Goal: Task Accomplishment & Management: Use online tool/utility

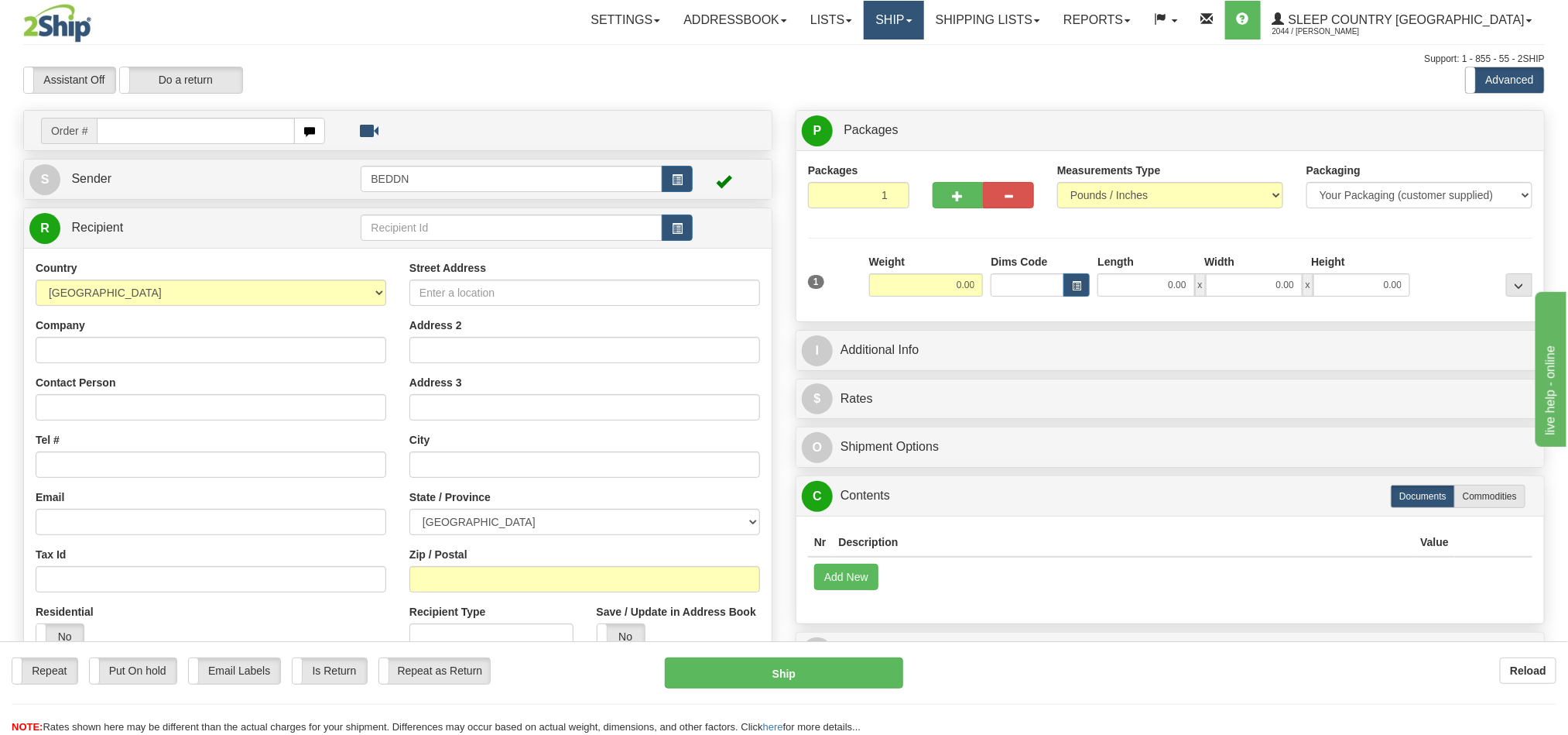
click at [924, 28] on link "Ship" at bounding box center [893, 20] width 59 height 39
click at [908, 72] on span "OnHold / Order Queue" at bounding box center [853, 73] width 109 height 12
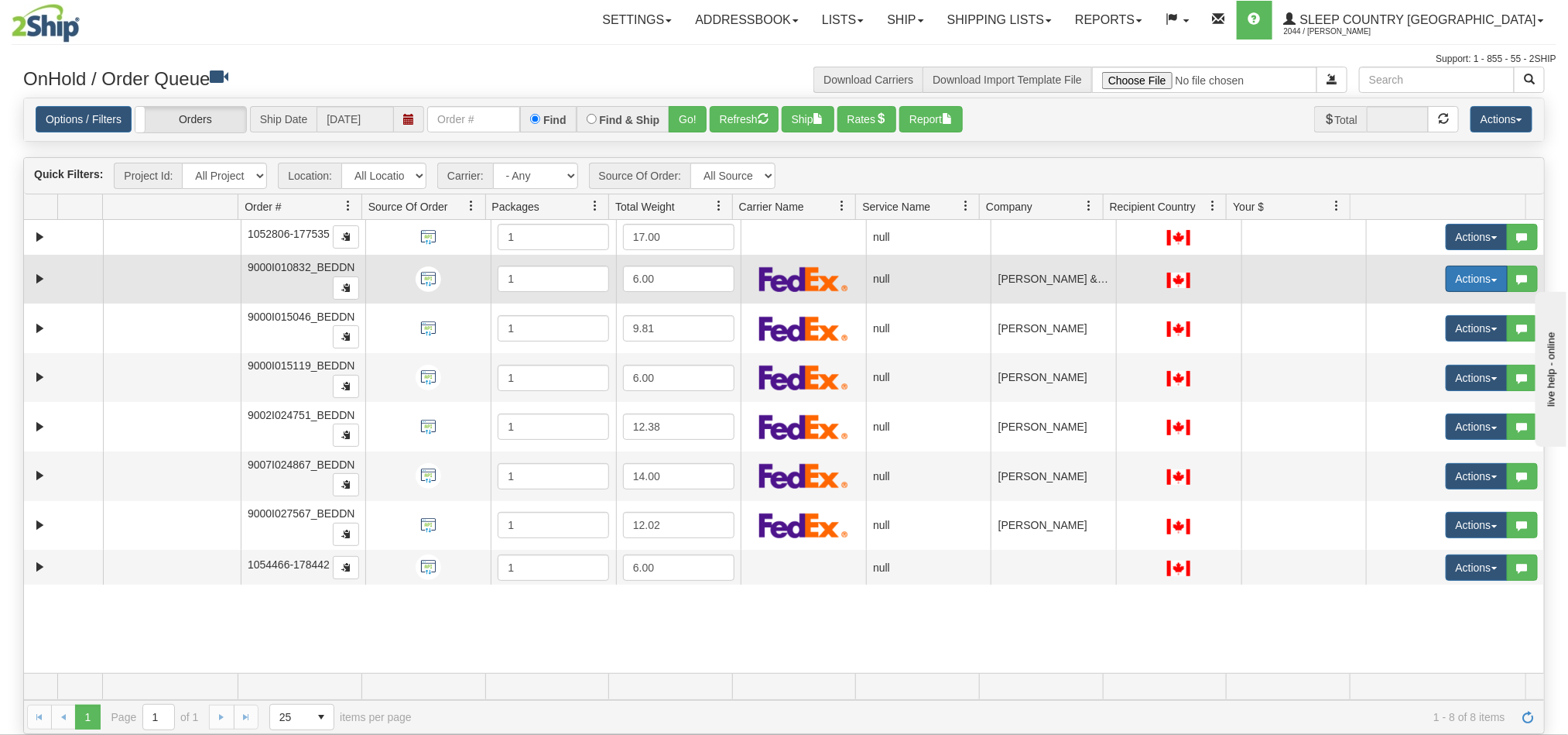
click at [1465, 281] on button "Actions" at bounding box center [1477, 279] width 62 height 26
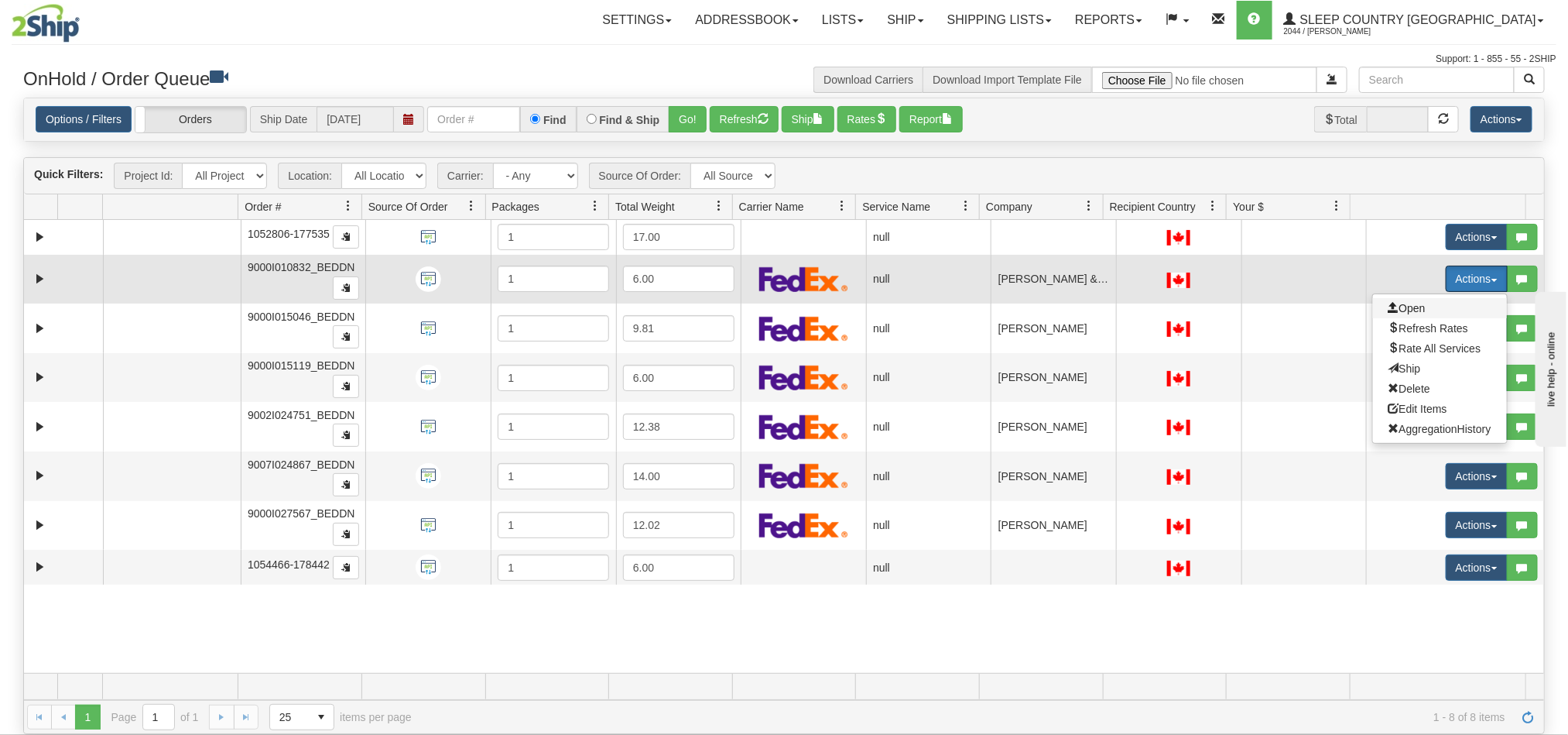
click at [1393, 309] on span "Open" at bounding box center [1407, 307] width 38 height 12
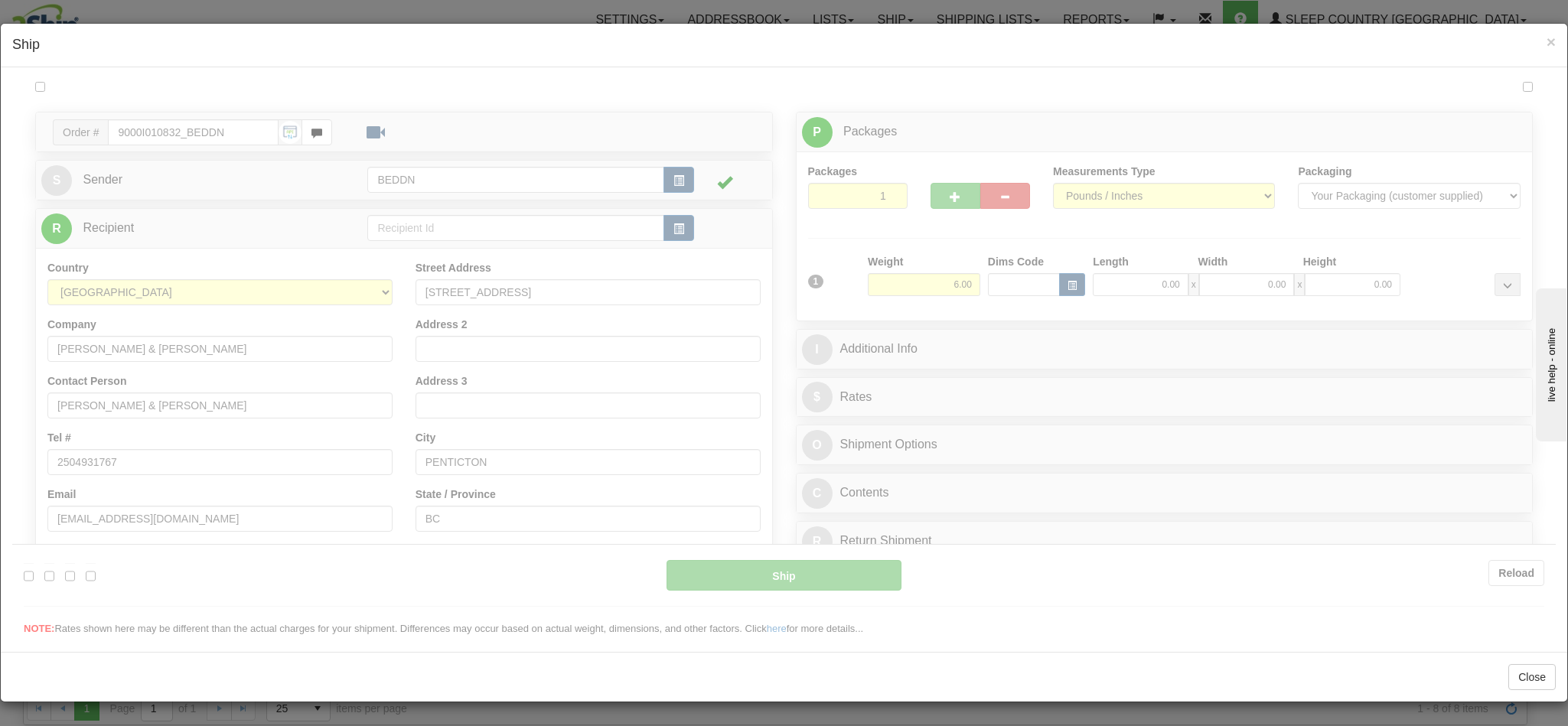
type input "10:32"
type input "16:00"
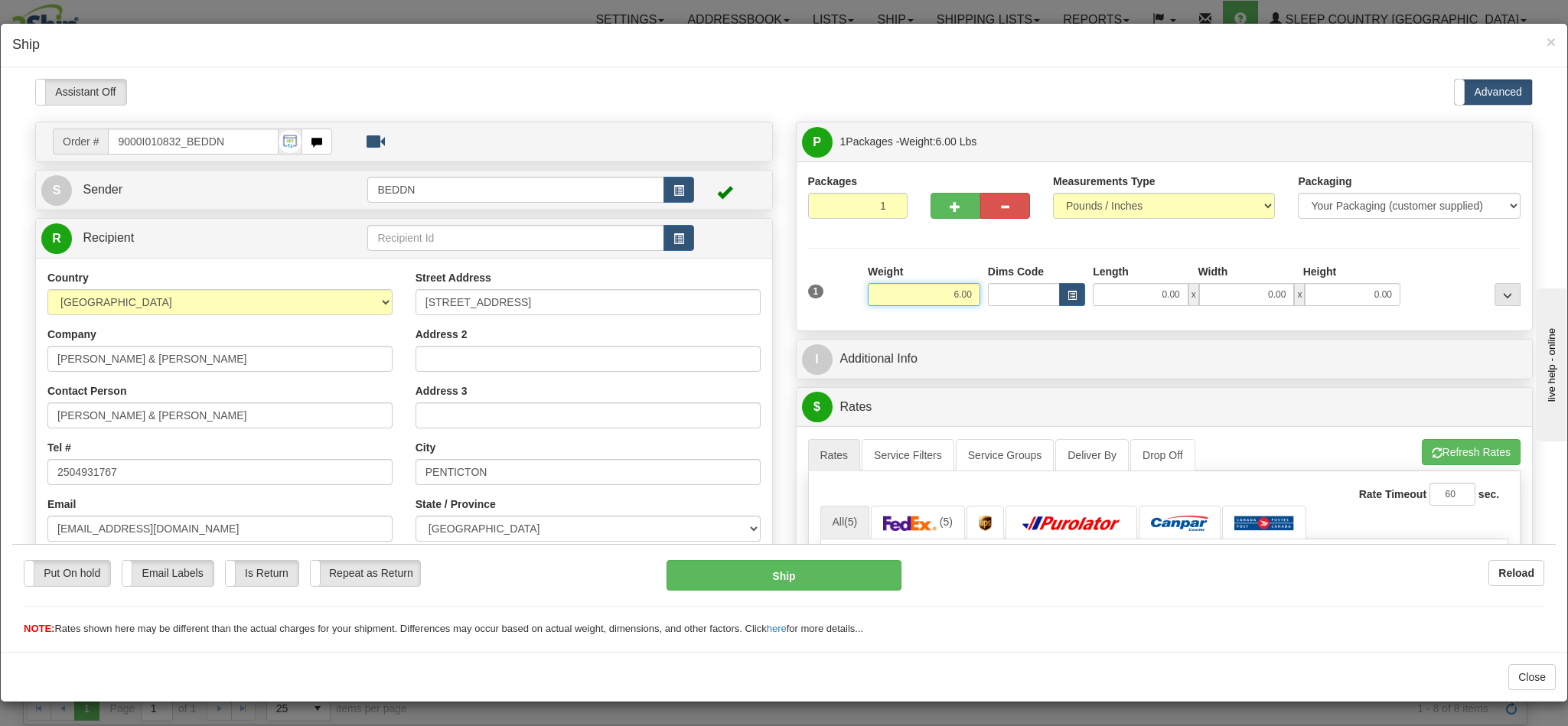
click at [929, 302] on input "6.00" at bounding box center [923, 293] width 112 height 23
drag, startPoint x: 912, startPoint y: 295, endPoint x: 987, endPoint y: 294, distance: 75.0
click at [987, 294] on div "1 Weight 6.00 Dims Code 0.00" at bounding box center [1165, 290] width 721 height 54
type input "3.00"
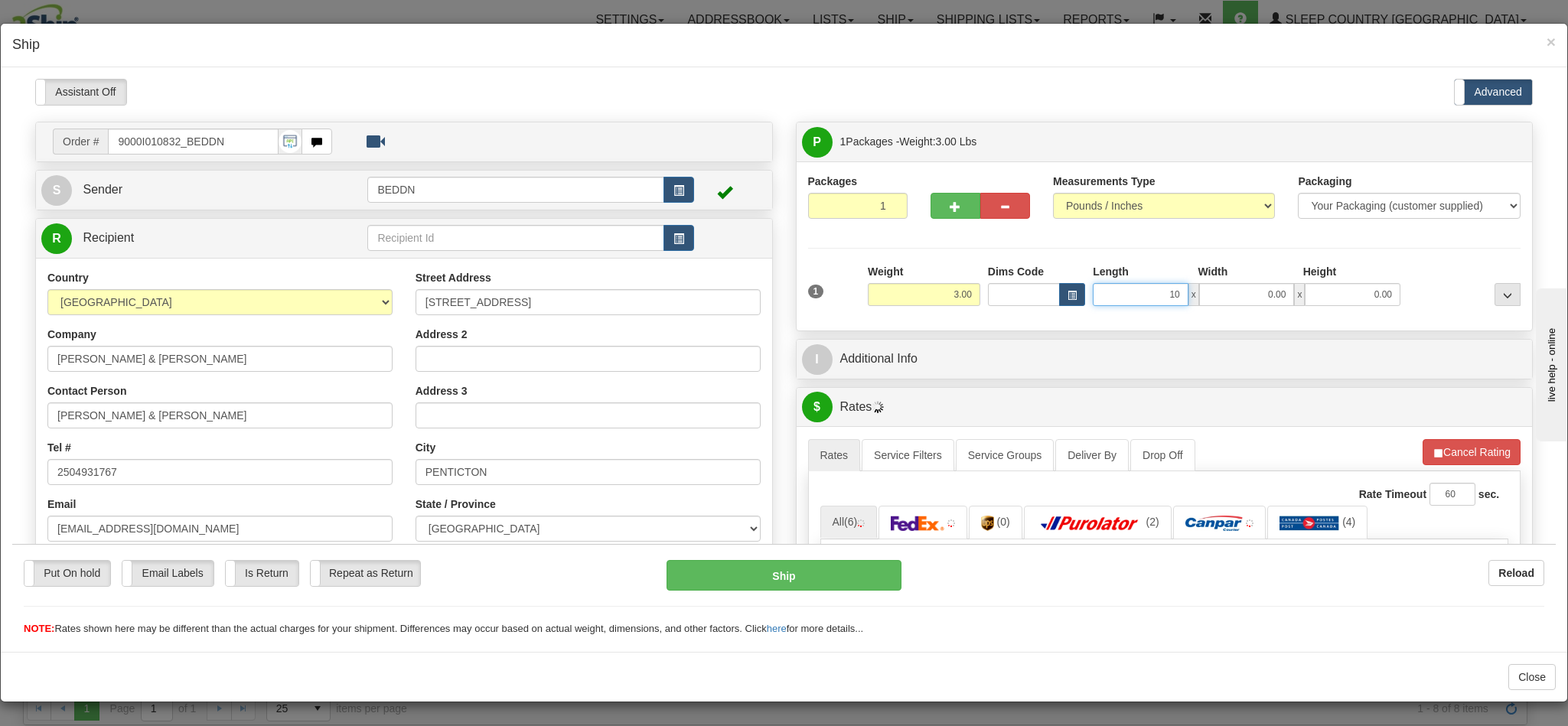
type input "10"
type input "1"
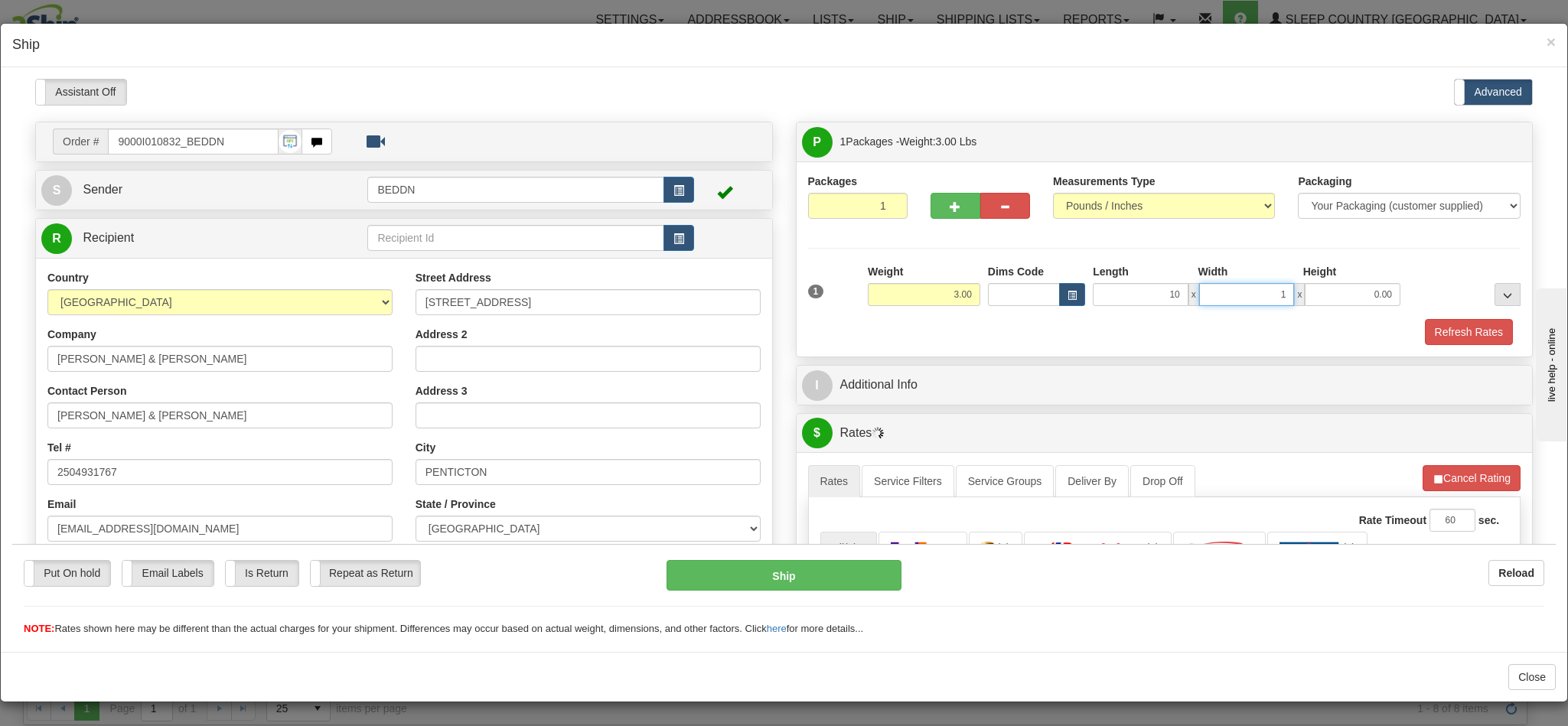
type input "10.00"
type input "20.00"
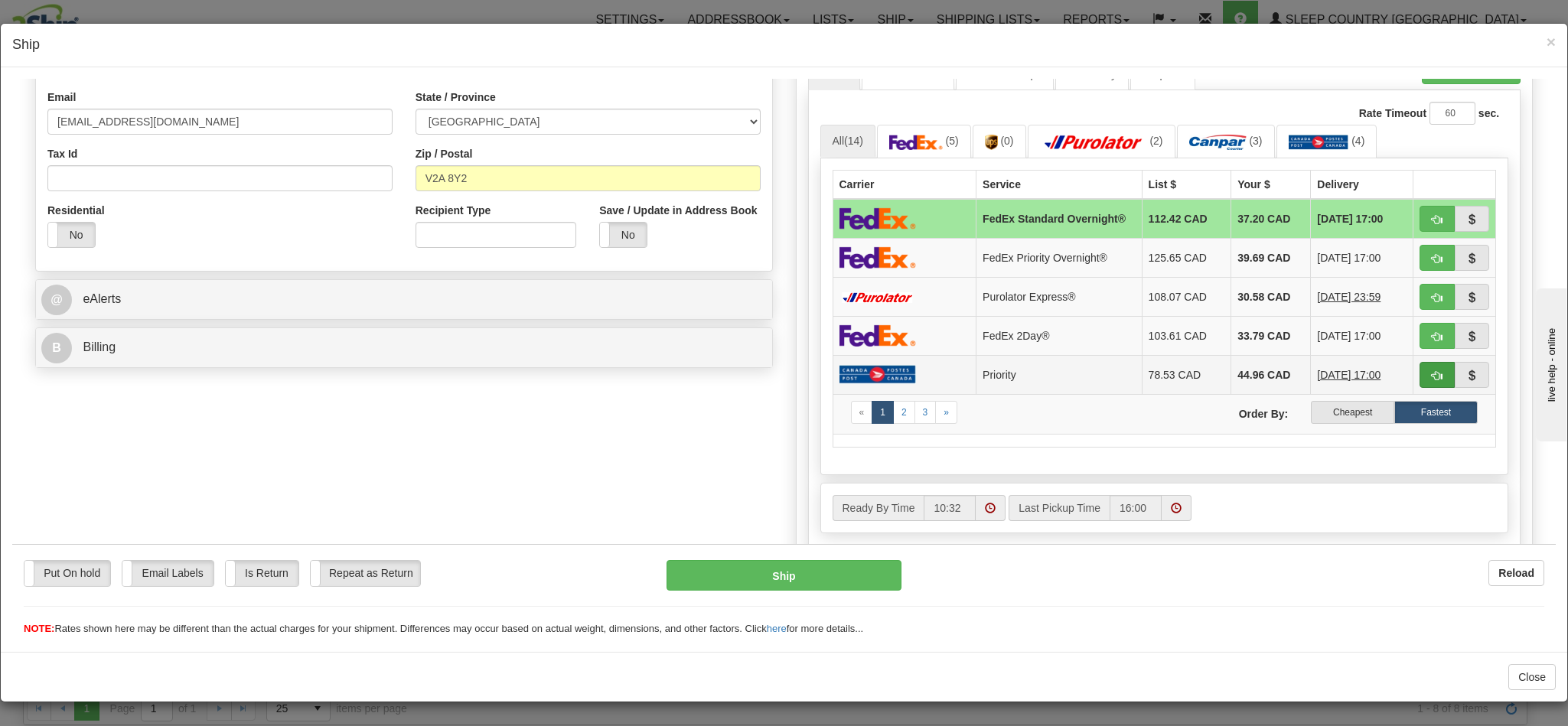
scroll to position [459, 0]
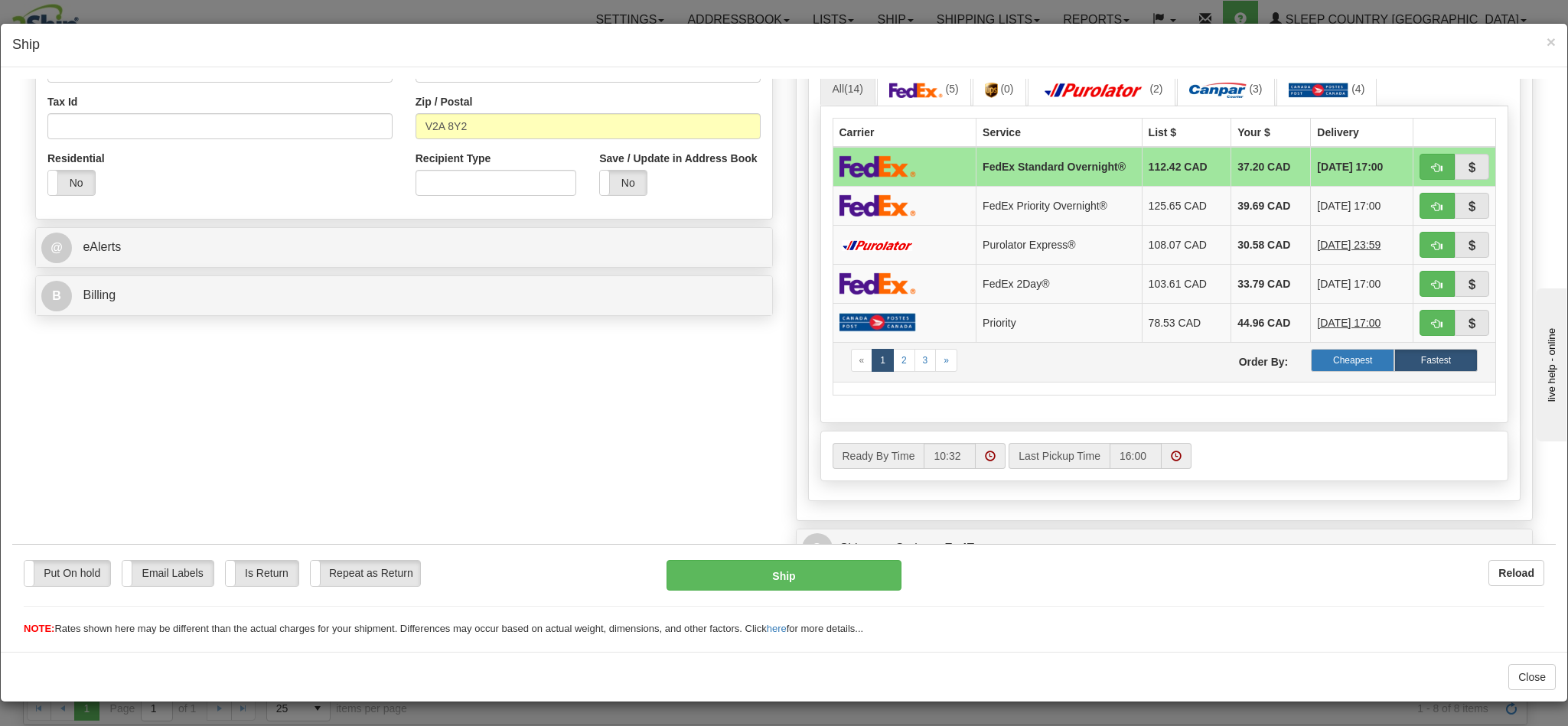
click at [1326, 371] on label "Cheapest" at bounding box center [1352, 359] width 84 height 23
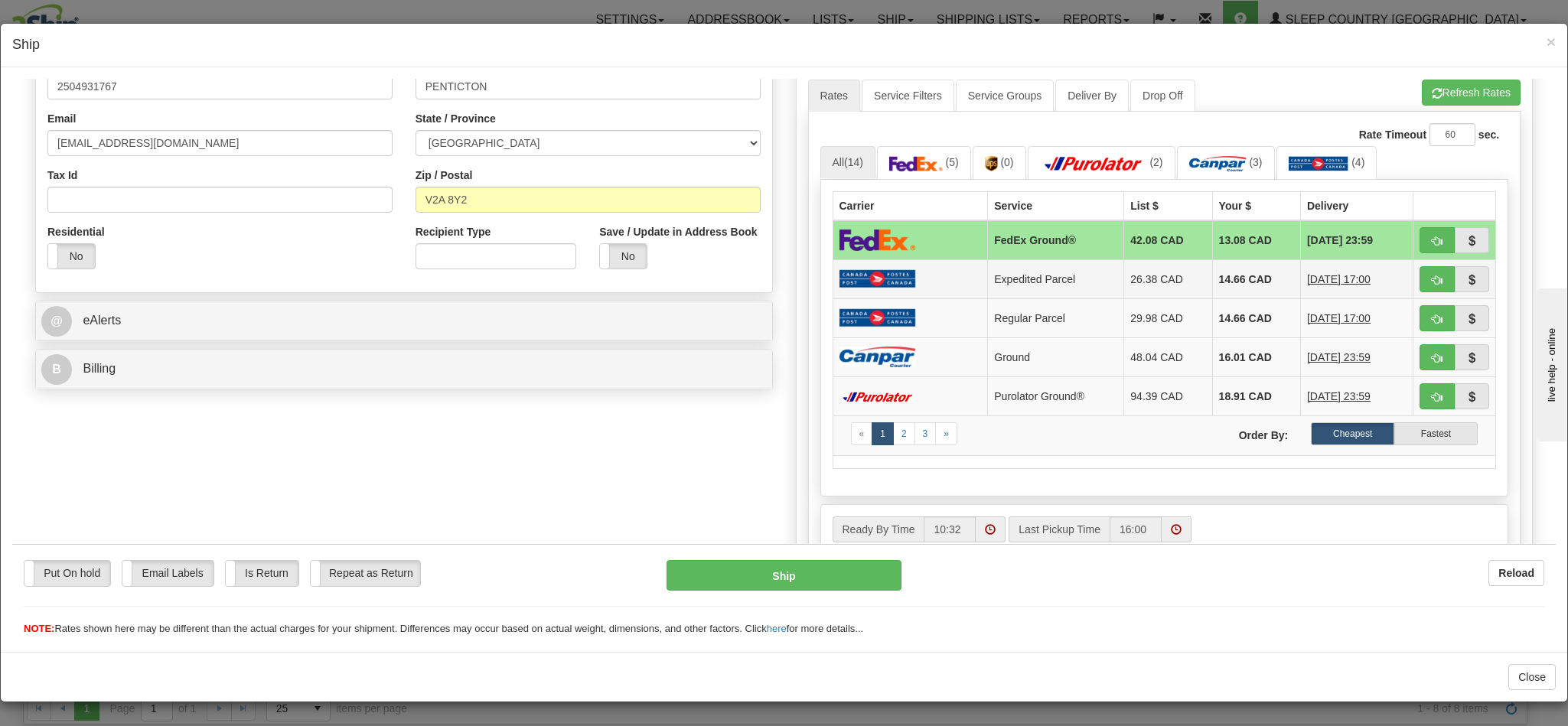
scroll to position [344, 0]
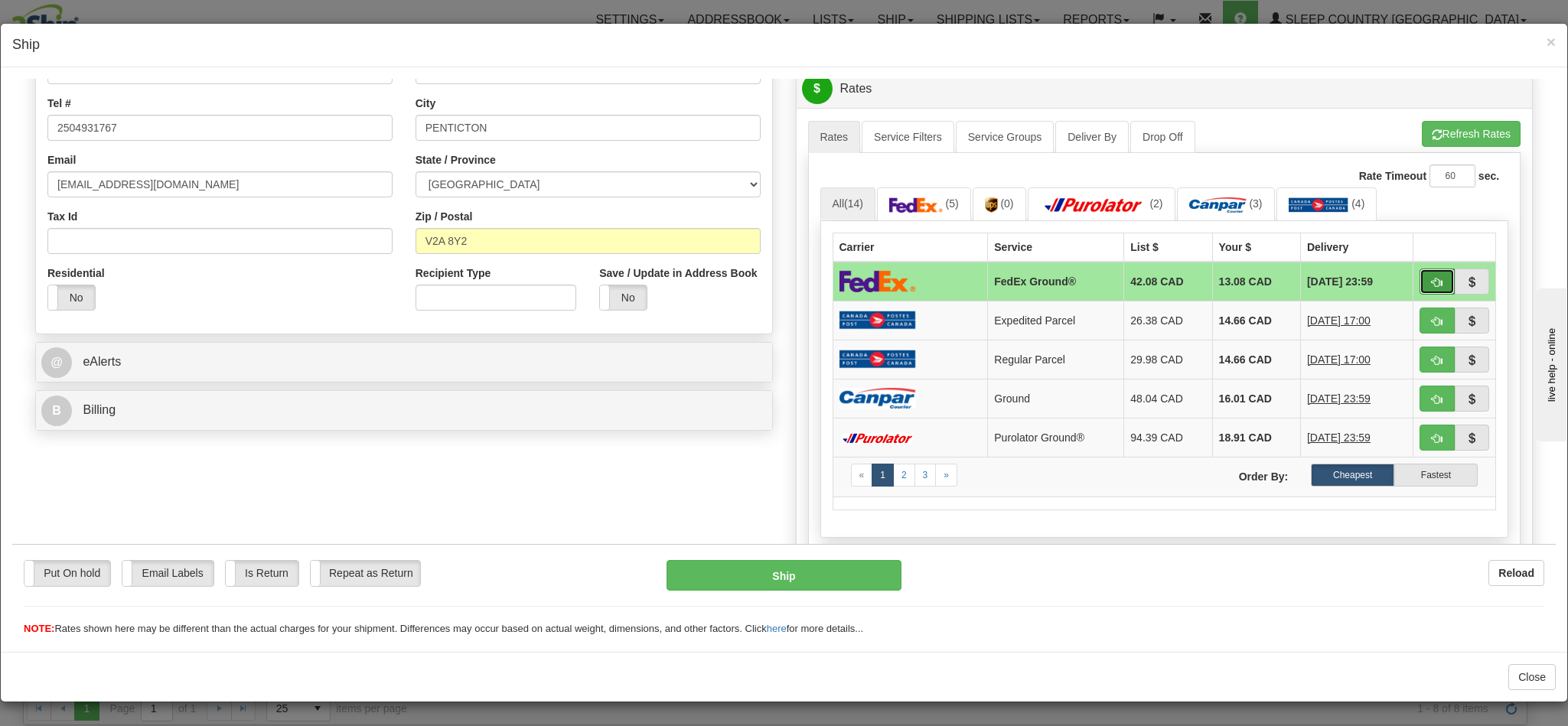
click at [1431, 285] on span "button" at bounding box center [1437, 281] width 11 height 10
type input "92"
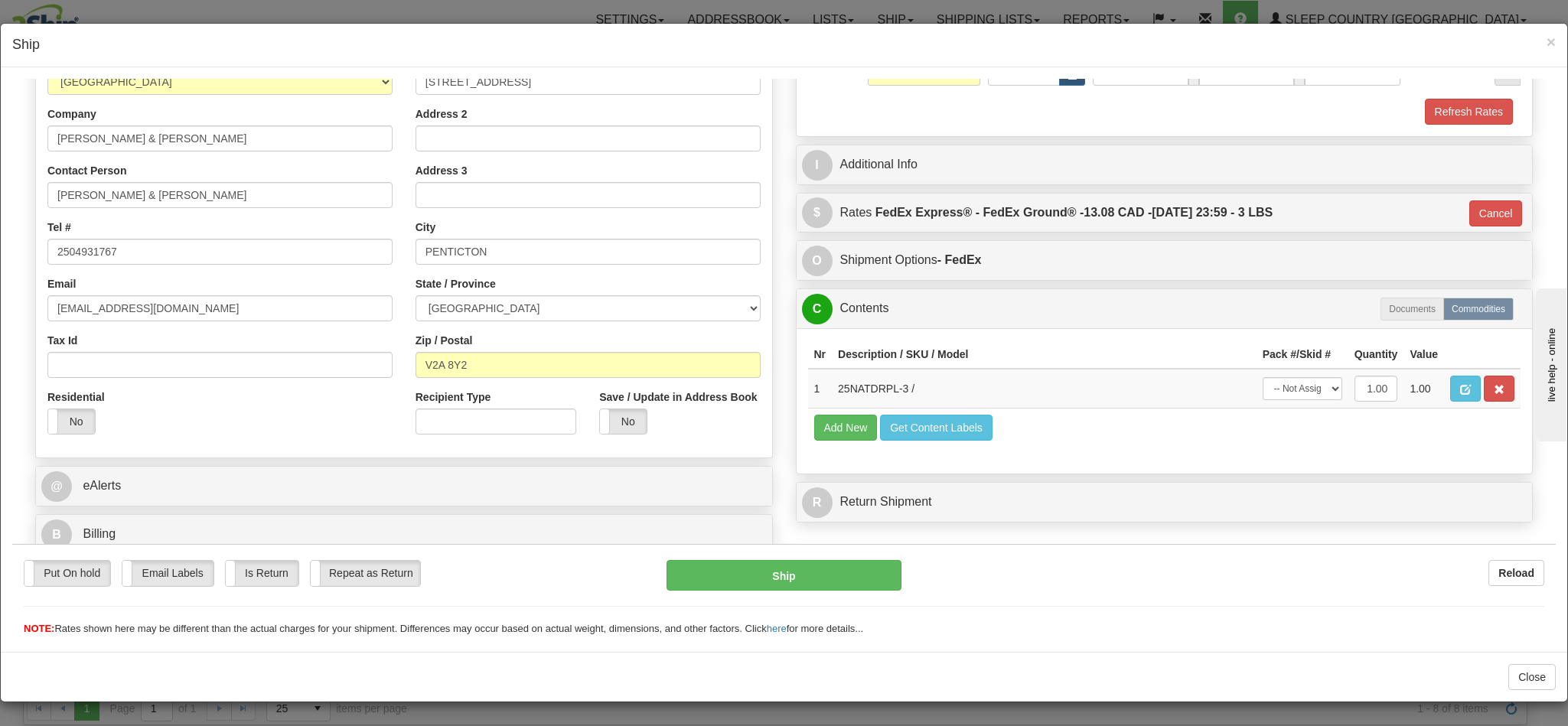
scroll to position [244, 0]
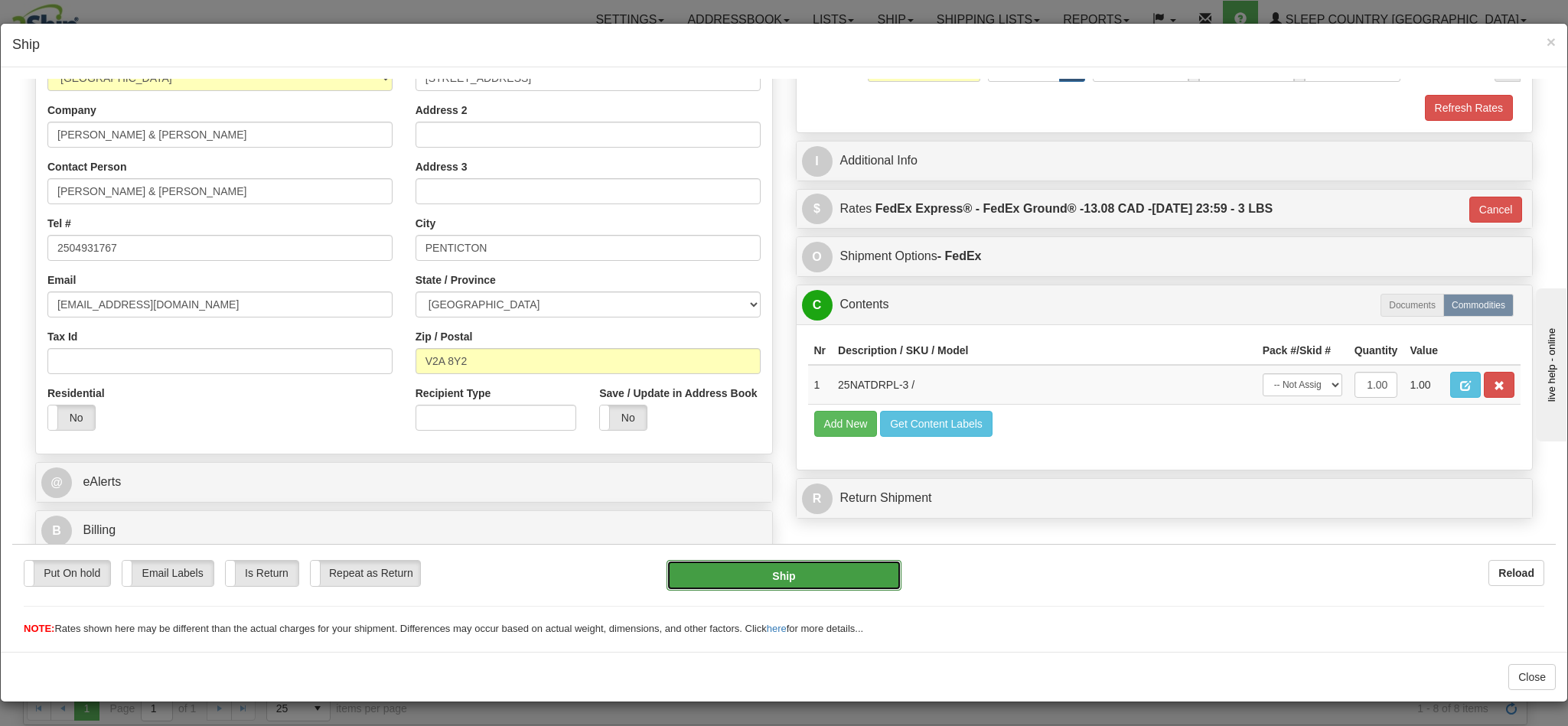
click at [811, 571] on button "Ship" at bounding box center [783, 574] width 234 height 31
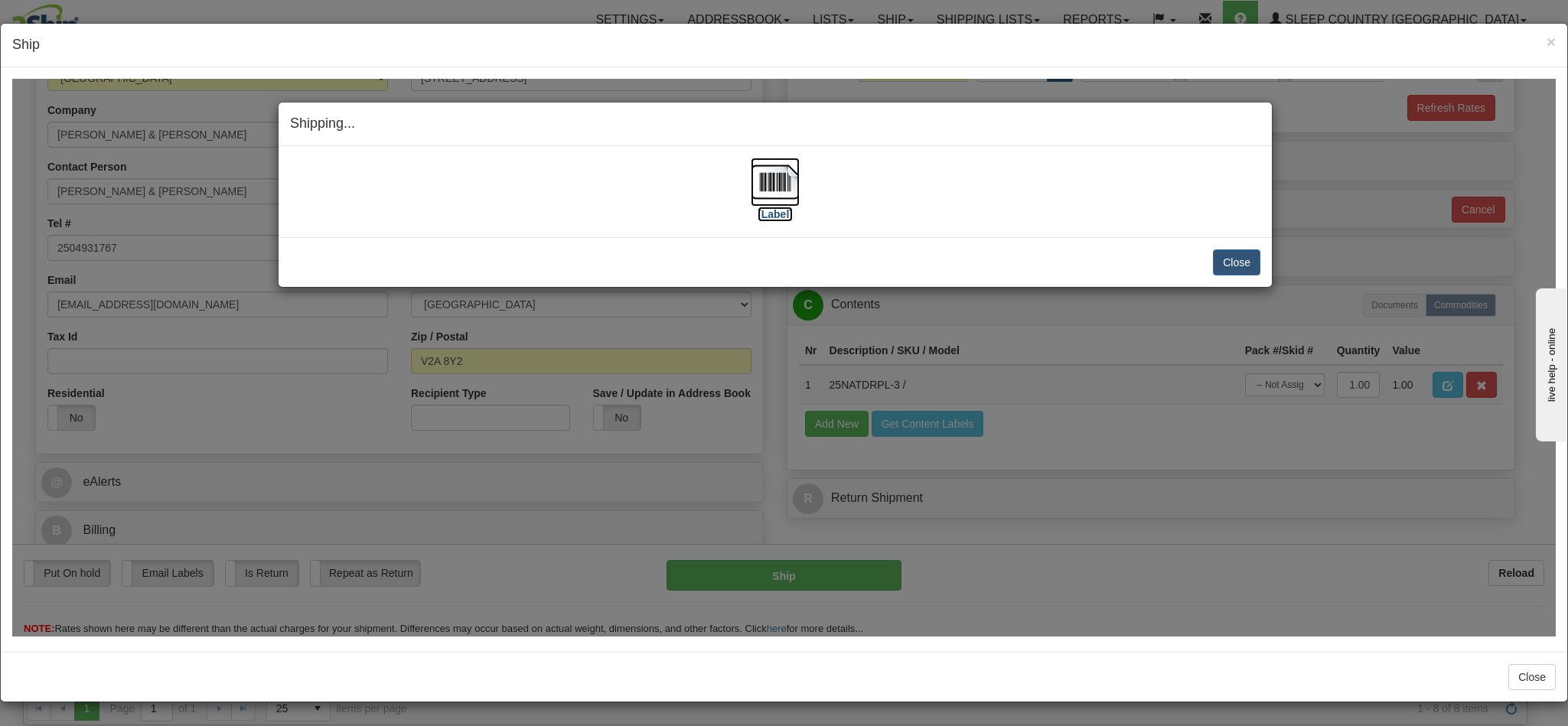
click at [763, 185] on img at bounding box center [775, 181] width 49 height 49
click at [1224, 272] on button "Close" at bounding box center [1236, 262] width 47 height 26
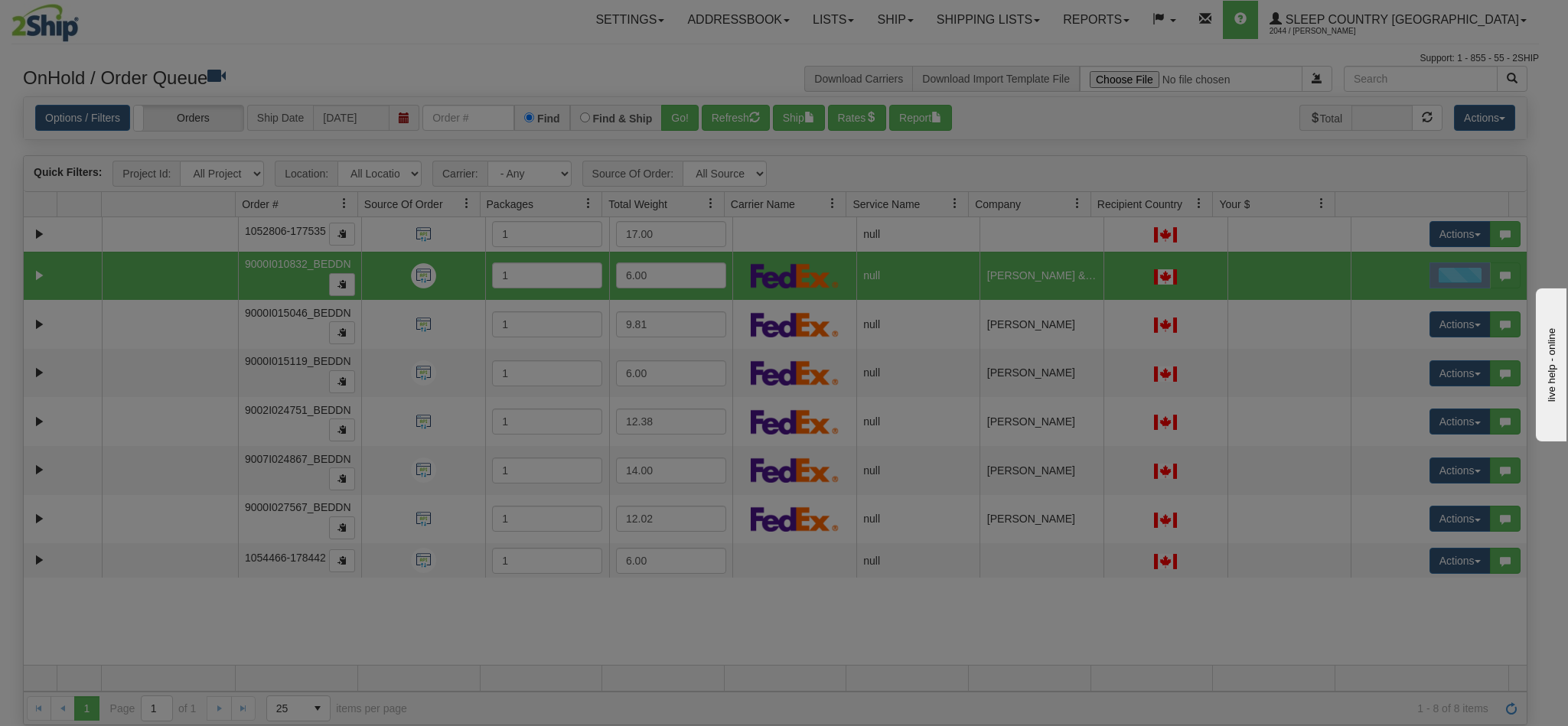
scroll to position [0, 0]
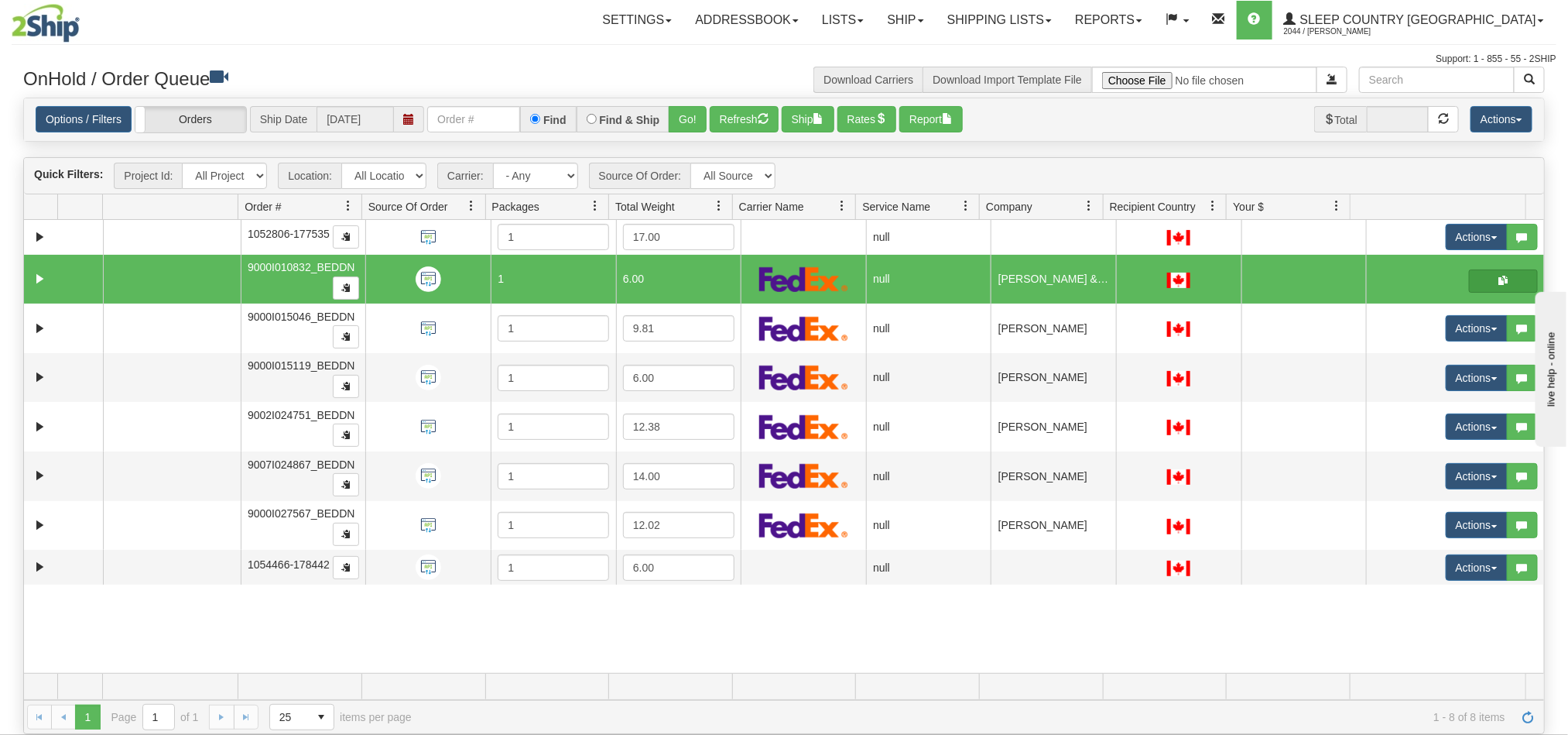
click at [1498, 276] on span "button" at bounding box center [1503, 280] width 9 height 9
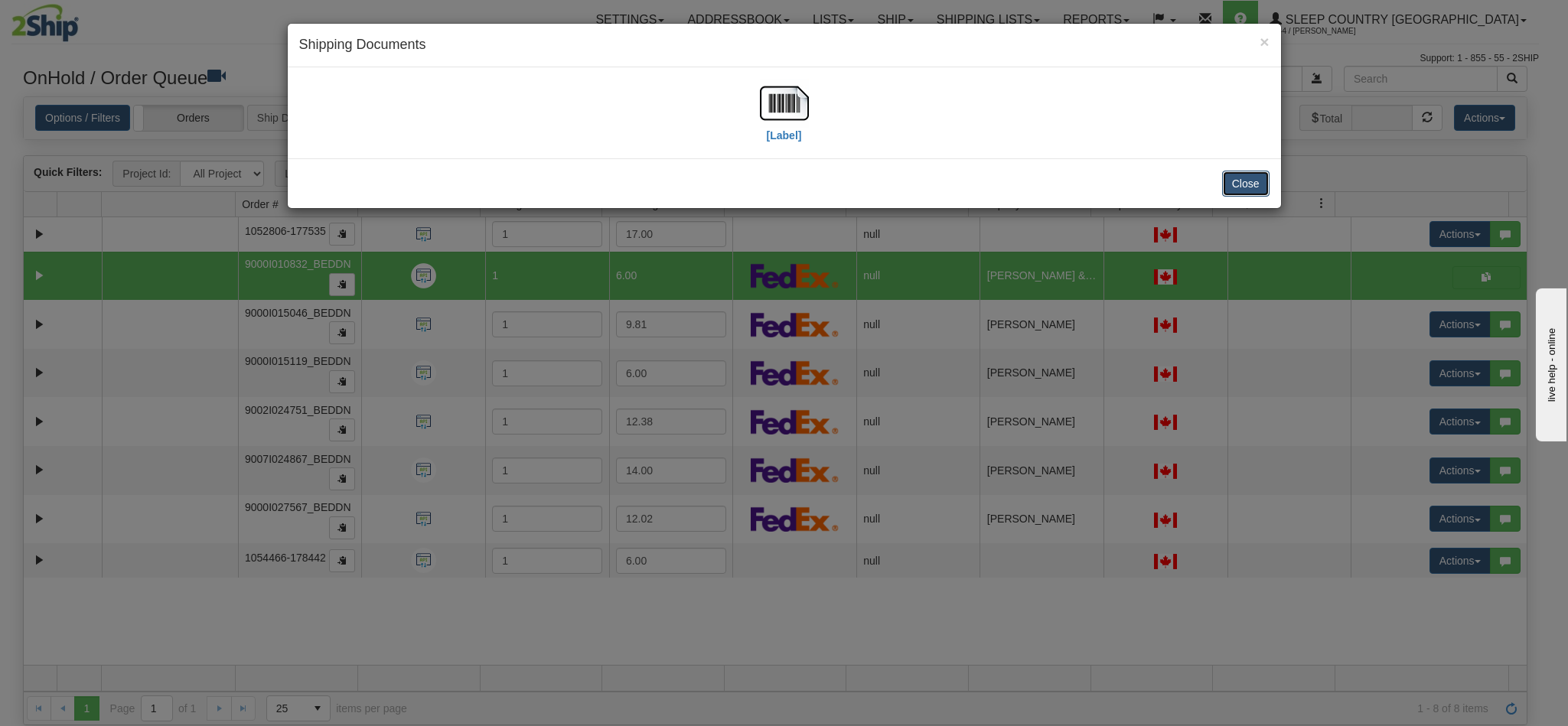
click at [1248, 188] on button "Close" at bounding box center [1246, 184] width 47 height 26
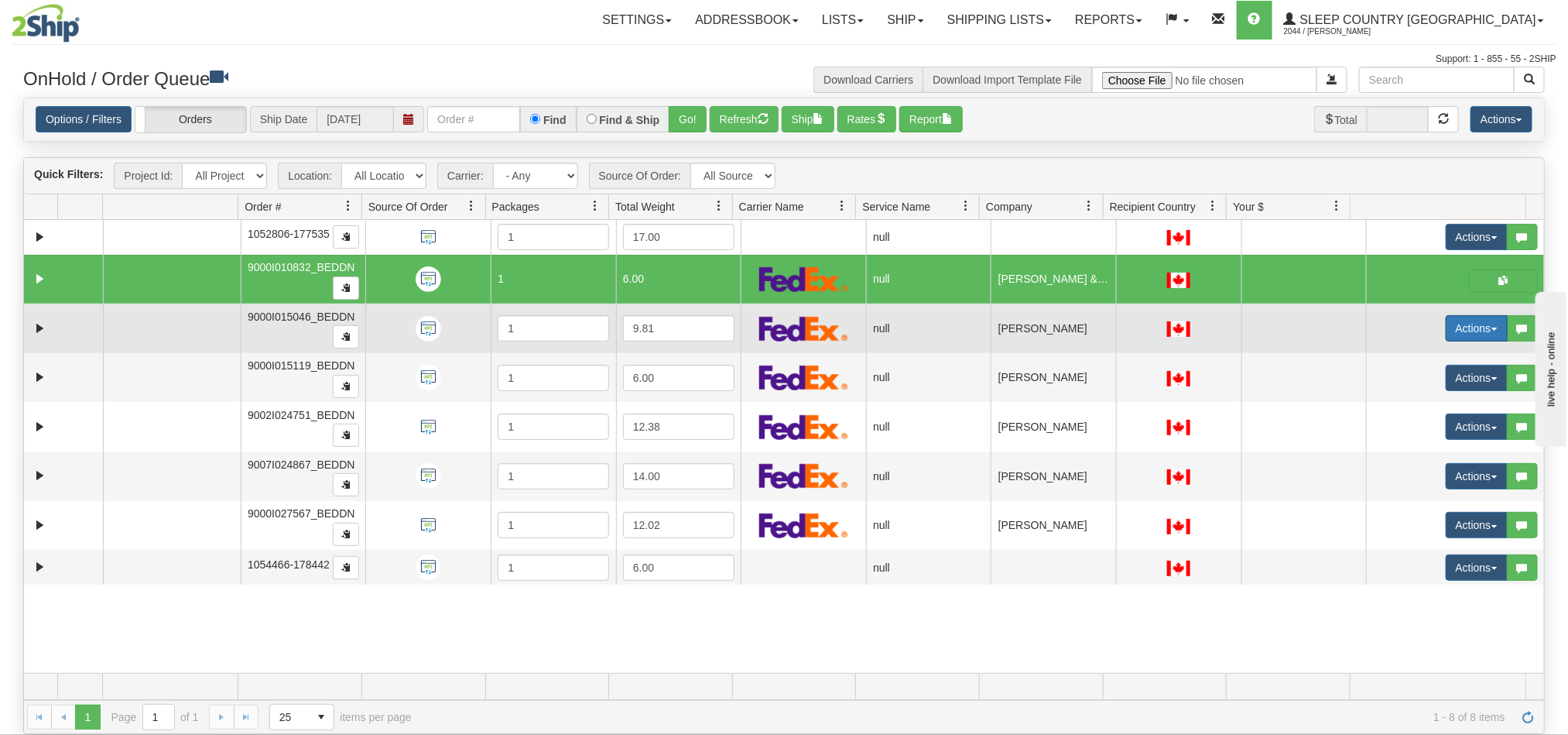
click at [1465, 330] on button "Actions" at bounding box center [1477, 328] width 62 height 26
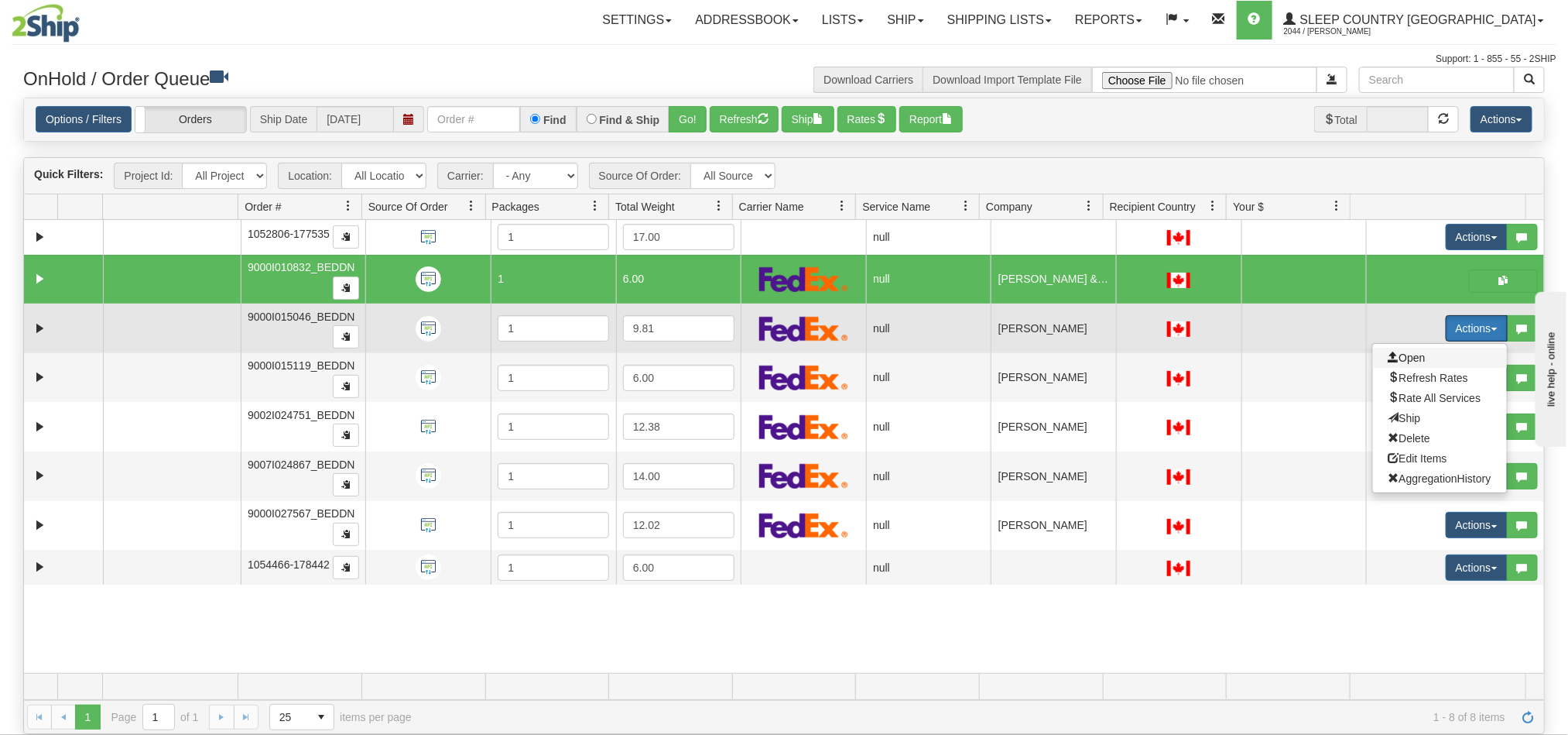
click at [1393, 364] on span "Open" at bounding box center [1407, 357] width 38 height 12
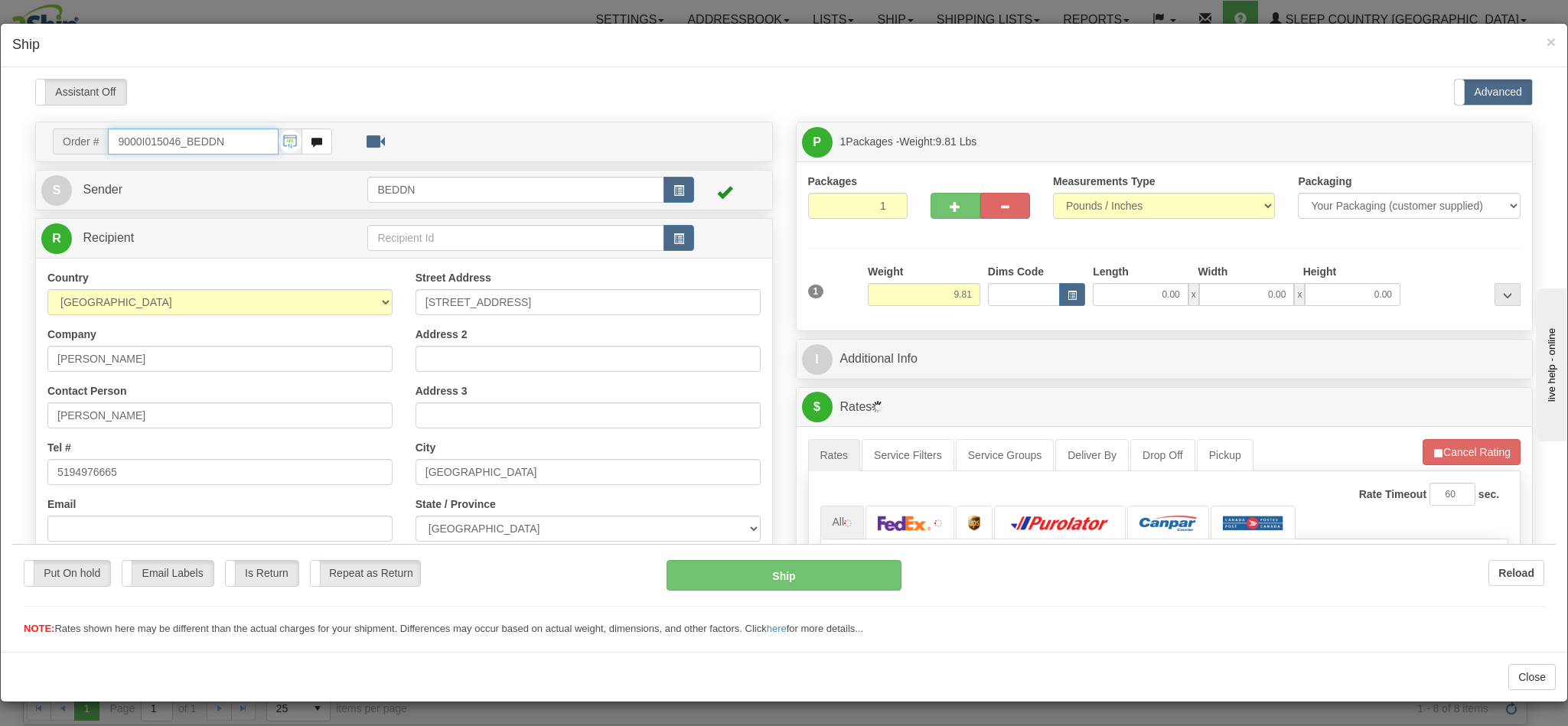
type input "10:36"
type input "16:00"
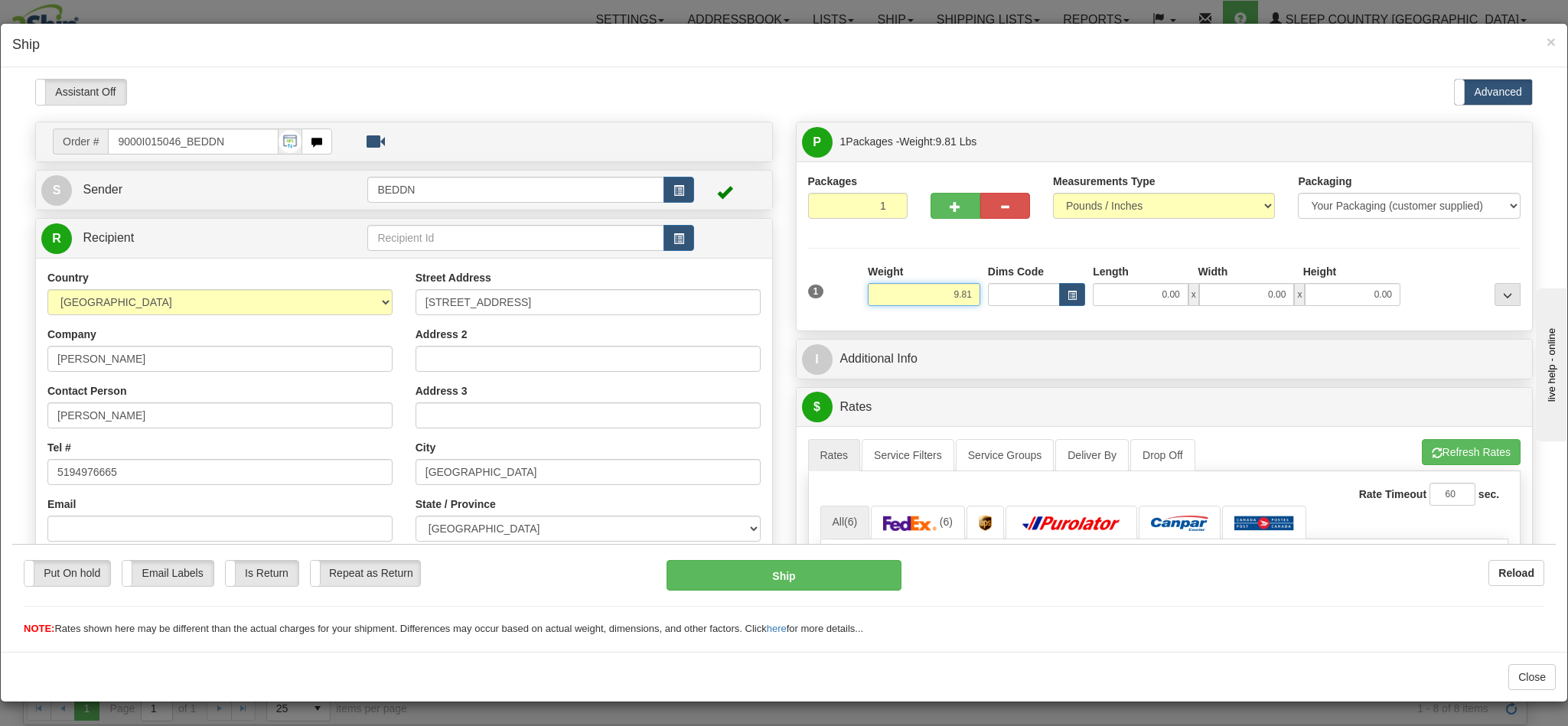
click at [947, 302] on input "9.81" at bounding box center [923, 293] width 112 height 23
drag, startPoint x: 913, startPoint y: 299, endPoint x: 1004, endPoint y: 297, distance: 91.0
click at [1004, 297] on div "1 Weight 9.81 Dims Code 0.00" at bounding box center [1165, 290] width 721 height 54
type input "4.00"
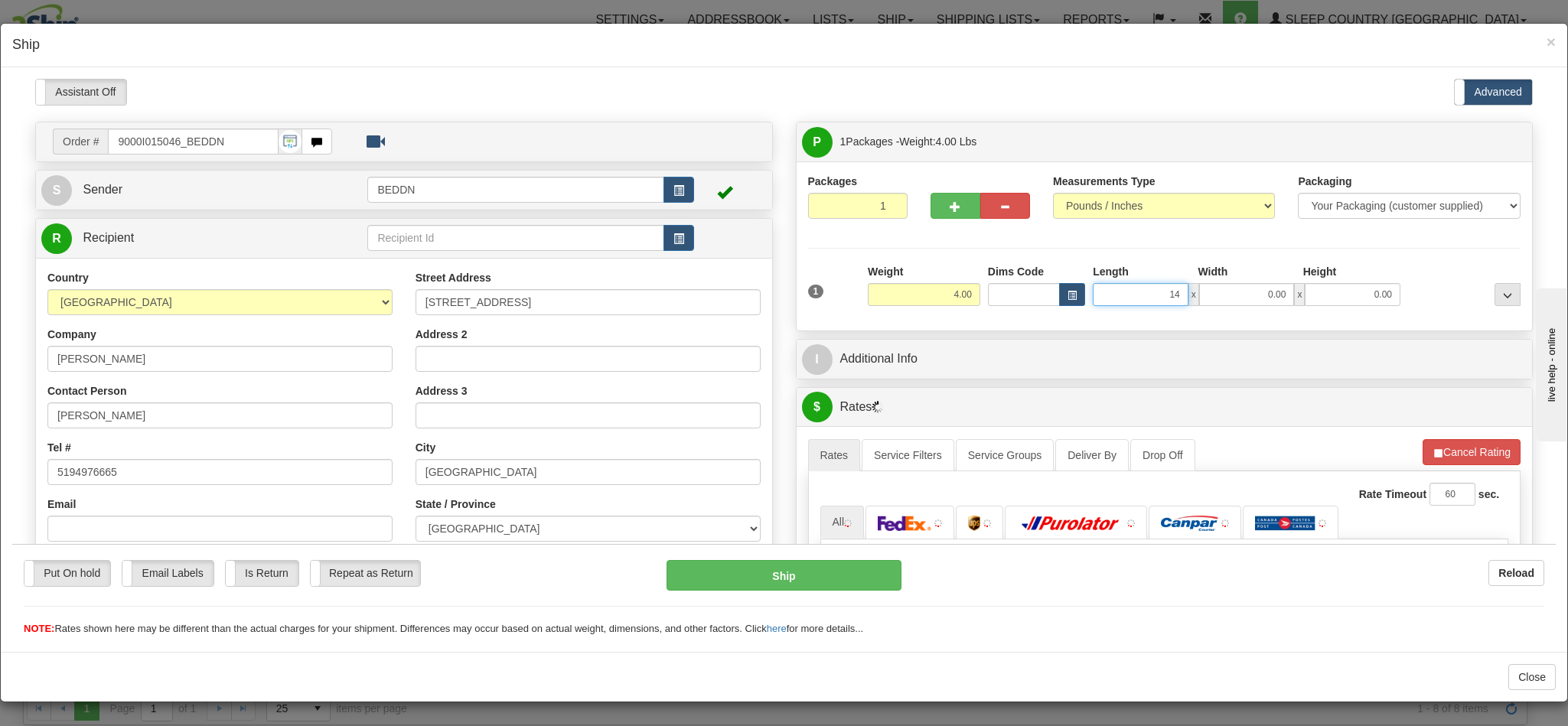
type input "14"
type input "1"
type input "14.00"
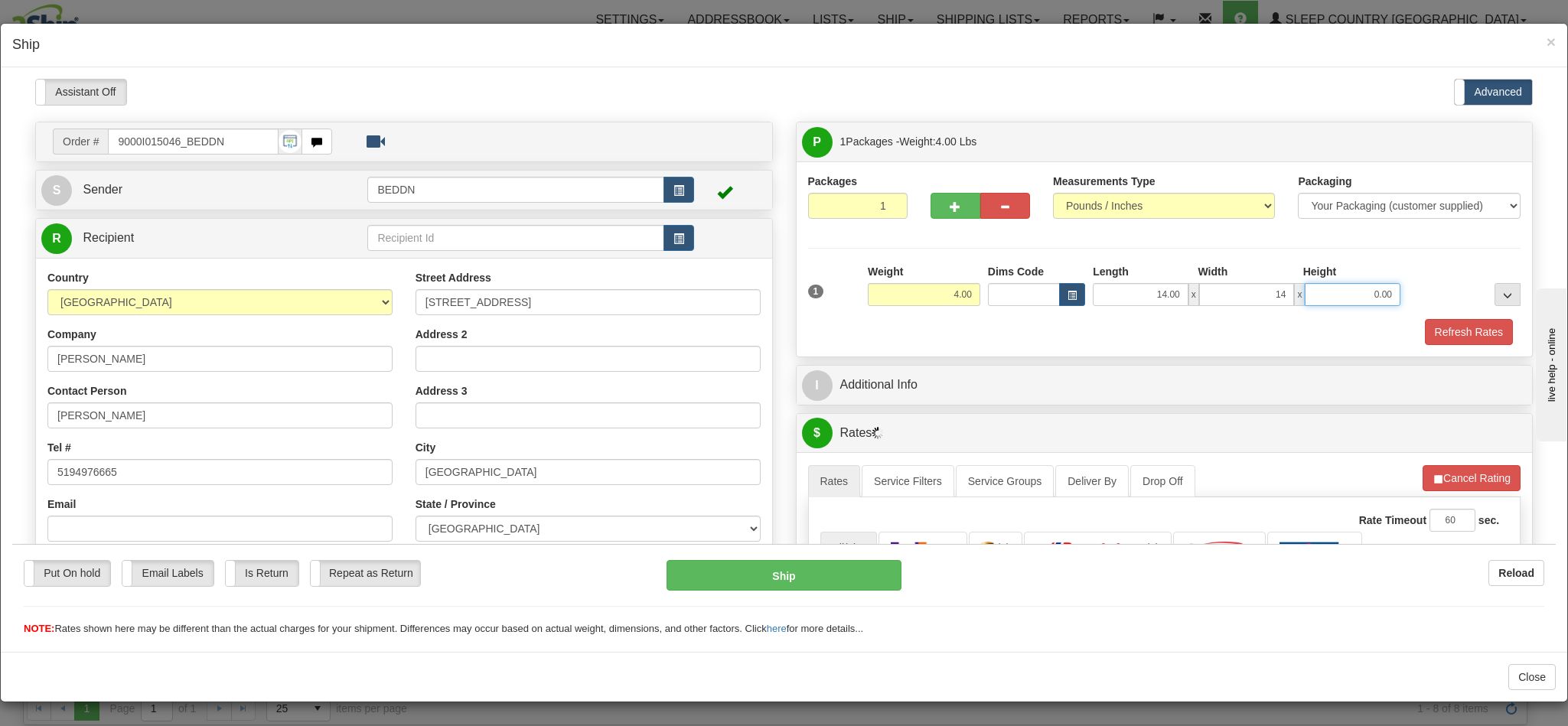
type input "14.00"
type input "10"
type input "10.00"
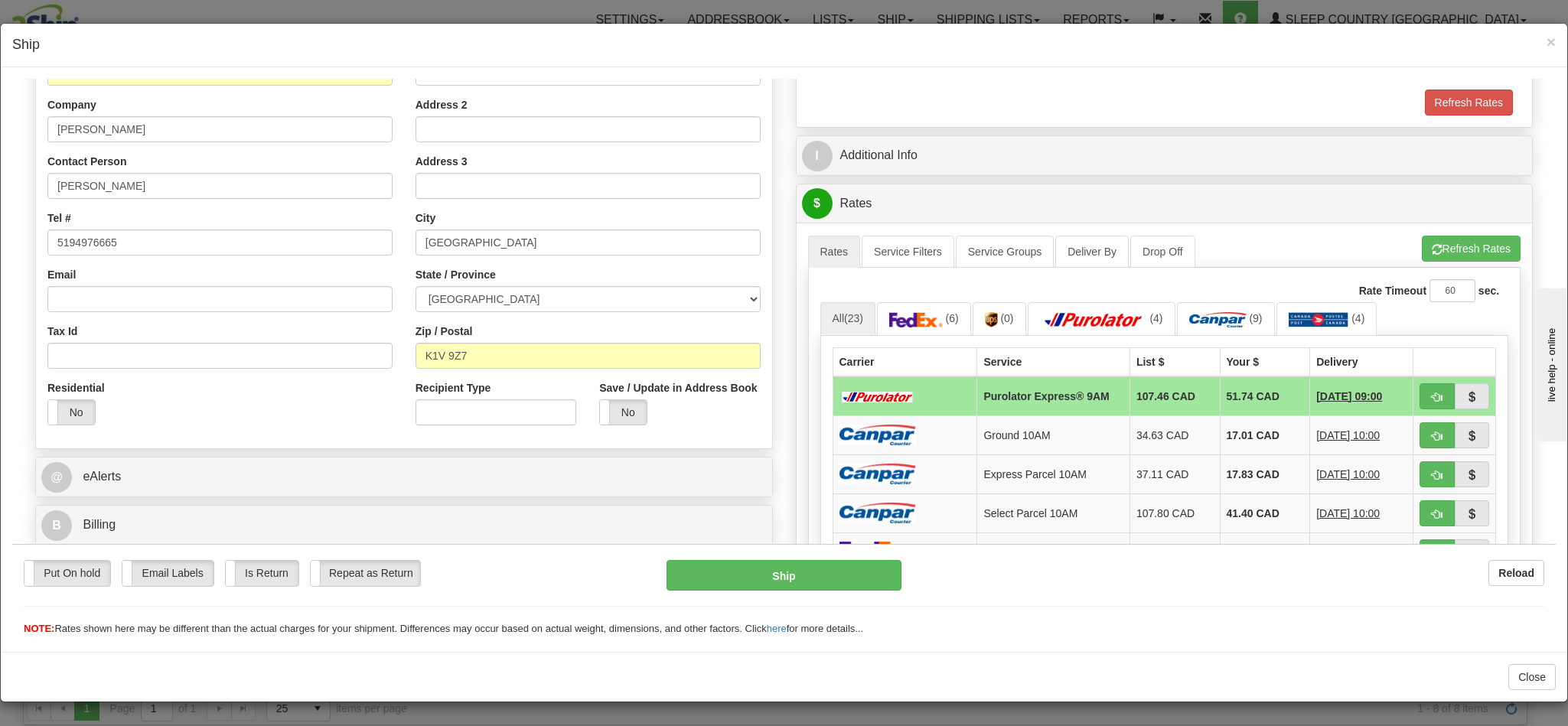
scroll to position [344, 0]
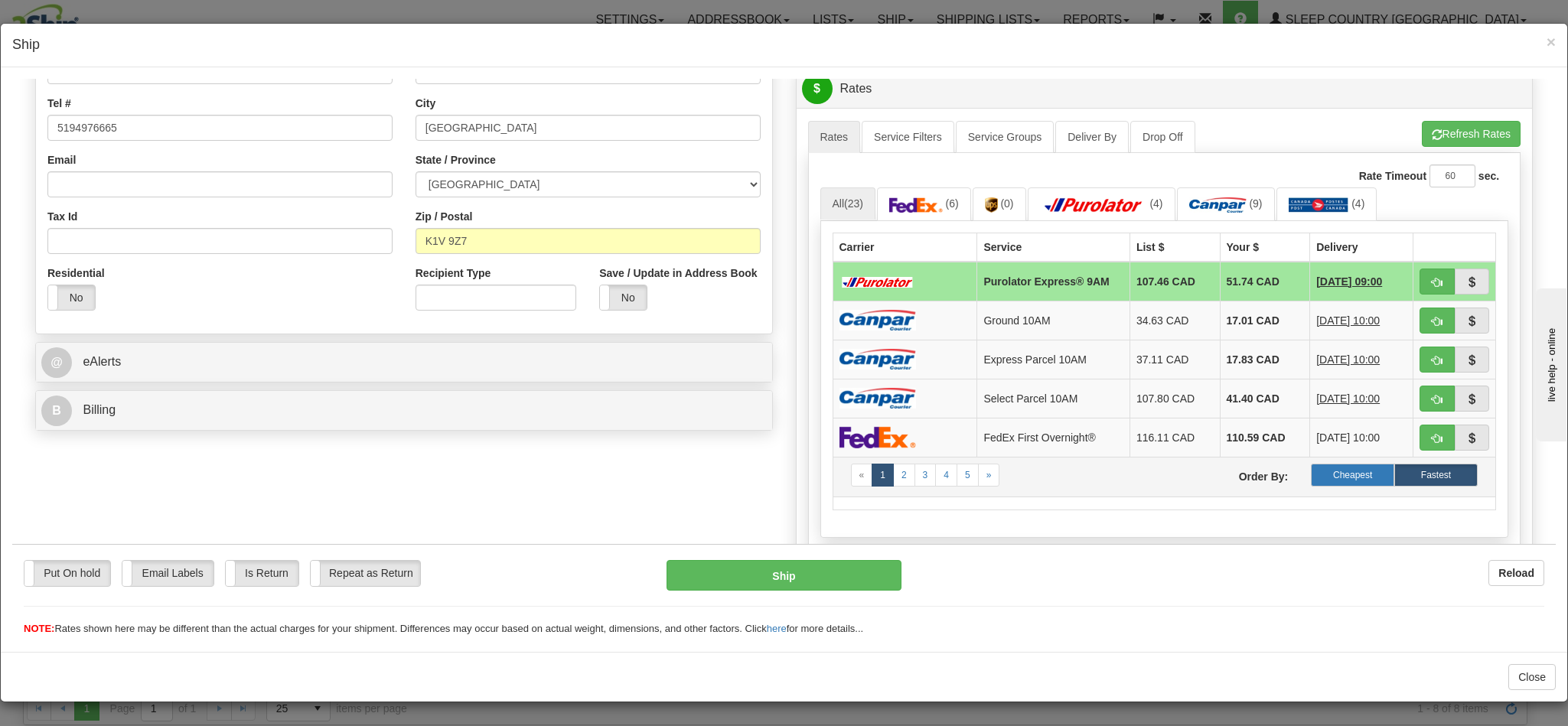
click at [1331, 485] on label "Cheapest" at bounding box center [1352, 473] width 84 height 23
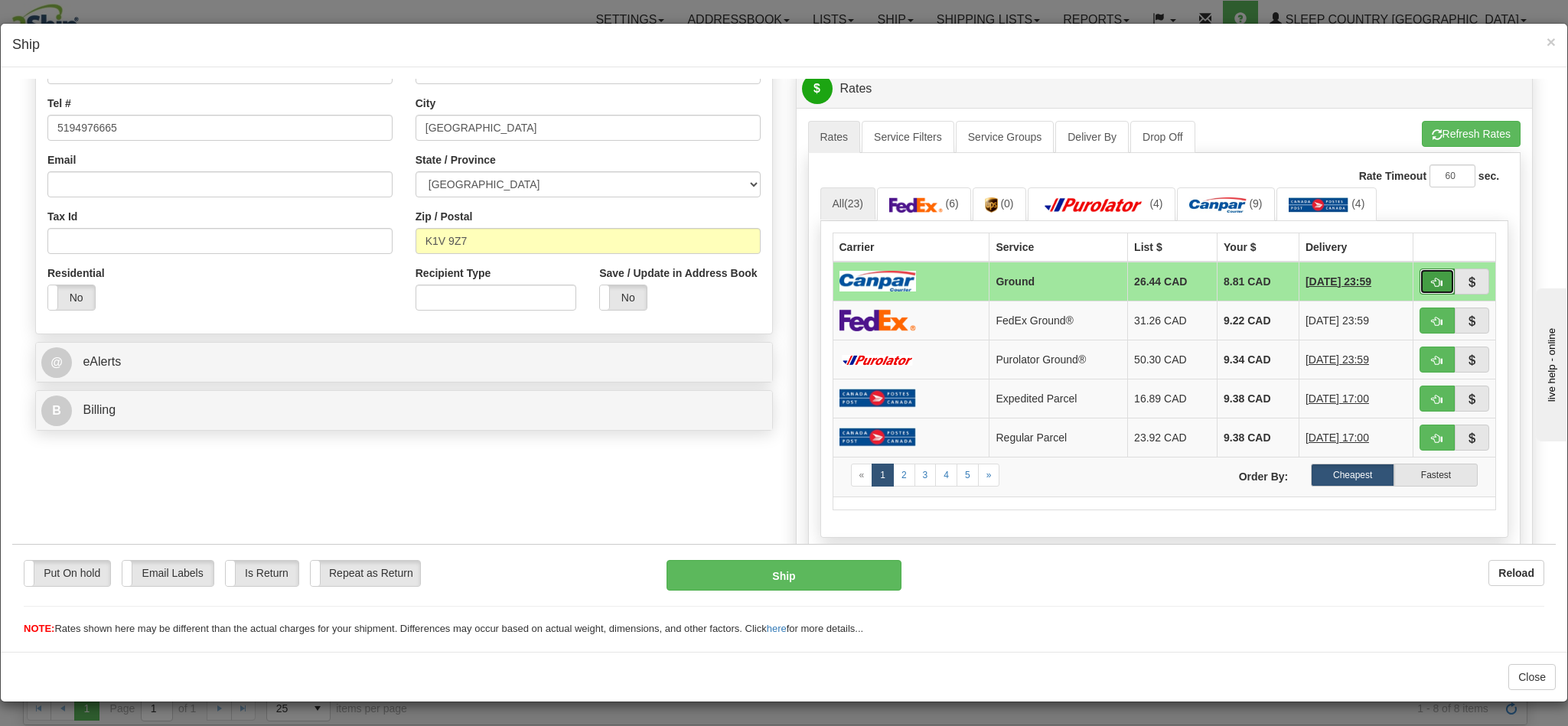
click at [1419, 279] on button "button" at bounding box center [1437, 280] width 35 height 26
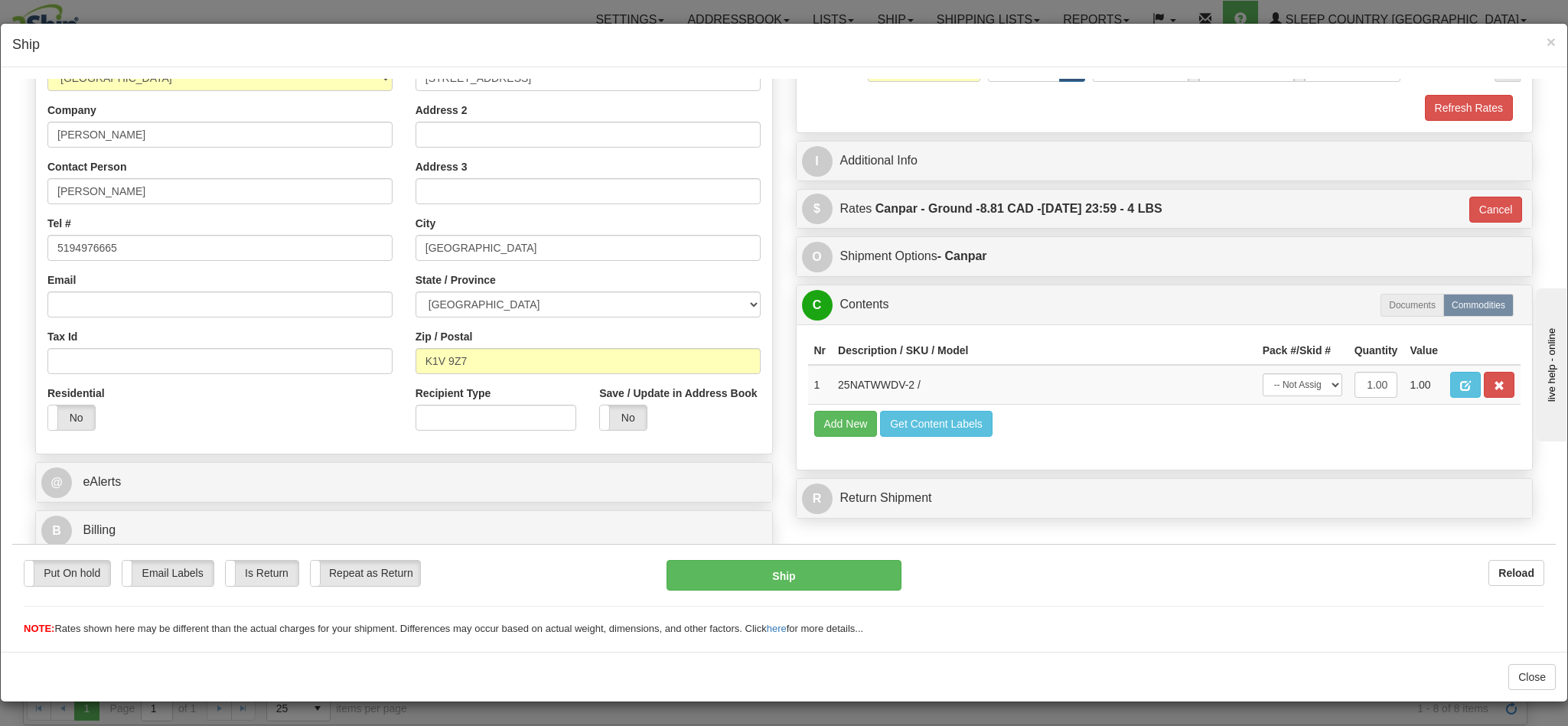
scroll to position [244, 0]
click at [736, 579] on button "Ship" at bounding box center [783, 574] width 234 height 31
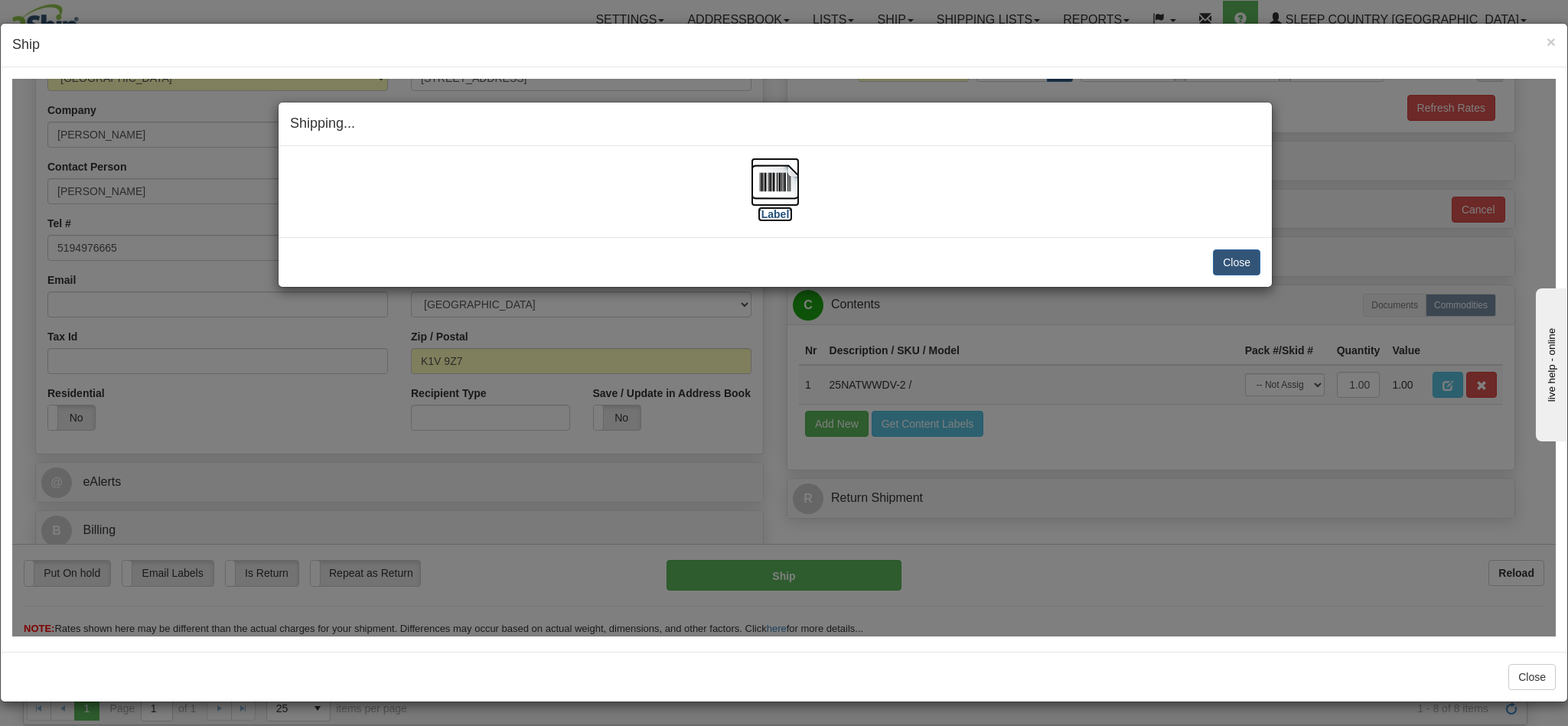
click at [768, 191] on img at bounding box center [775, 181] width 49 height 49
click at [1234, 258] on button "Close" at bounding box center [1236, 262] width 47 height 26
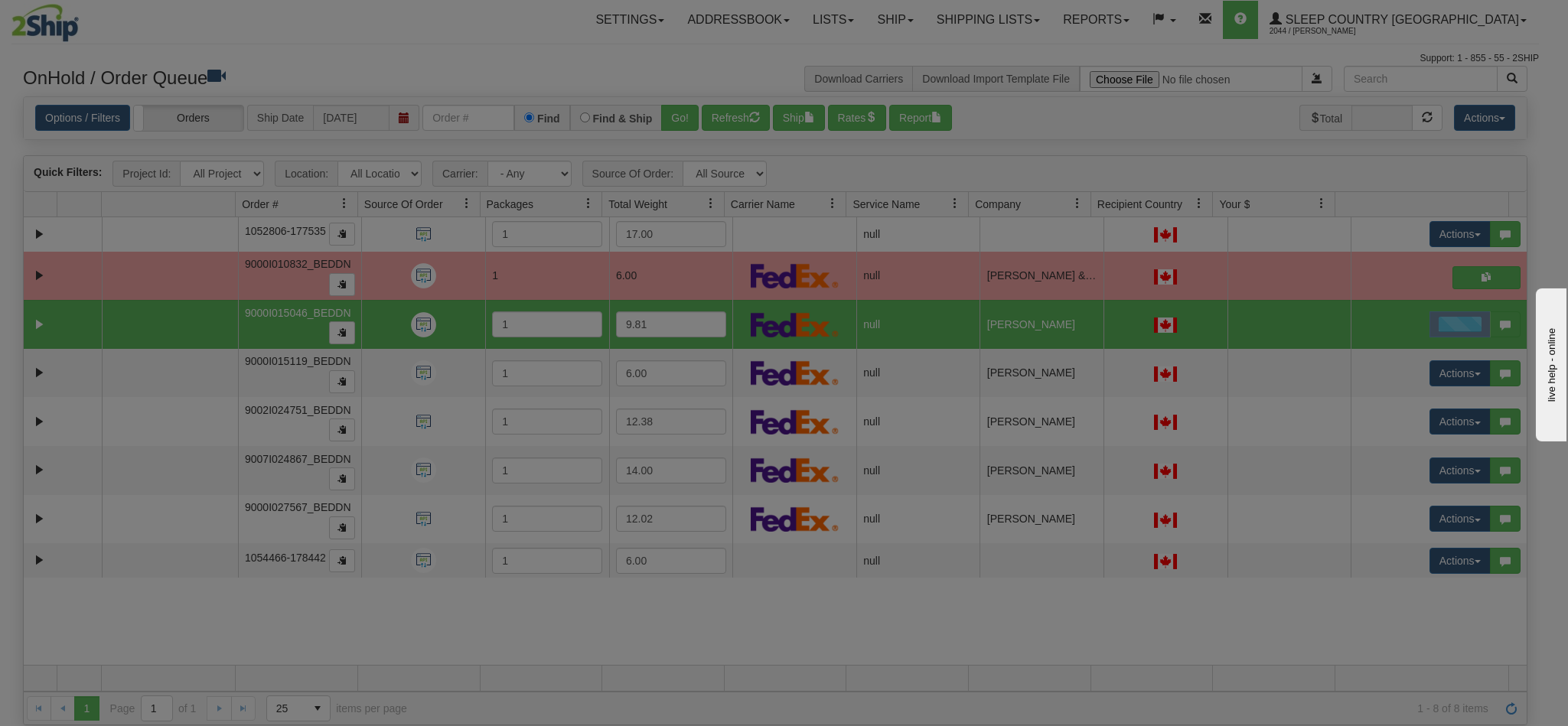
scroll to position [0, 0]
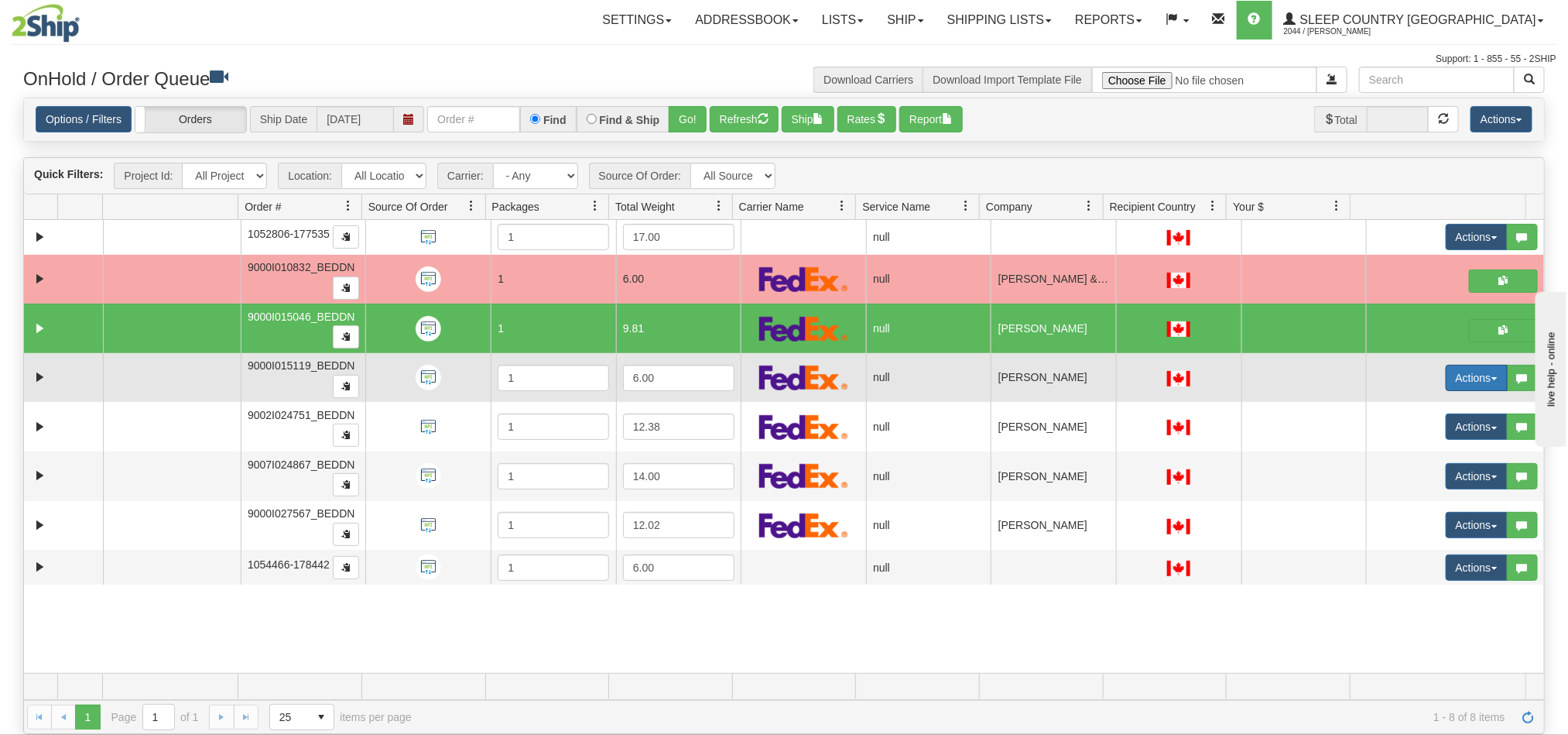
click at [1447, 383] on button "Actions" at bounding box center [1477, 378] width 62 height 26
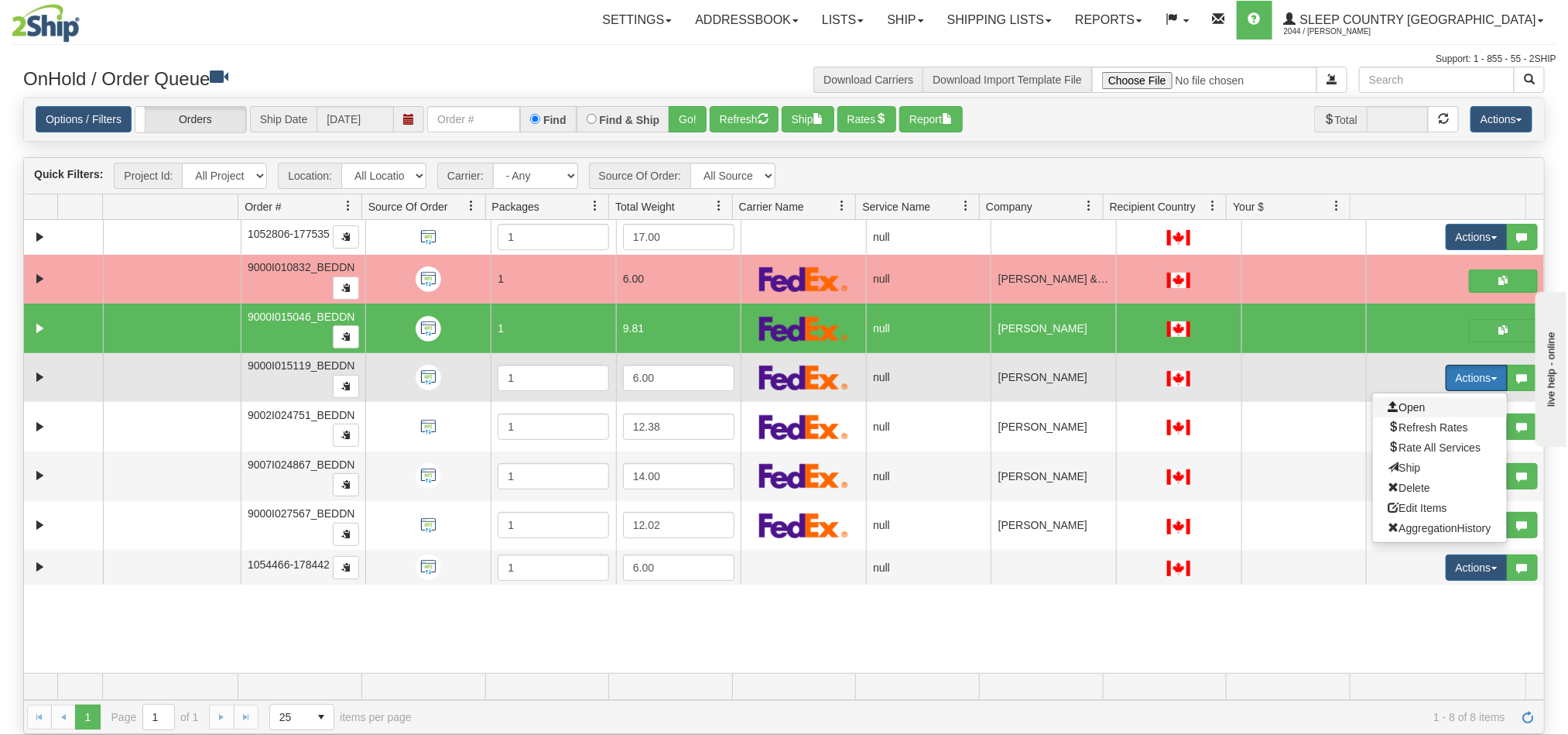
click at [1403, 407] on span "Open" at bounding box center [1407, 407] width 38 height 12
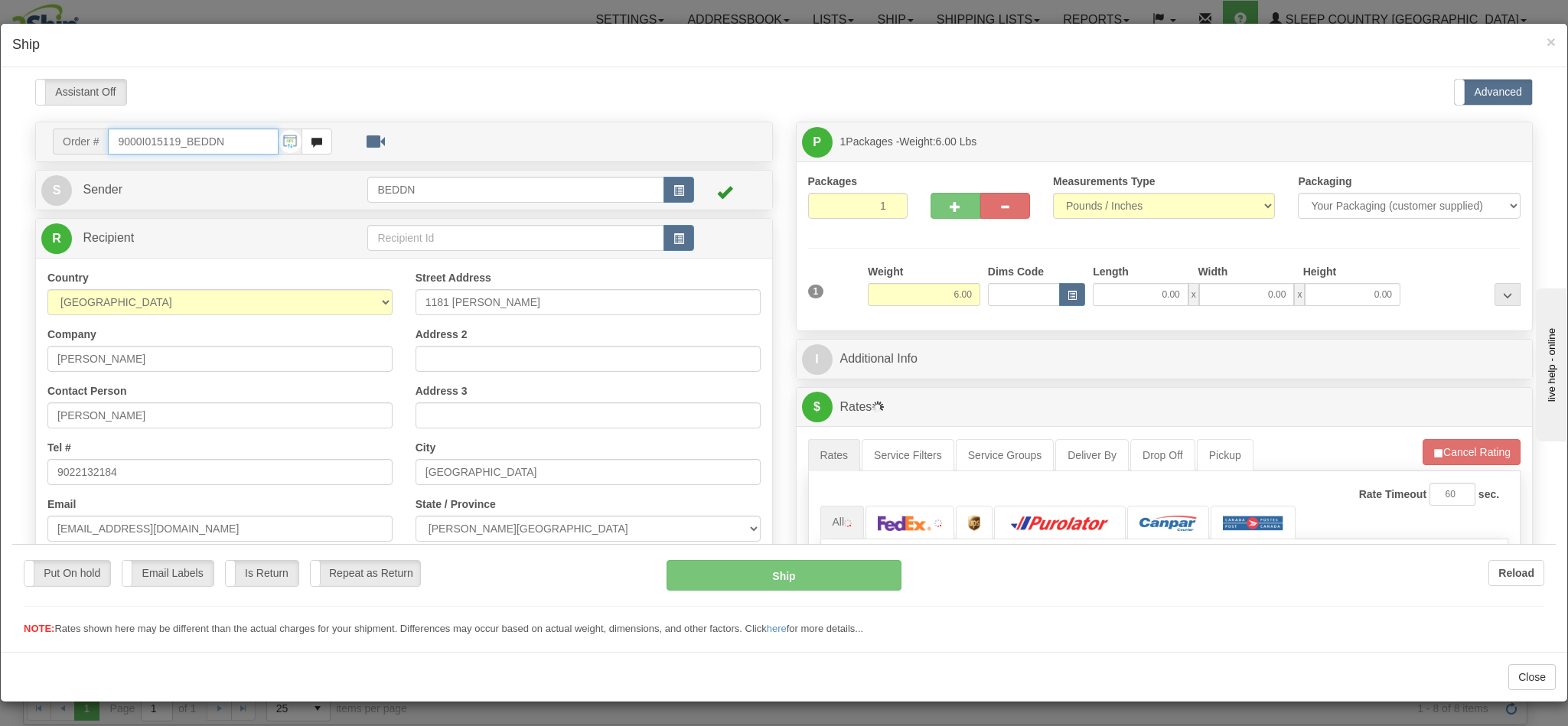
type input "10:38"
type input "16:00"
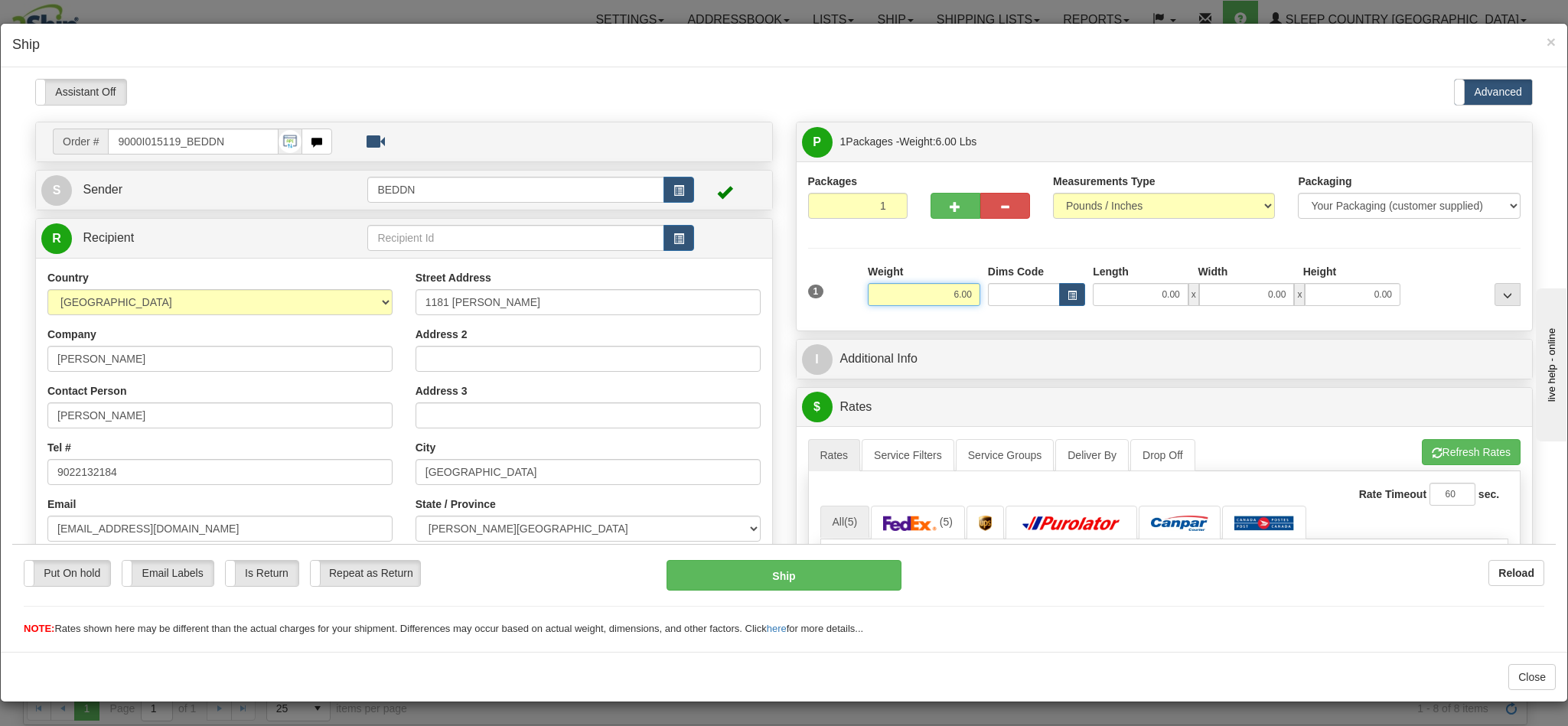
click at [935, 299] on input "6.00" at bounding box center [923, 293] width 112 height 23
drag, startPoint x: 906, startPoint y: 288, endPoint x: 1089, endPoint y: 319, distance: 185.6
click at [1089, 318] on div "1 Weight 6.00 Dims Code x" at bounding box center [1165, 290] width 713 height 55
type input "3.00"
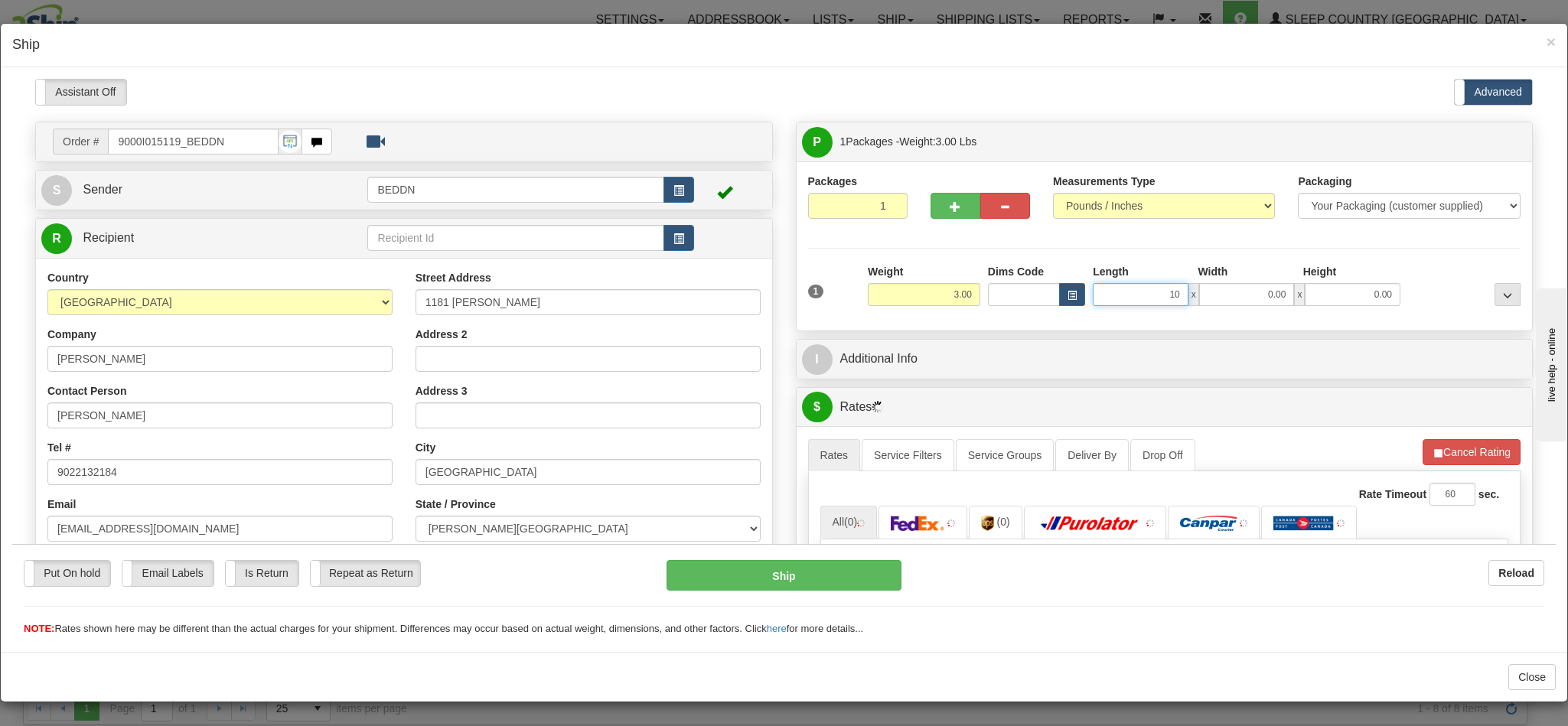
type input "10"
type input "1"
type input "10.00"
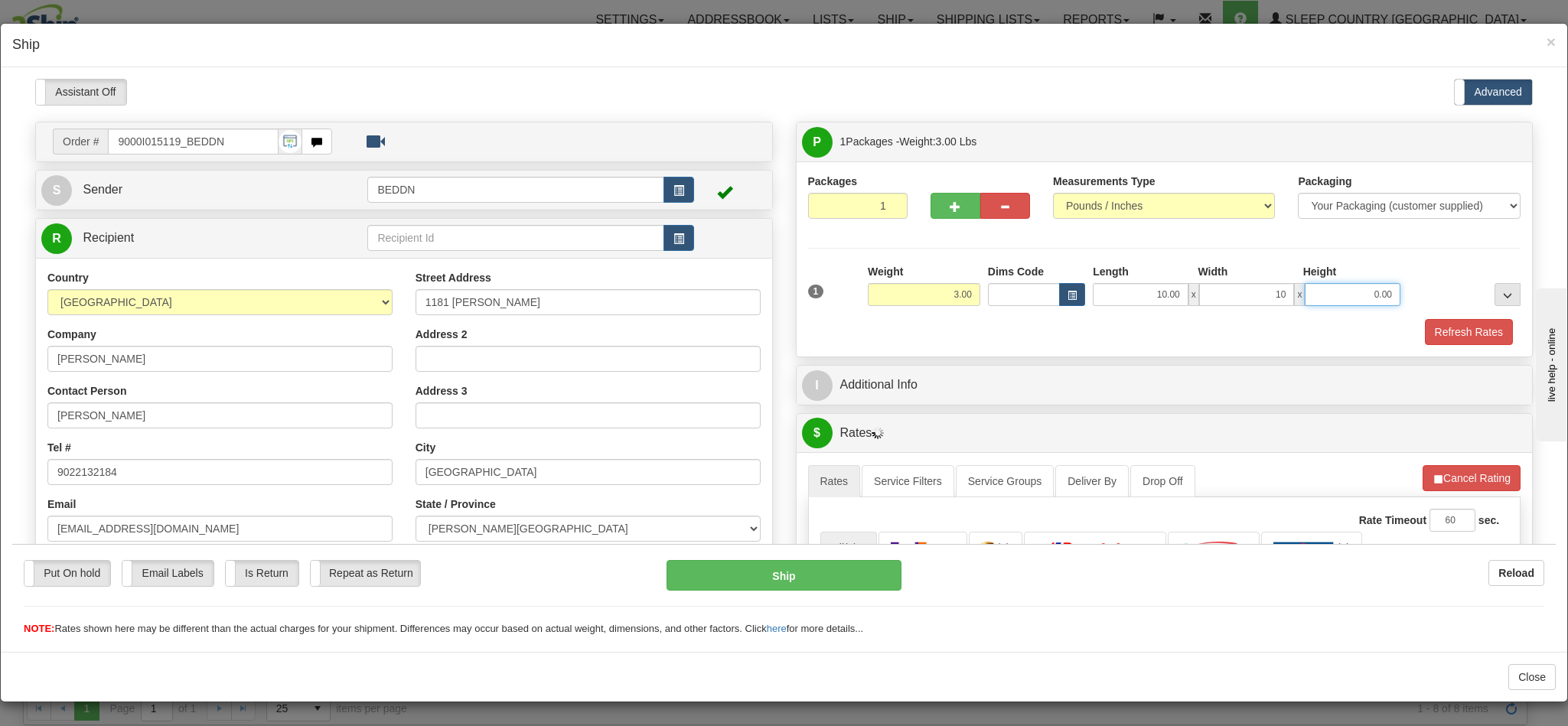
type input "10.00"
type input "20.00"
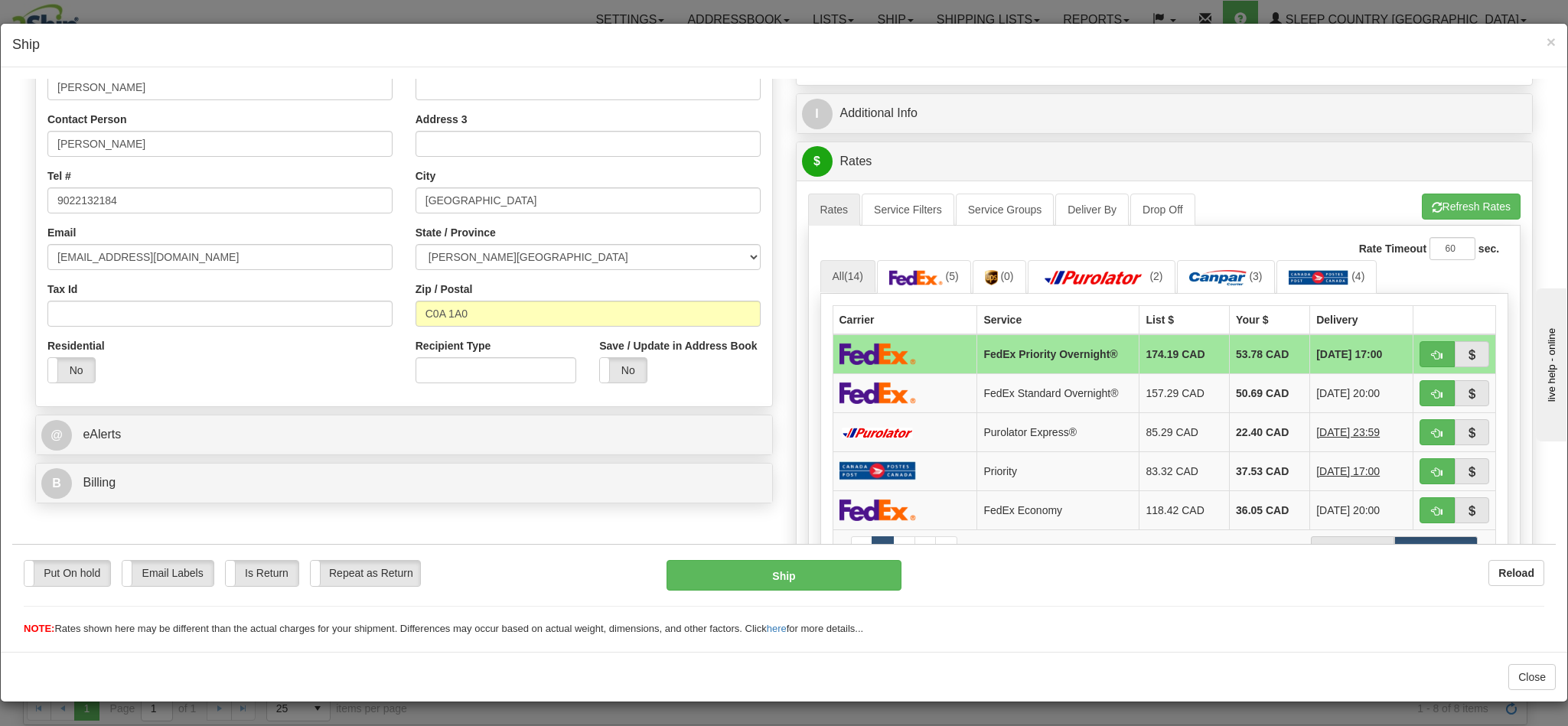
scroll to position [344, 0]
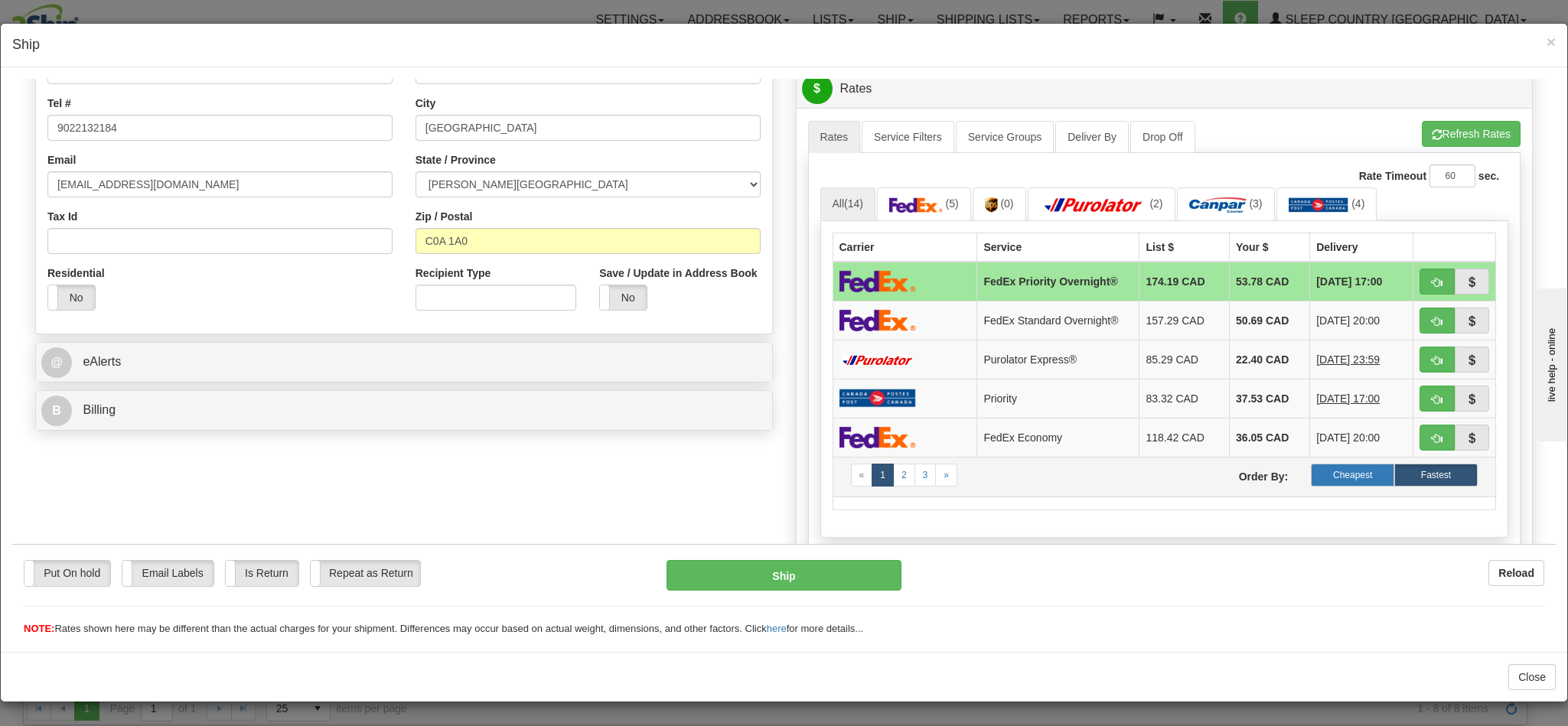
click at [1323, 484] on label "Cheapest" at bounding box center [1352, 473] width 84 height 23
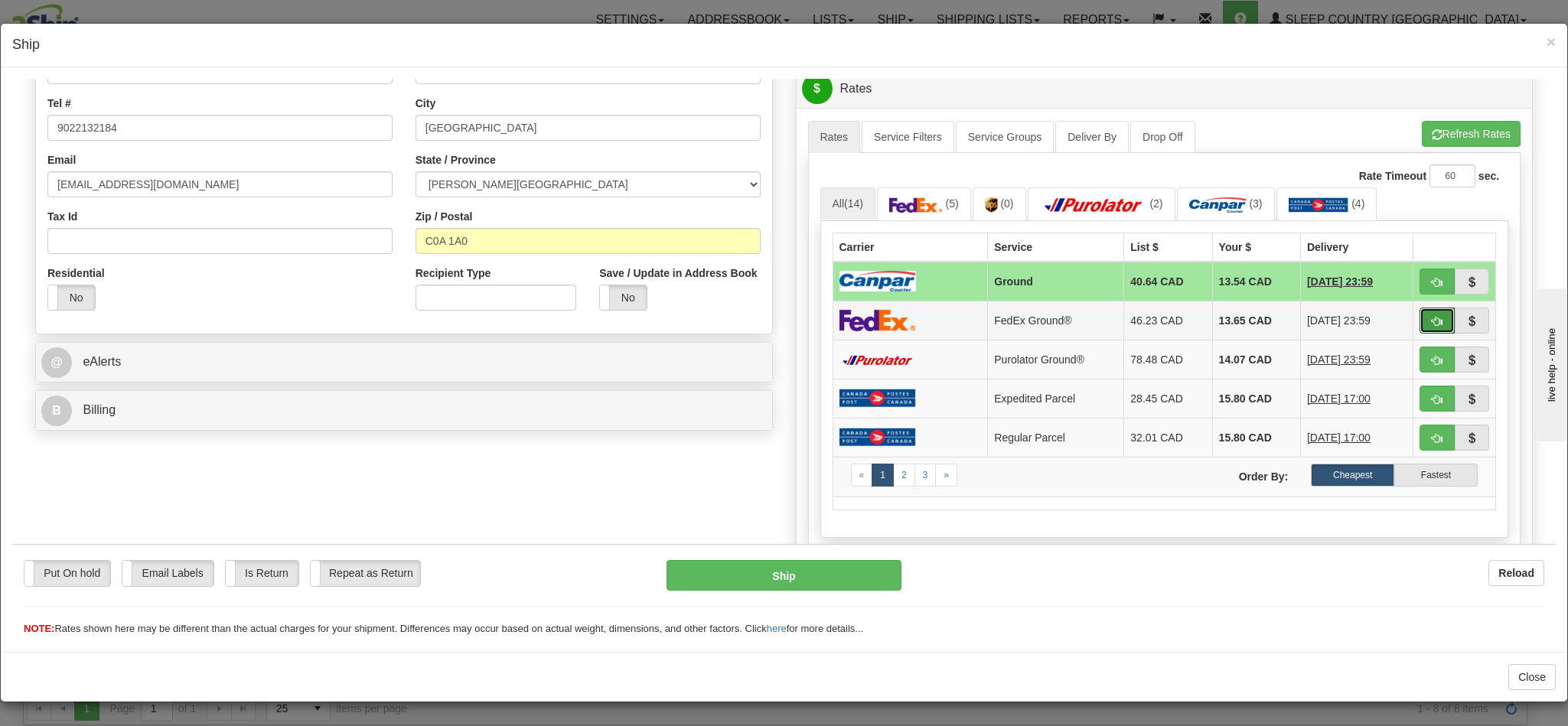
drag, startPoint x: 1391, startPoint y: 320, endPoint x: 1278, endPoint y: 339, distance: 114.6
click at [1419, 320] on button "button" at bounding box center [1437, 319] width 35 height 26
type input "92"
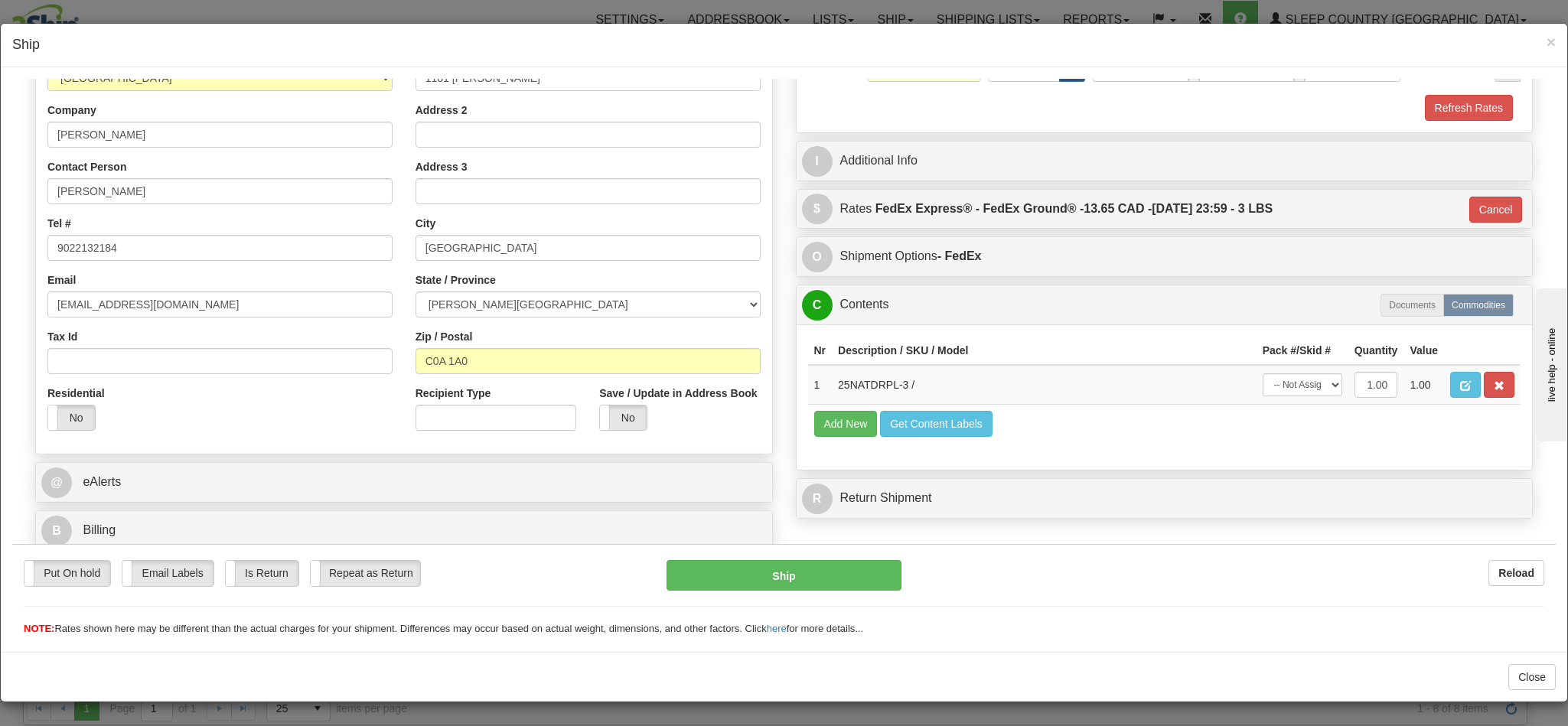
scroll to position [244, 0]
click at [853, 573] on button "Ship" at bounding box center [783, 574] width 234 height 31
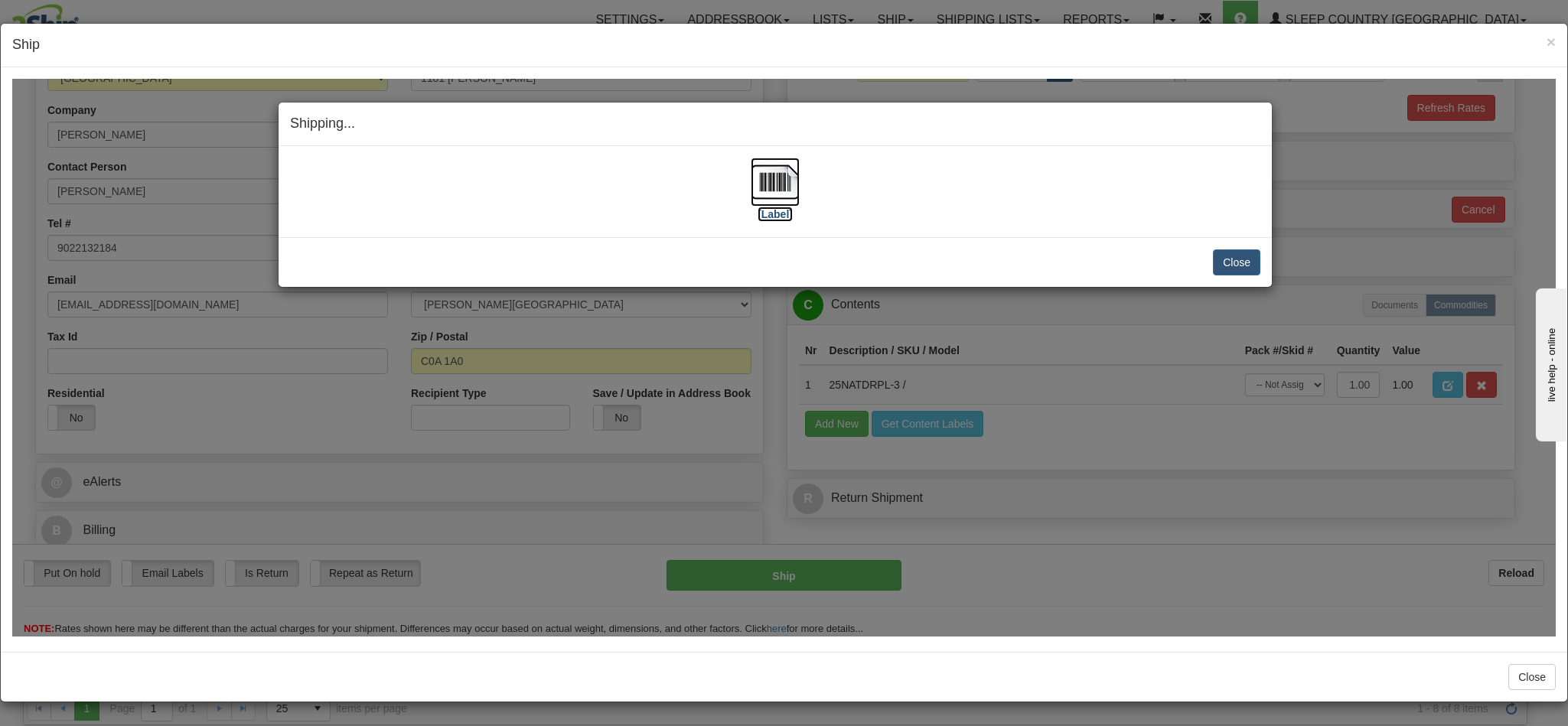
click at [765, 189] on img at bounding box center [775, 181] width 49 height 49
drag, startPoint x: 878, startPoint y: 127, endPoint x: 1049, endPoint y: 99, distance: 173.3
click at [879, 127] on h4 "Shipping... Your SHIPMENT will EXPIRE in" at bounding box center [775, 123] width 971 height 19
click at [1234, 266] on button "Close" at bounding box center [1236, 262] width 47 height 26
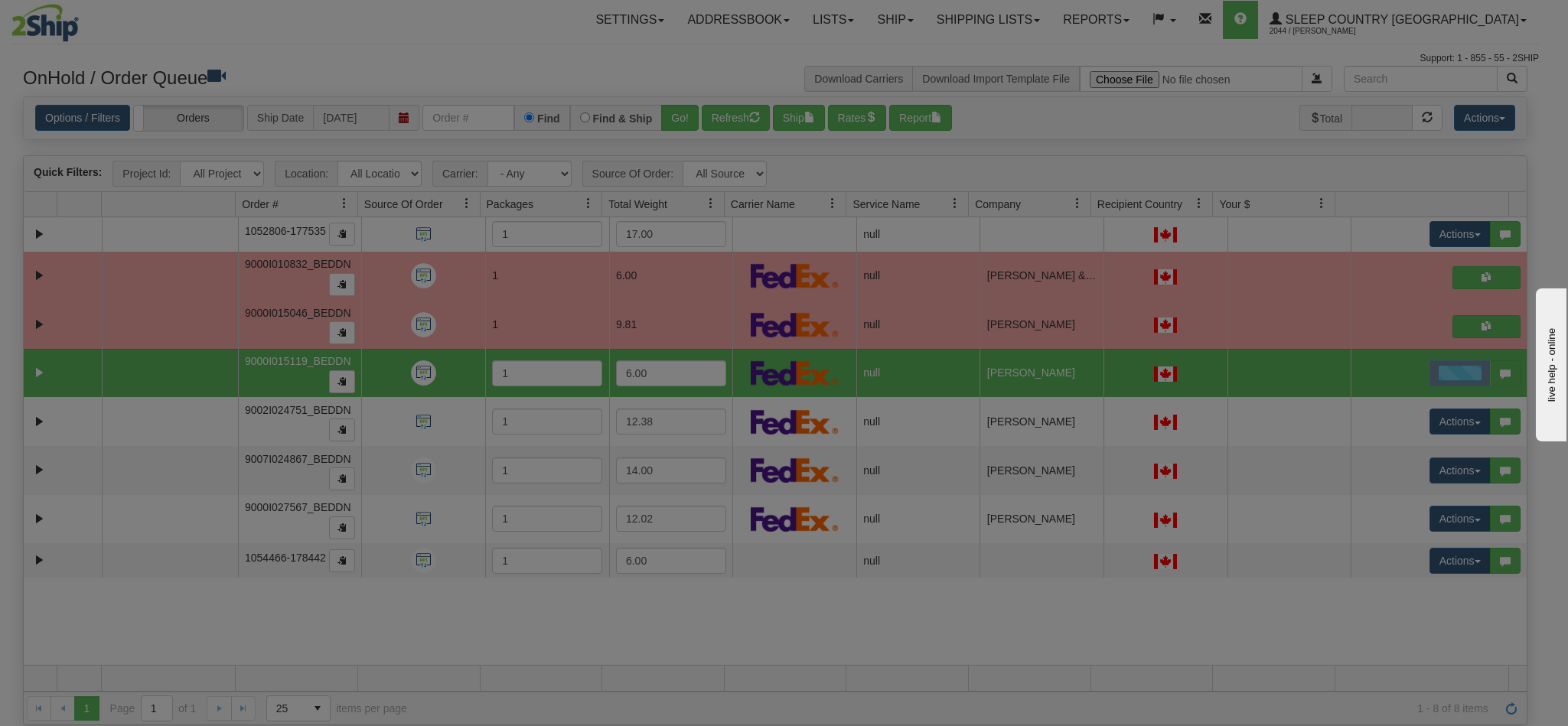
scroll to position [0, 0]
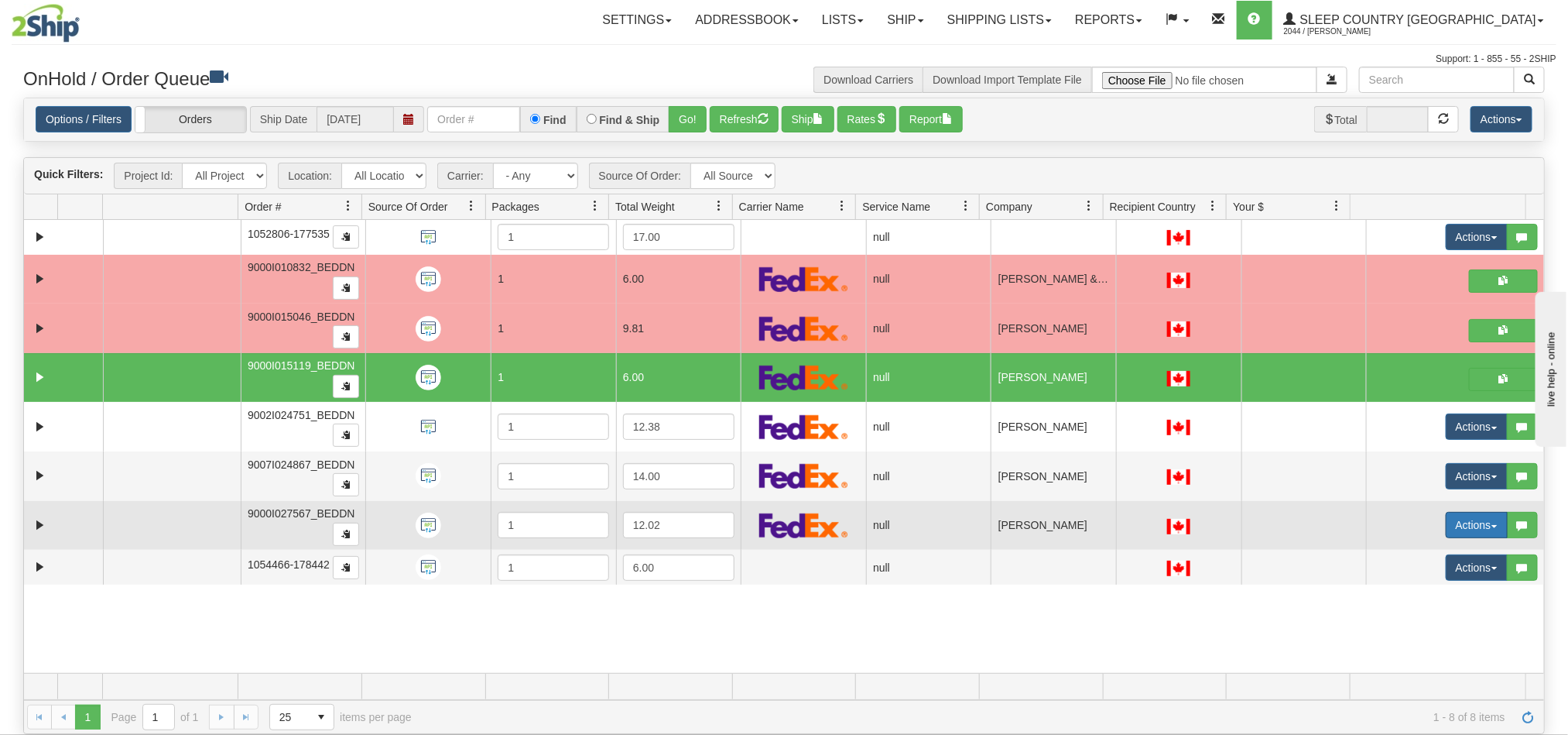
click at [1446, 525] on button "Actions" at bounding box center [1477, 525] width 62 height 26
click at [1389, 558] on span "Open" at bounding box center [1407, 554] width 38 height 12
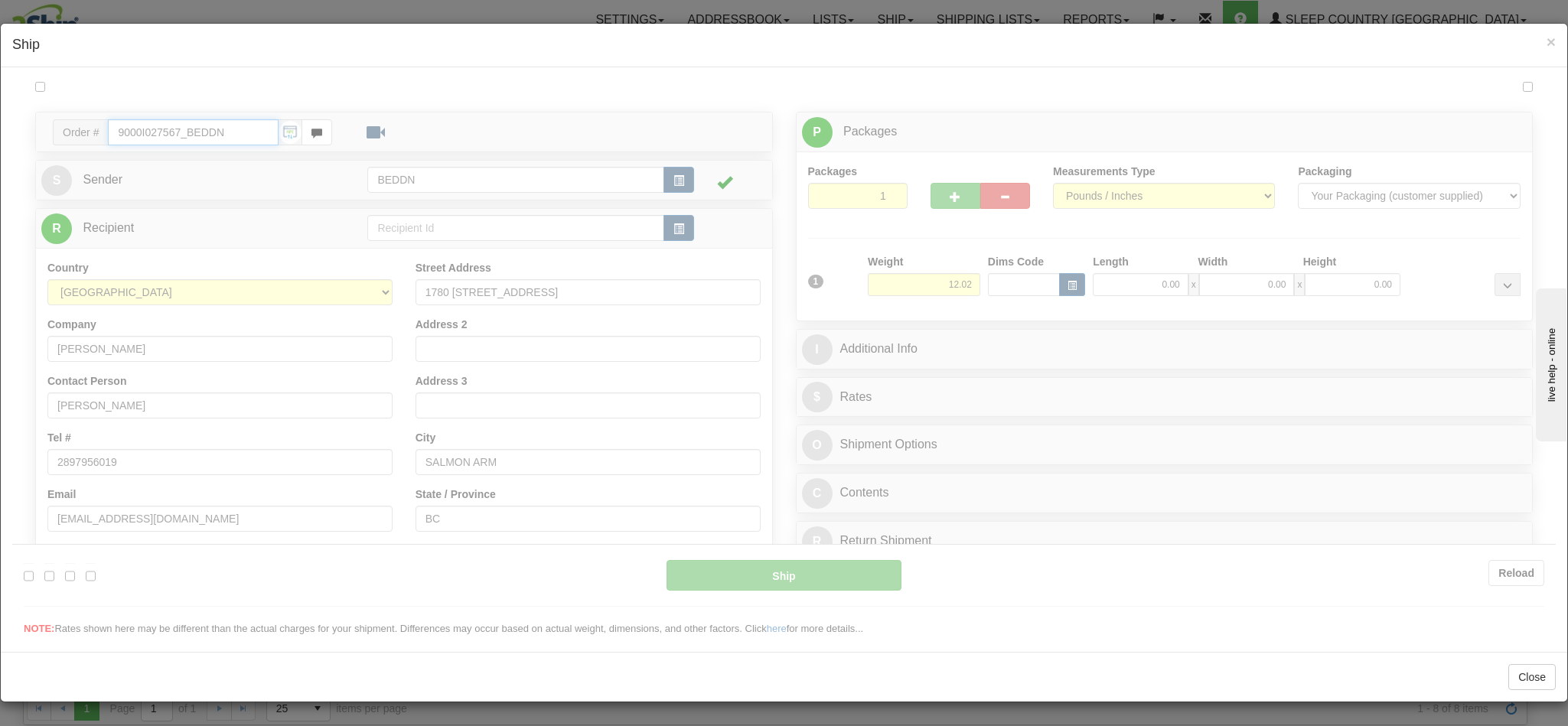
type input "10:39"
type input "16:00"
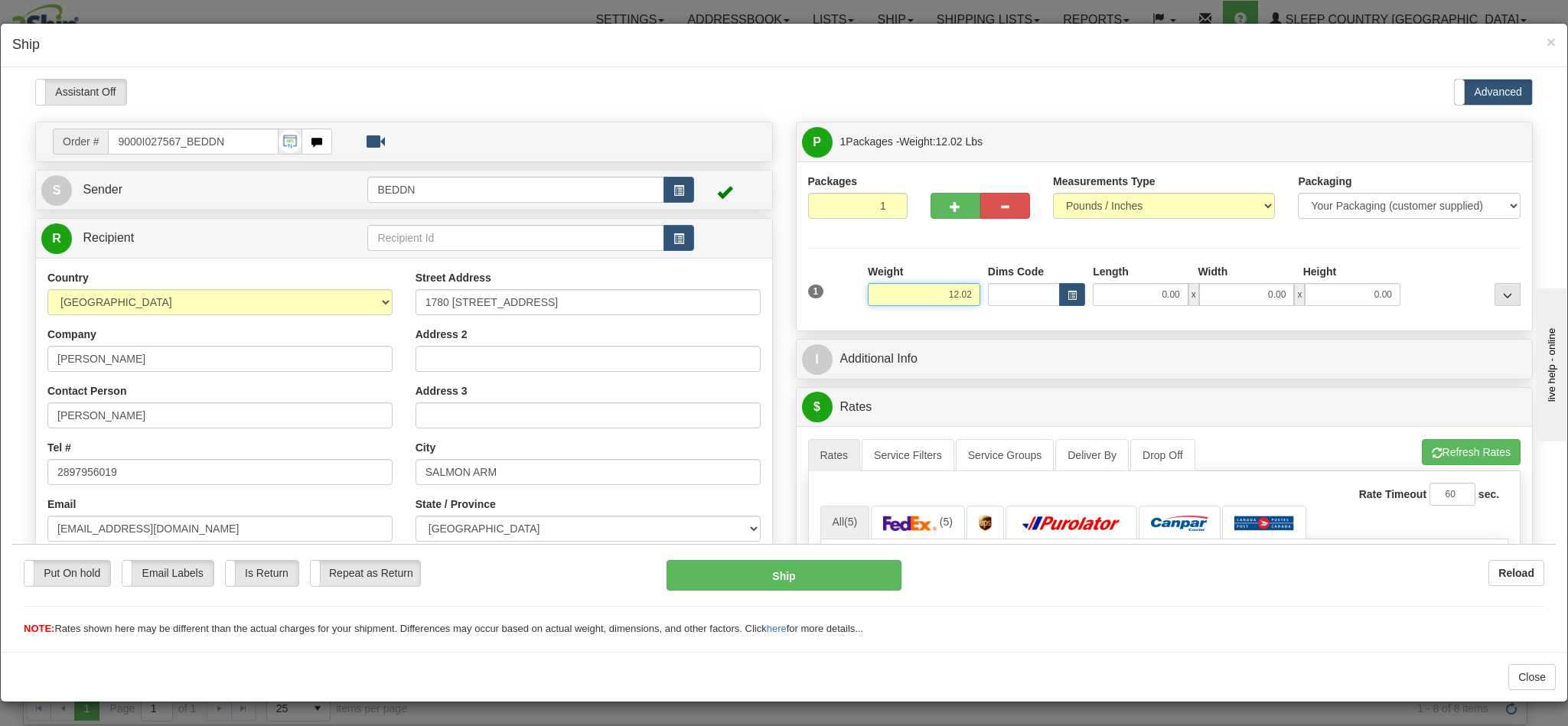
drag, startPoint x: 918, startPoint y: 297, endPoint x: 995, endPoint y: 297, distance: 77.0
click at [995, 297] on div "1 Weight 12.02 Dims Code x x" at bounding box center [1165, 290] width 721 height 54
type input "5.00"
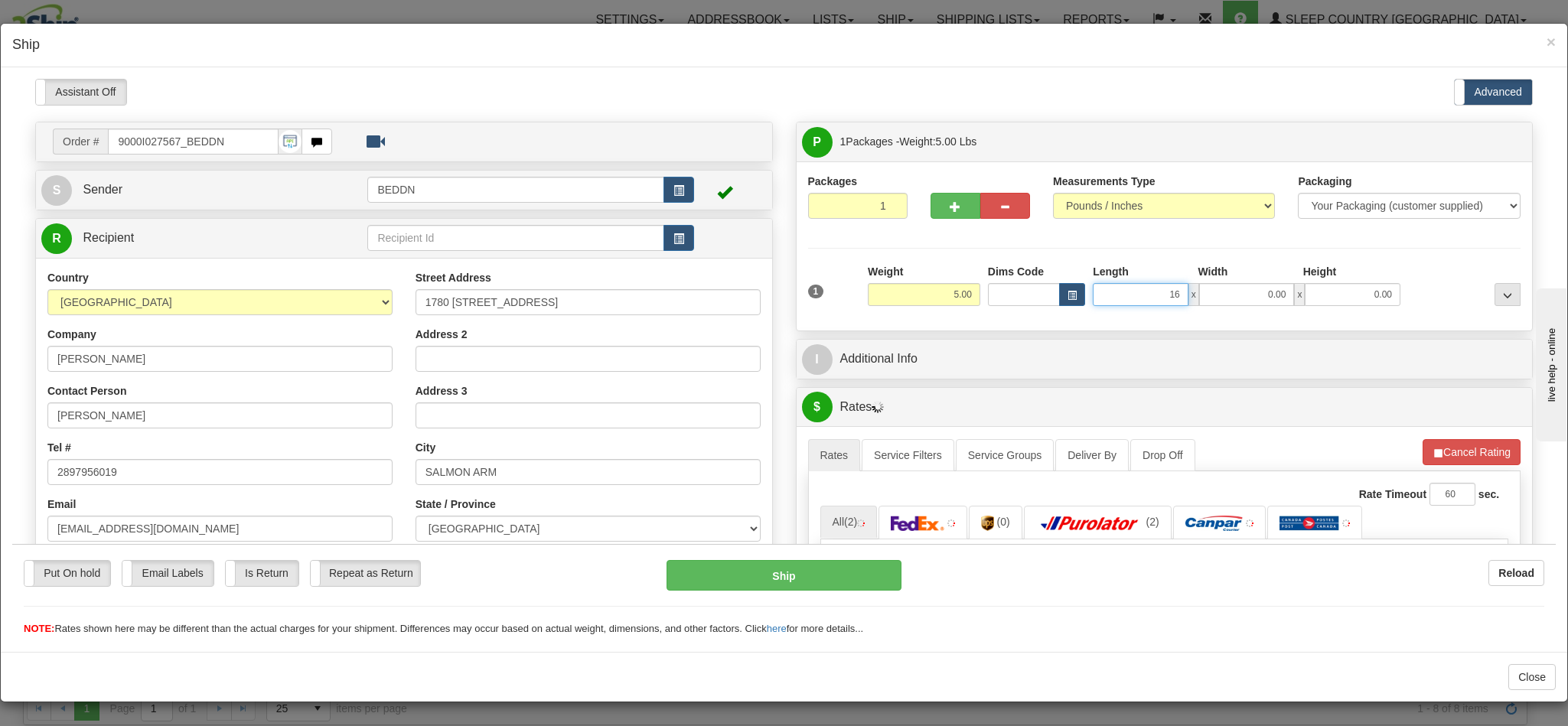
type input "16"
type input "16.00"
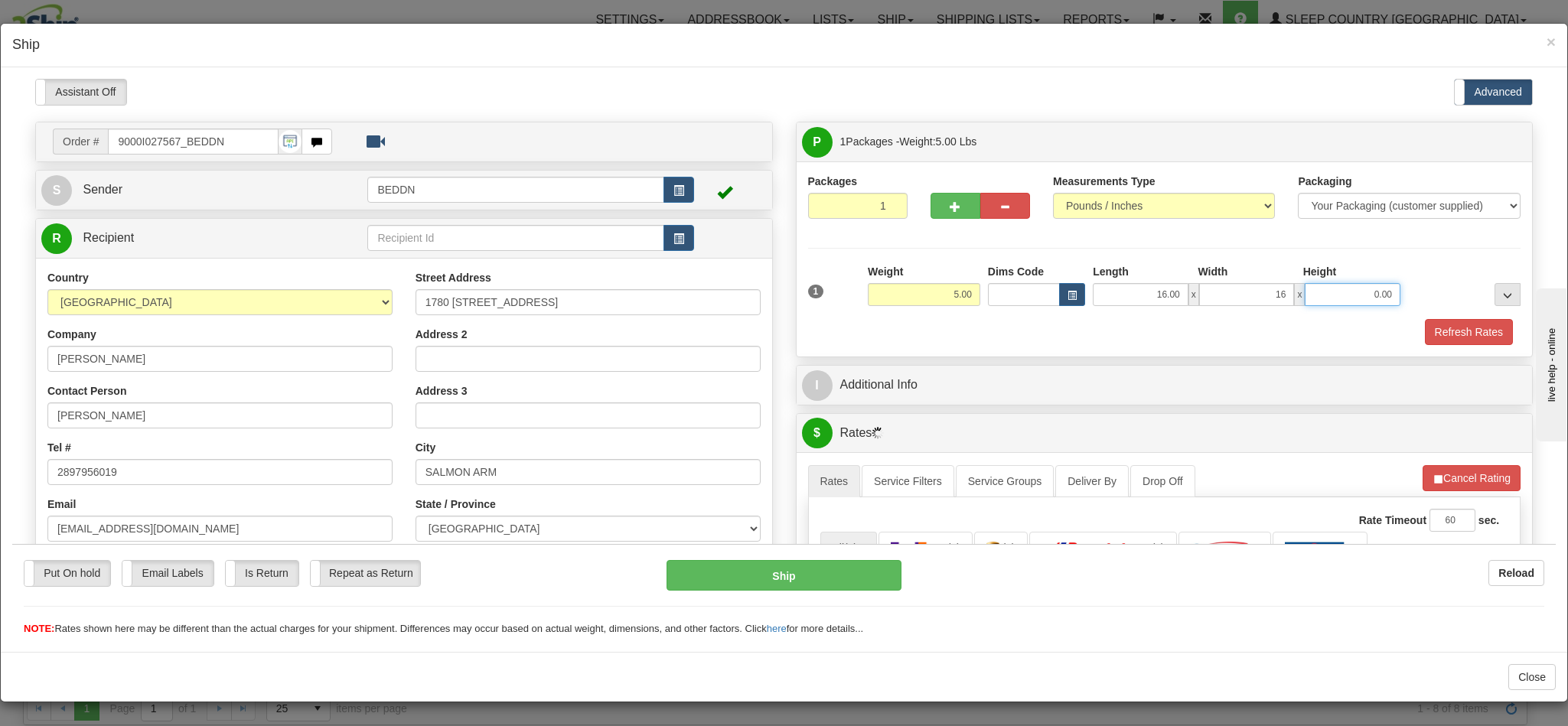
type input "16.00"
type input "10.00"
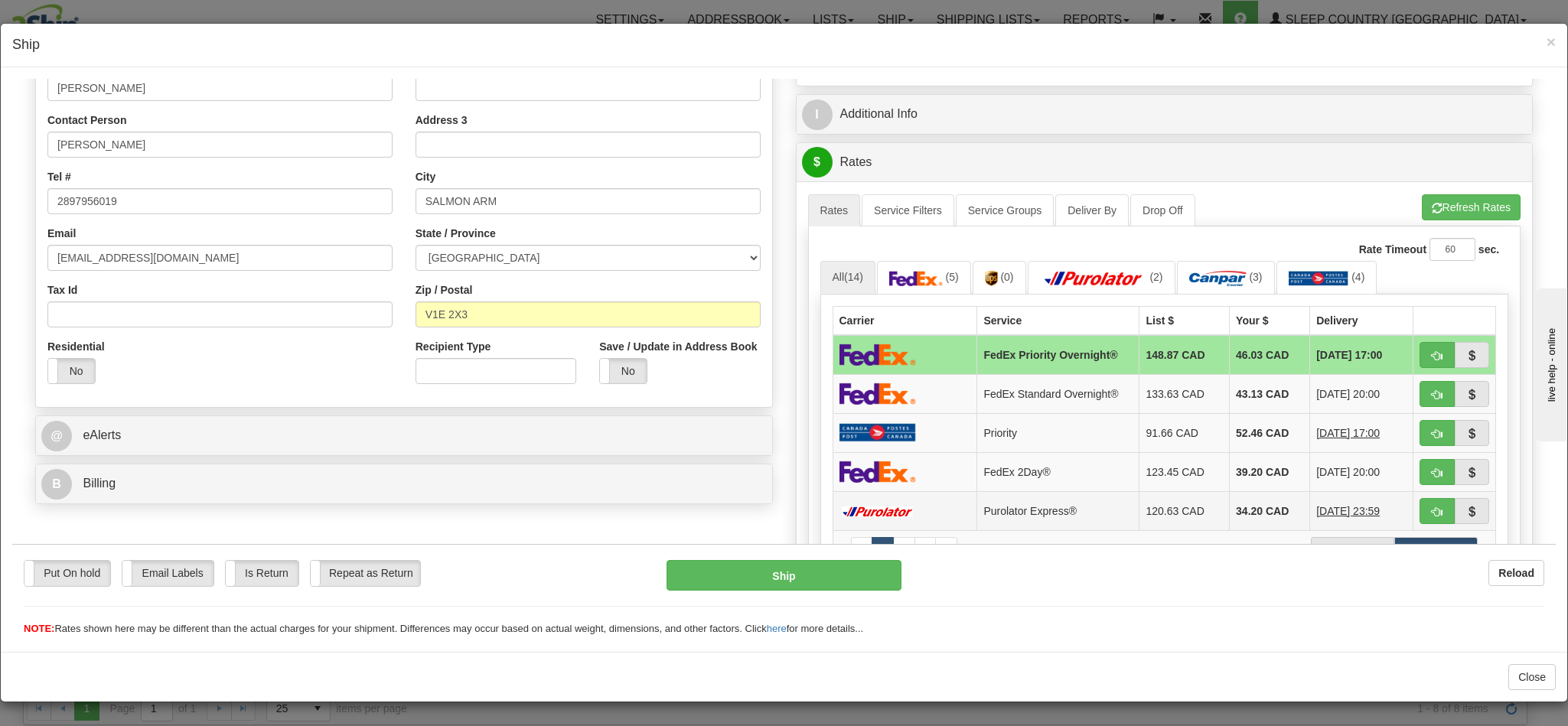
scroll to position [344, 0]
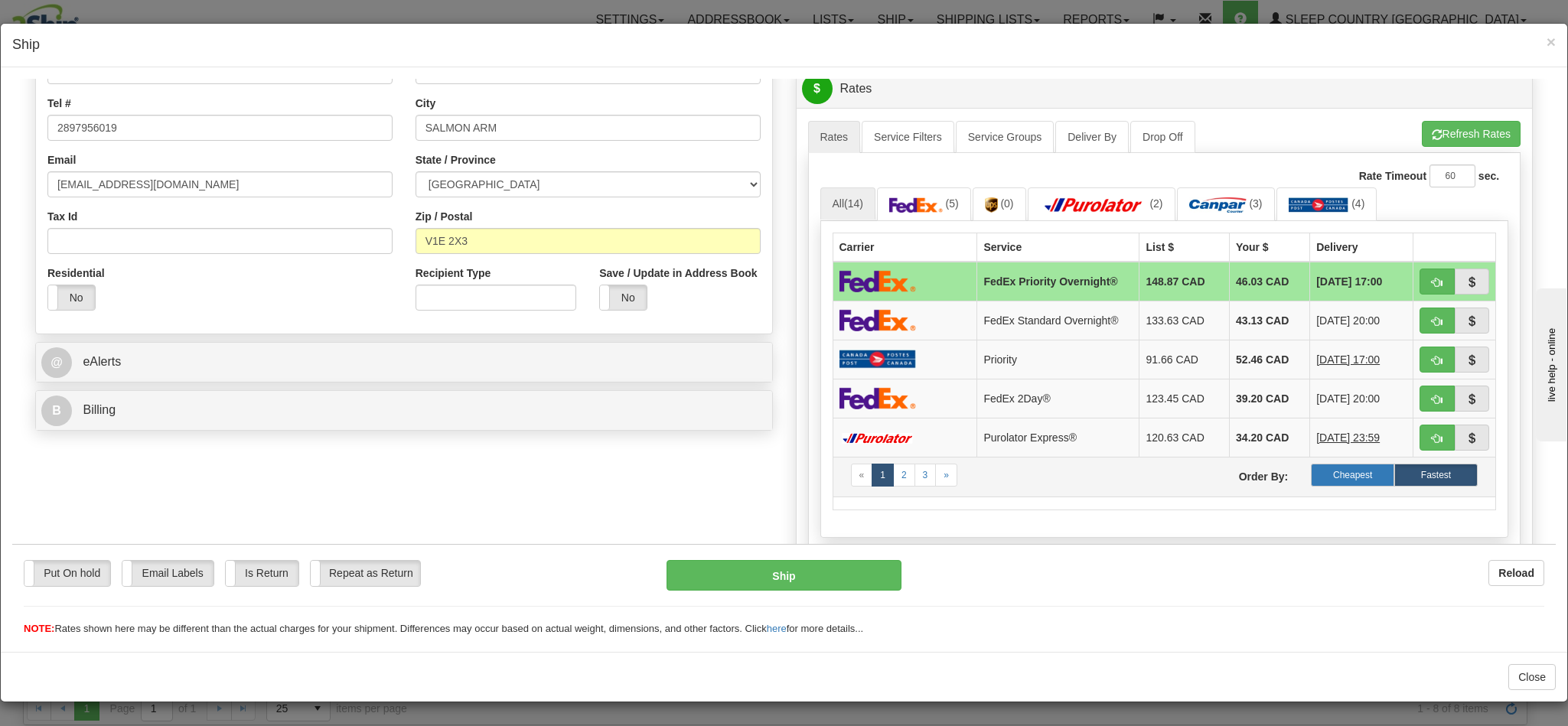
click at [1311, 483] on label "Cheapest" at bounding box center [1352, 473] width 84 height 23
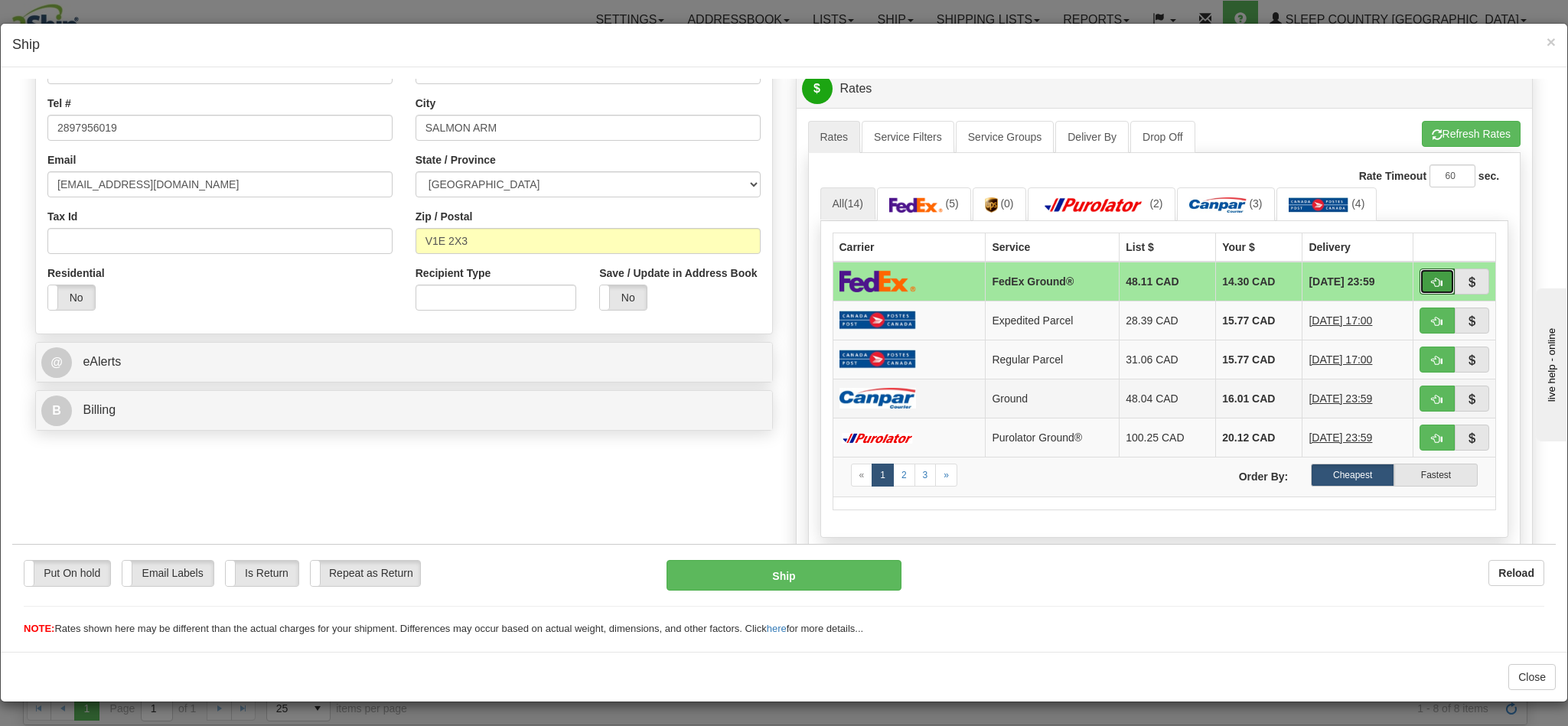
drag, startPoint x: 1402, startPoint y: 286, endPoint x: 1039, endPoint y: 394, distance: 378.7
click at [1431, 286] on span "button" at bounding box center [1437, 281] width 11 height 10
type input "92"
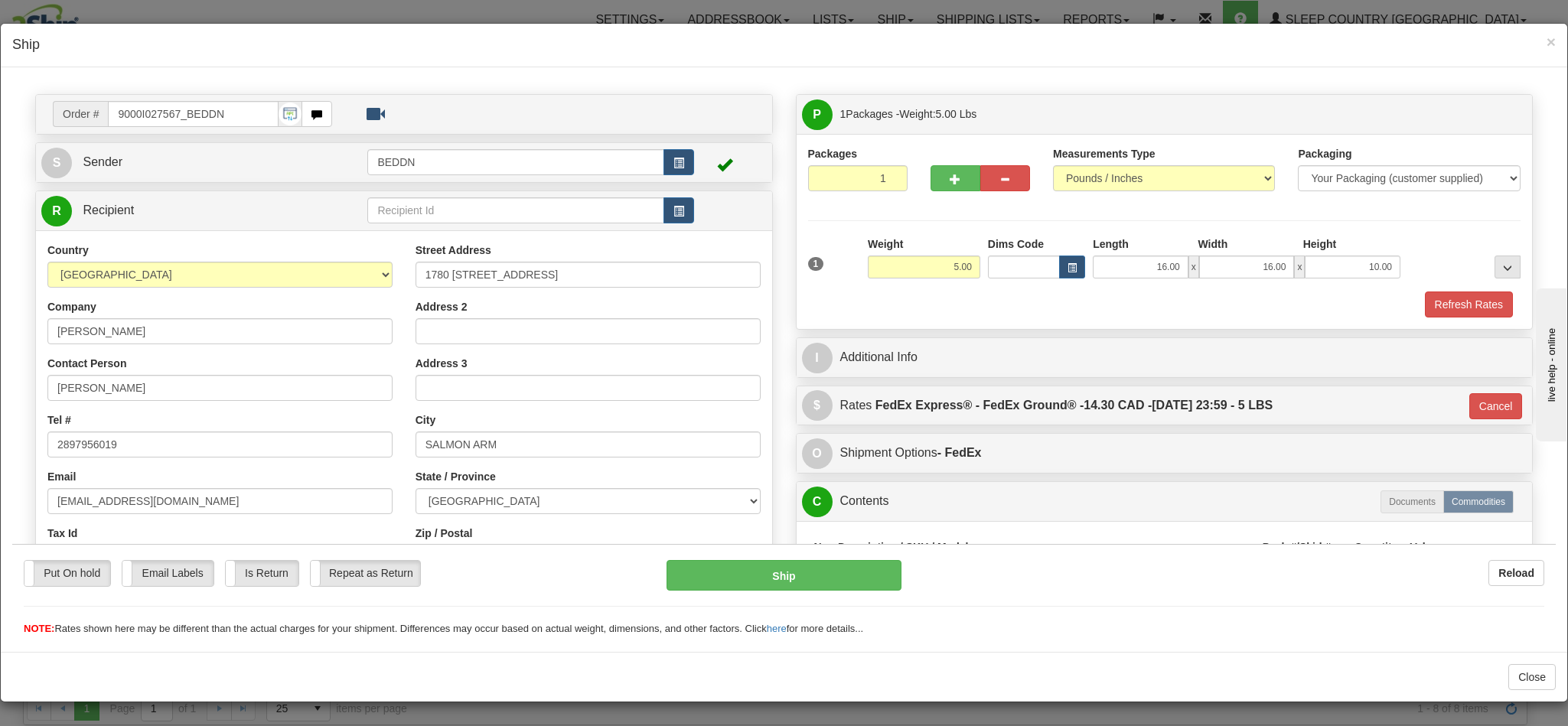
scroll to position [0, 0]
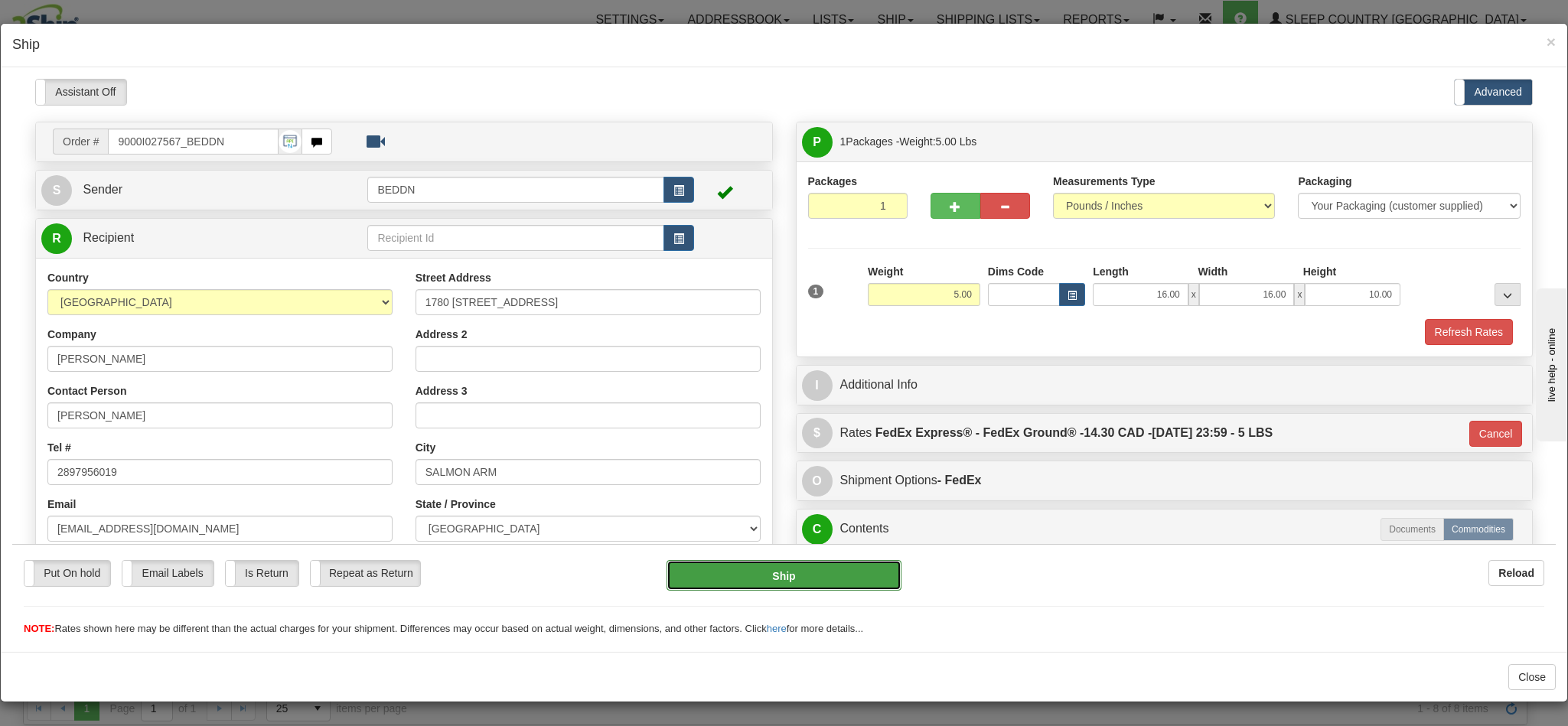
click at [781, 582] on button "Ship" at bounding box center [783, 574] width 234 height 31
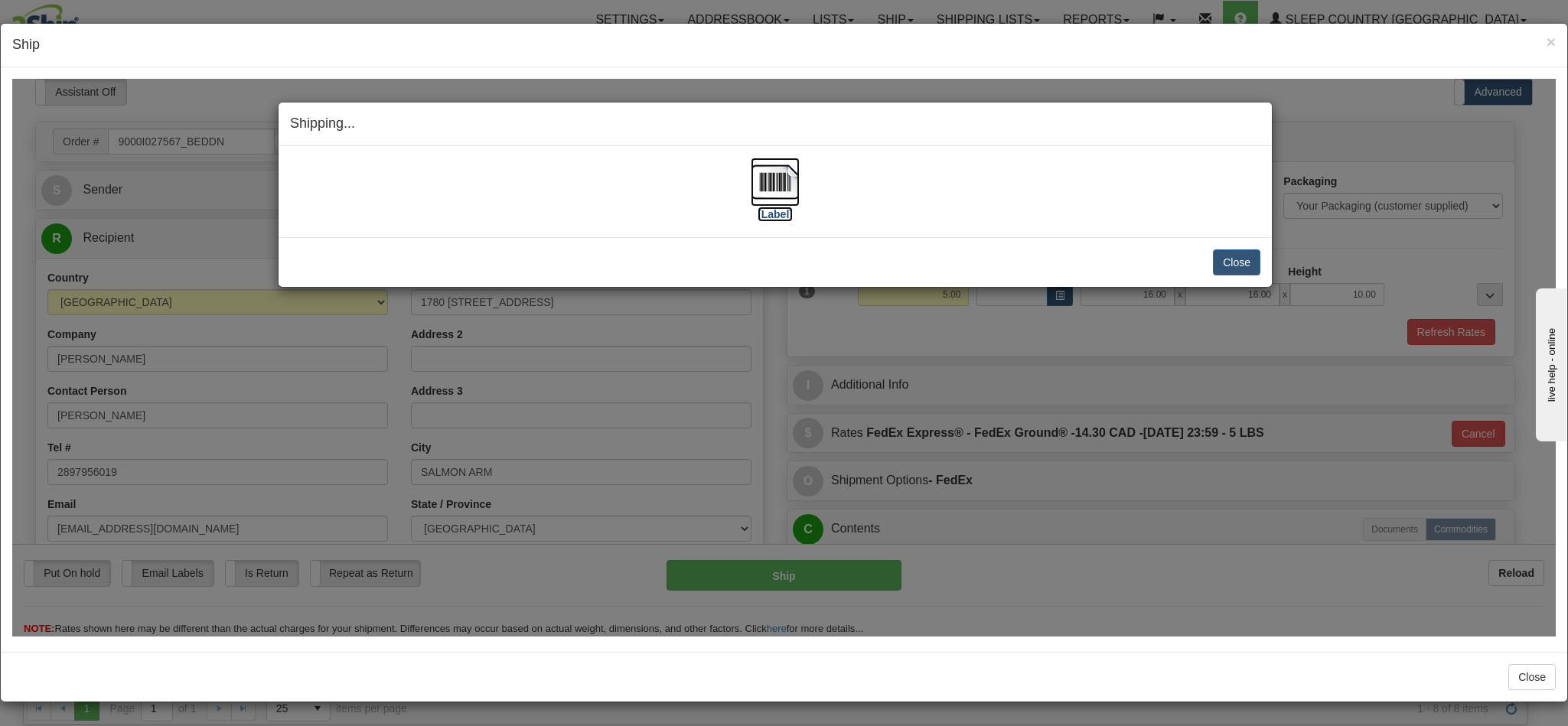
click at [752, 198] on img at bounding box center [775, 181] width 49 height 49
click at [965, 141] on div "Shipping... Your SHIPMENT will EXPIRE in" at bounding box center [775, 123] width 993 height 44
click at [1235, 266] on button "Close" at bounding box center [1236, 262] width 47 height 26
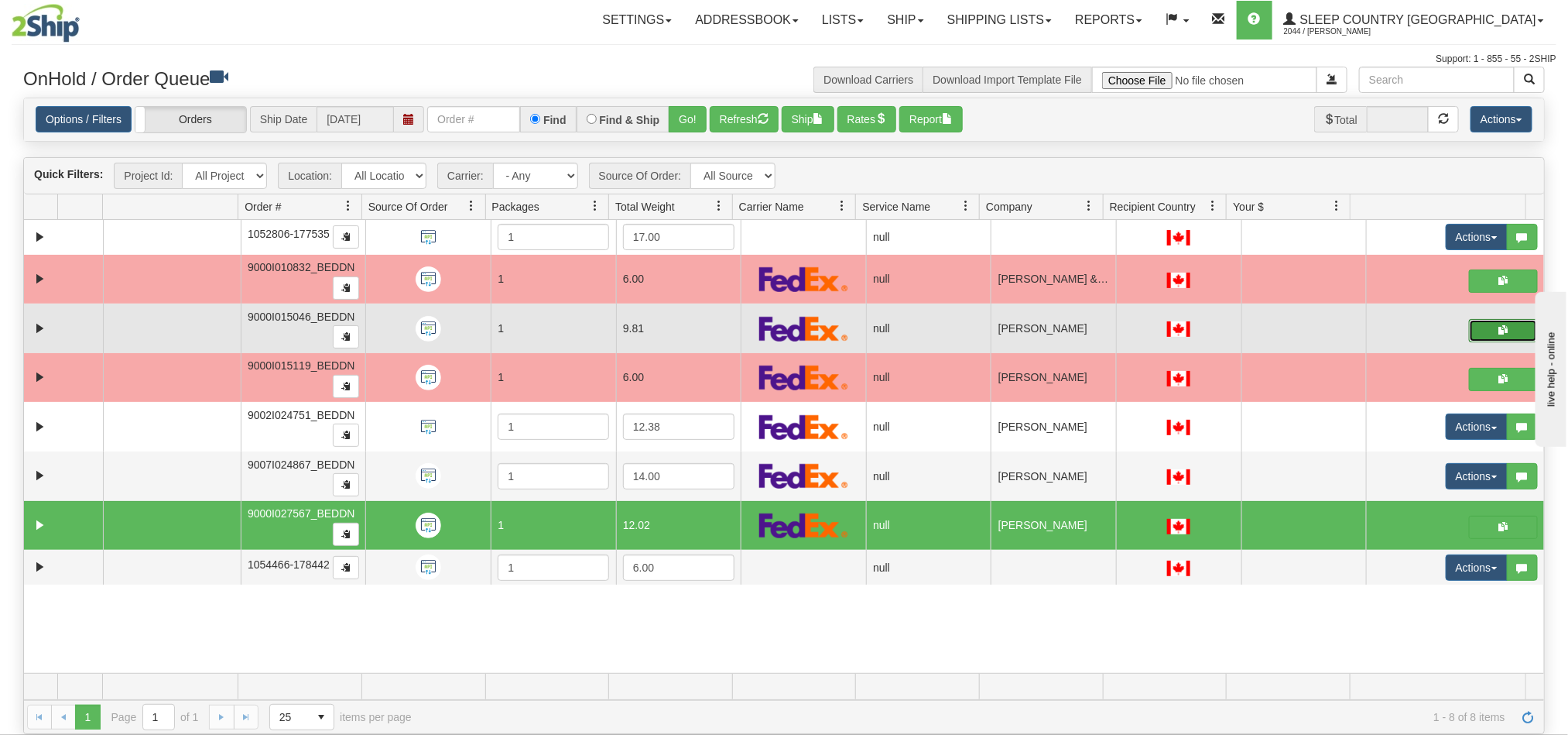
click at [1473, 335] on button "button" at bounding box center [1502, 330] width 69 height 23
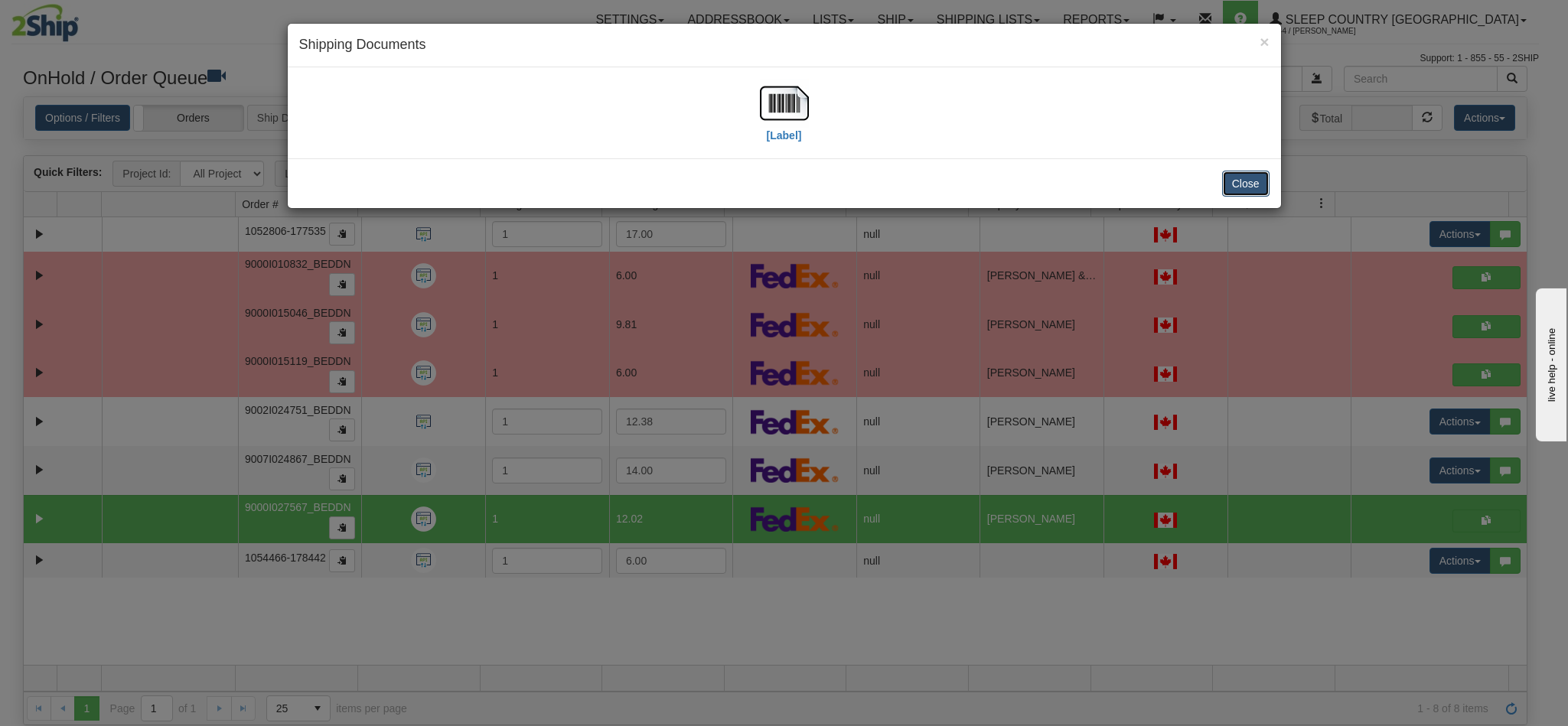
click at [1244, 188] on button "Close" at bounding box center [1246, 184] width 47 height 26
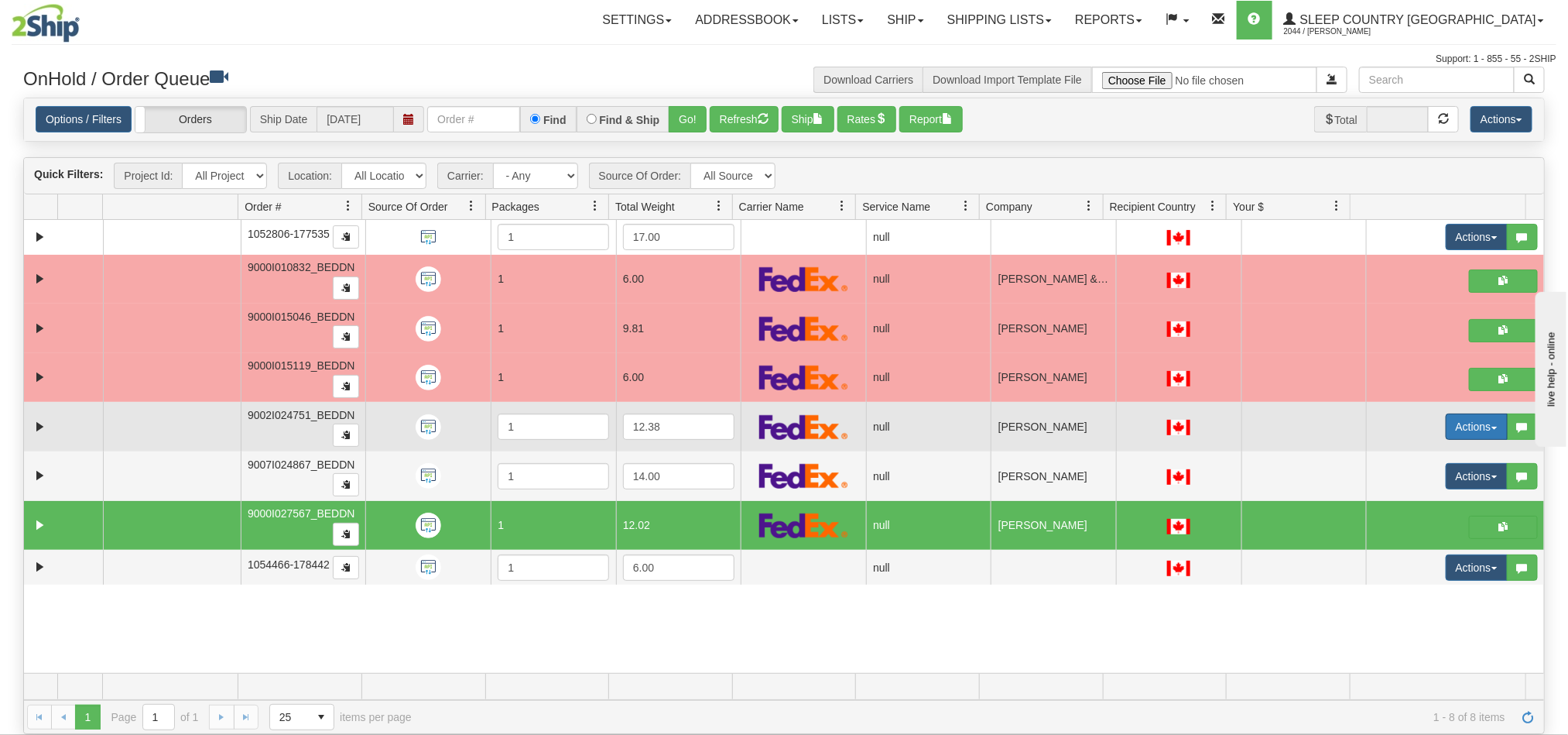
click at [1446, 432] on button "Actions" at bounding box center [1477, 427] width 62 height 26
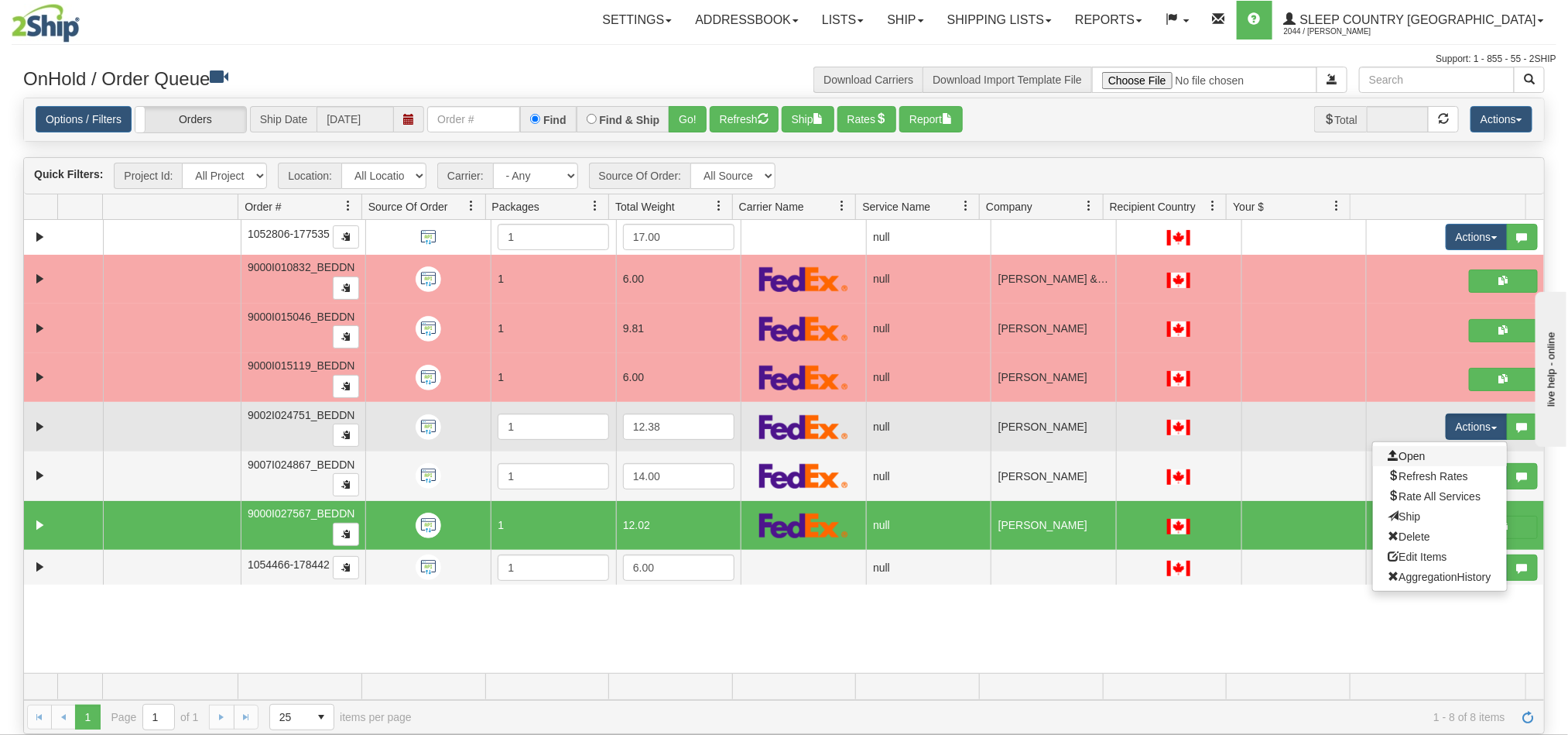
click at [1405, 466] on link "Open" at bounding box center [1439, 455] width 134 height 20
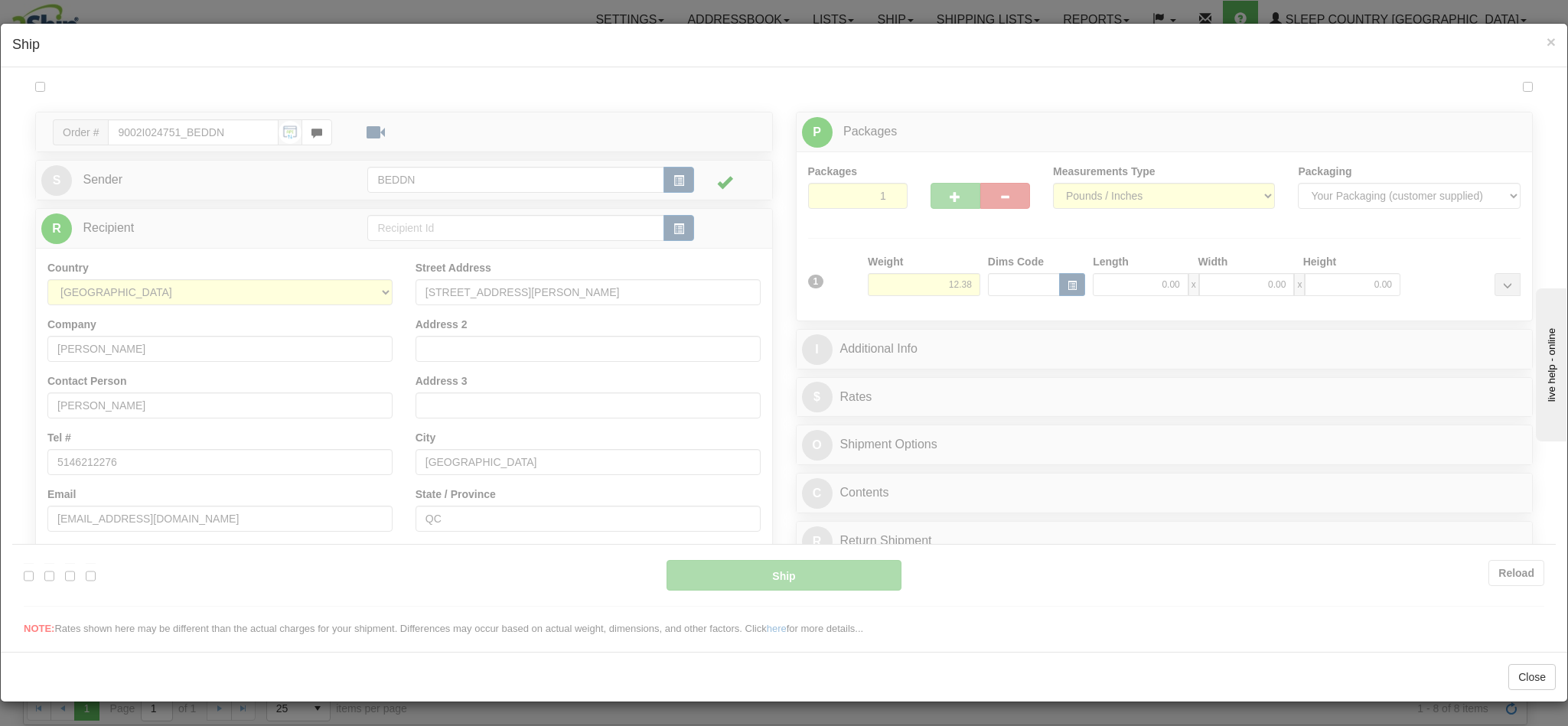
click at [915, 290] on div at bounding box center [784, 357] width 1544 height 558
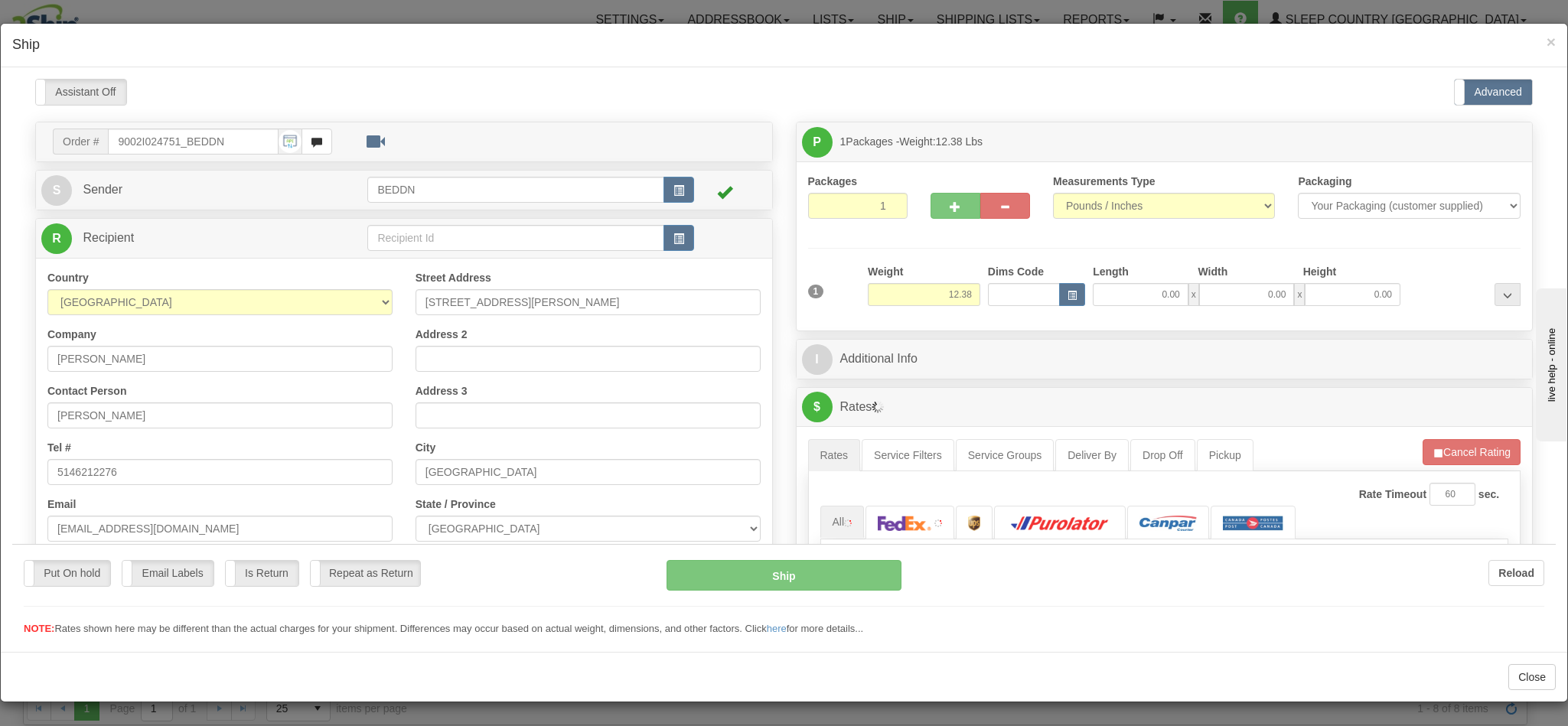
type input "10:41"
type input "16:00"
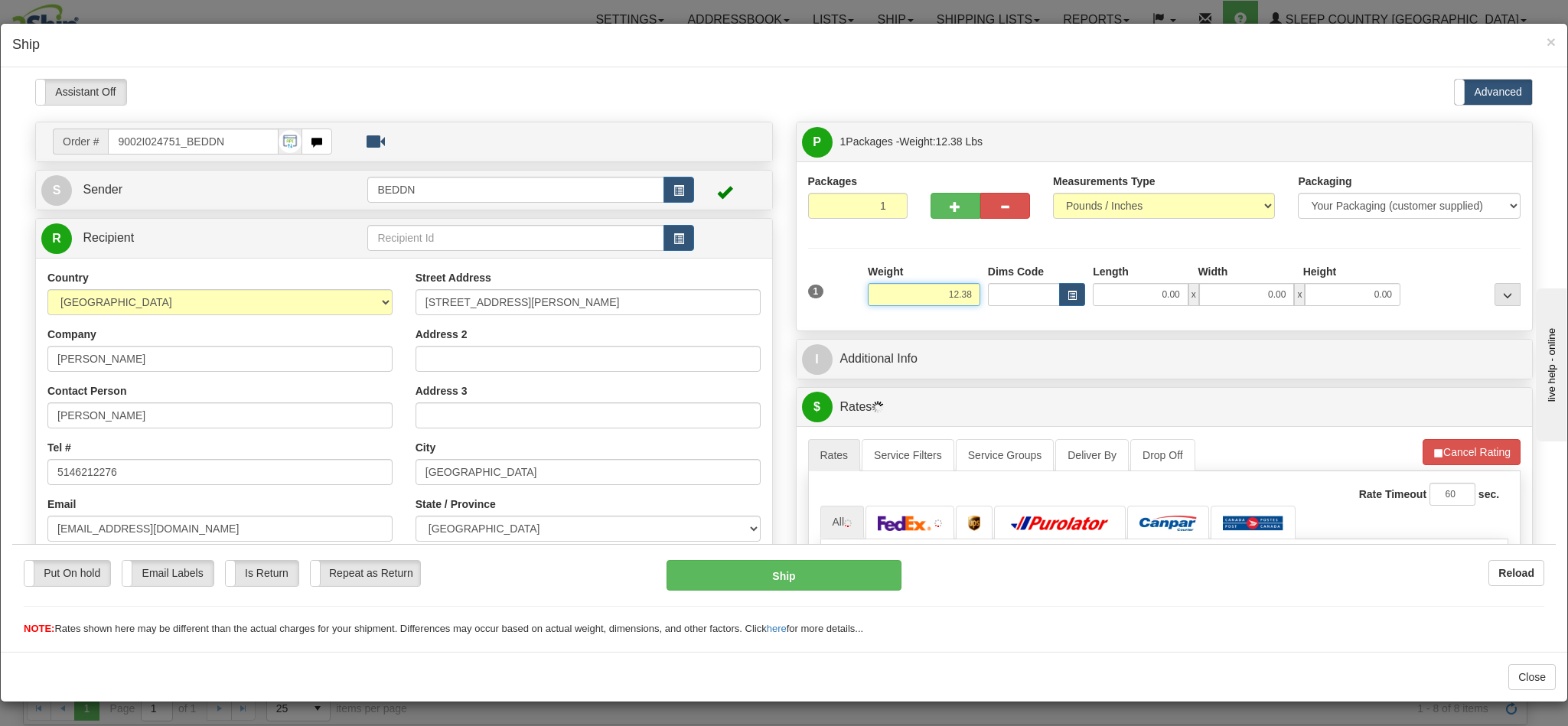
click at [906, 291] on input "12.38" at bounding box center [923, 293] width 112 height 23
drag, startPoint x: 906, startPoint y: 292, endPoint x: 987, endPoint y: 294, distance: 81.0
click at [987, 294] on div "1 Weight 12.38 Dims Code x x" at bounding box center [1165, 290] width 721 height 54
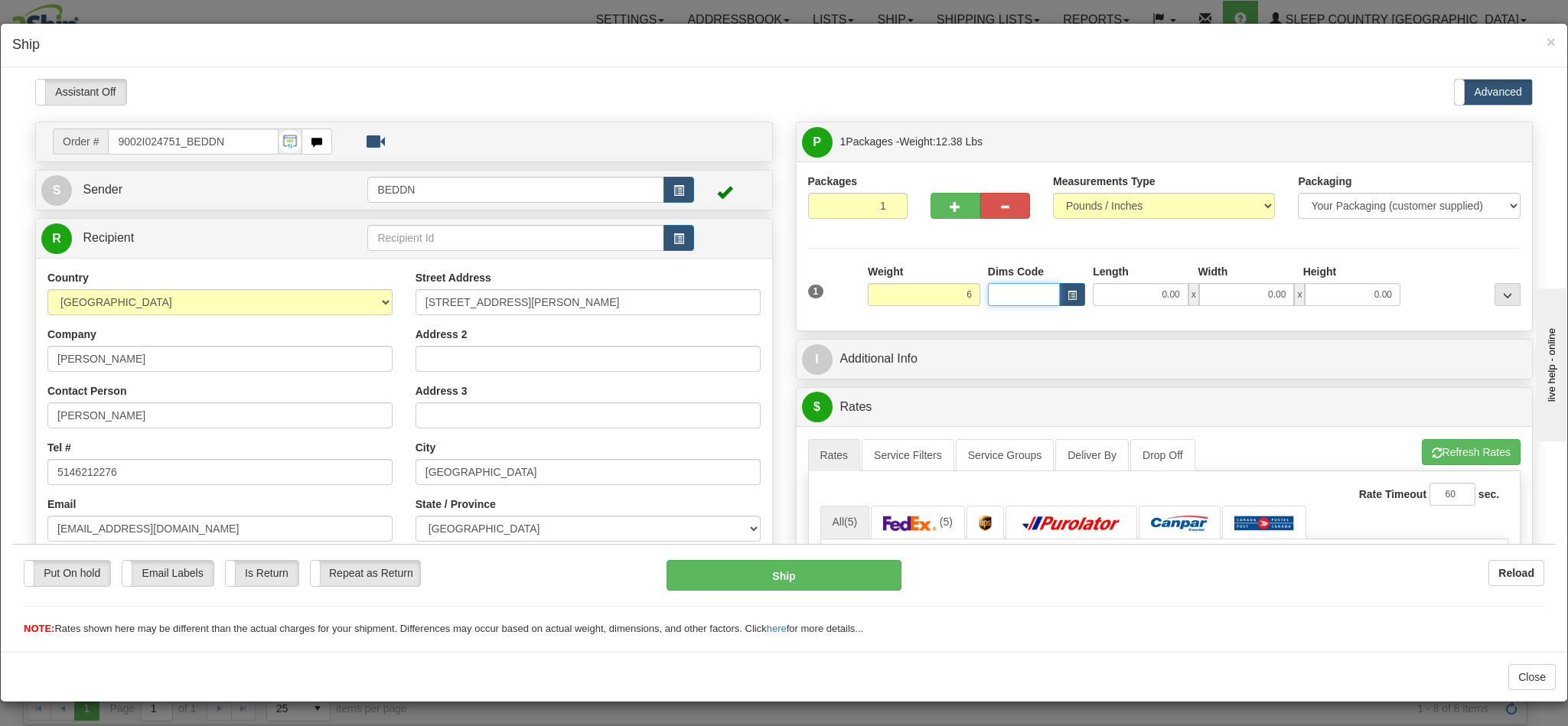
type input "6.00"
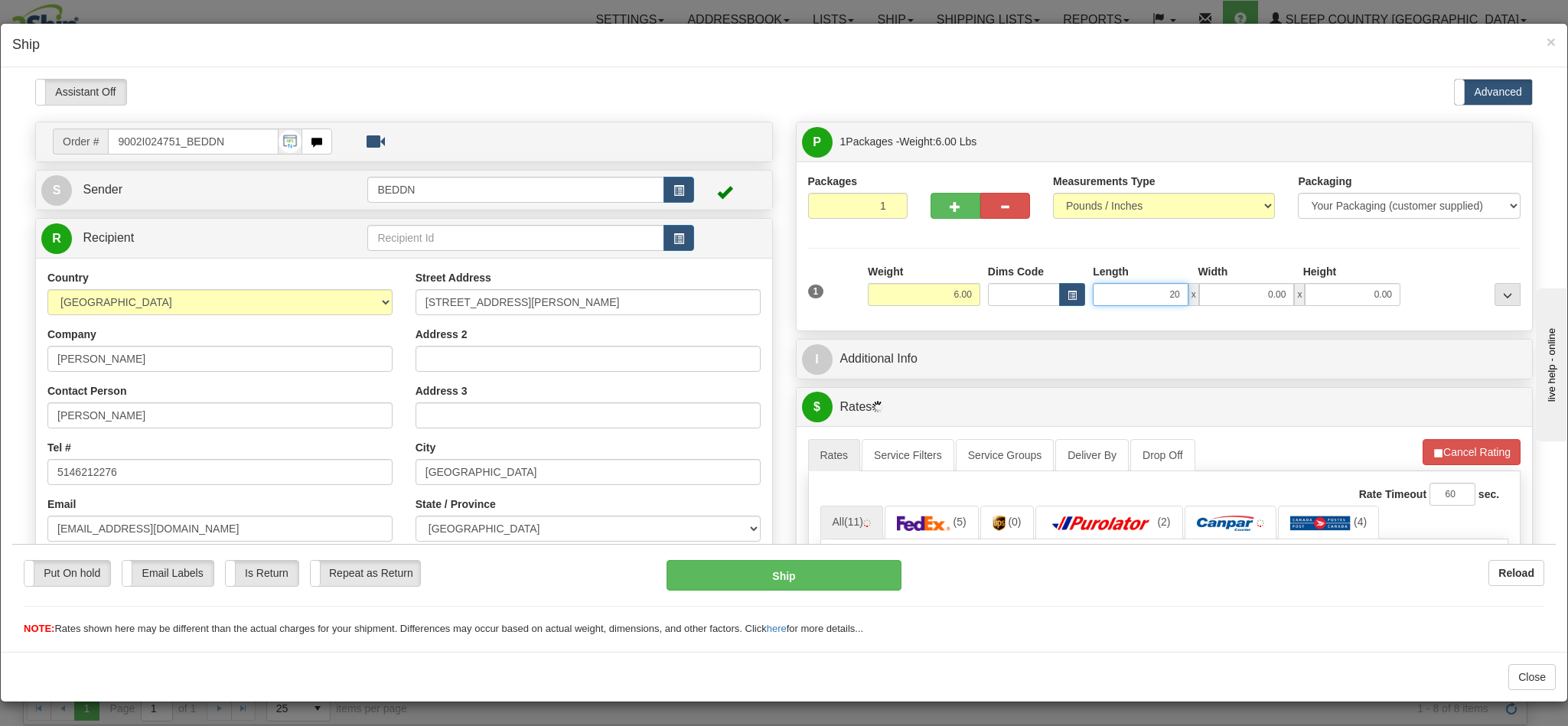
type input "20"
type input "2"
type input "20.00"
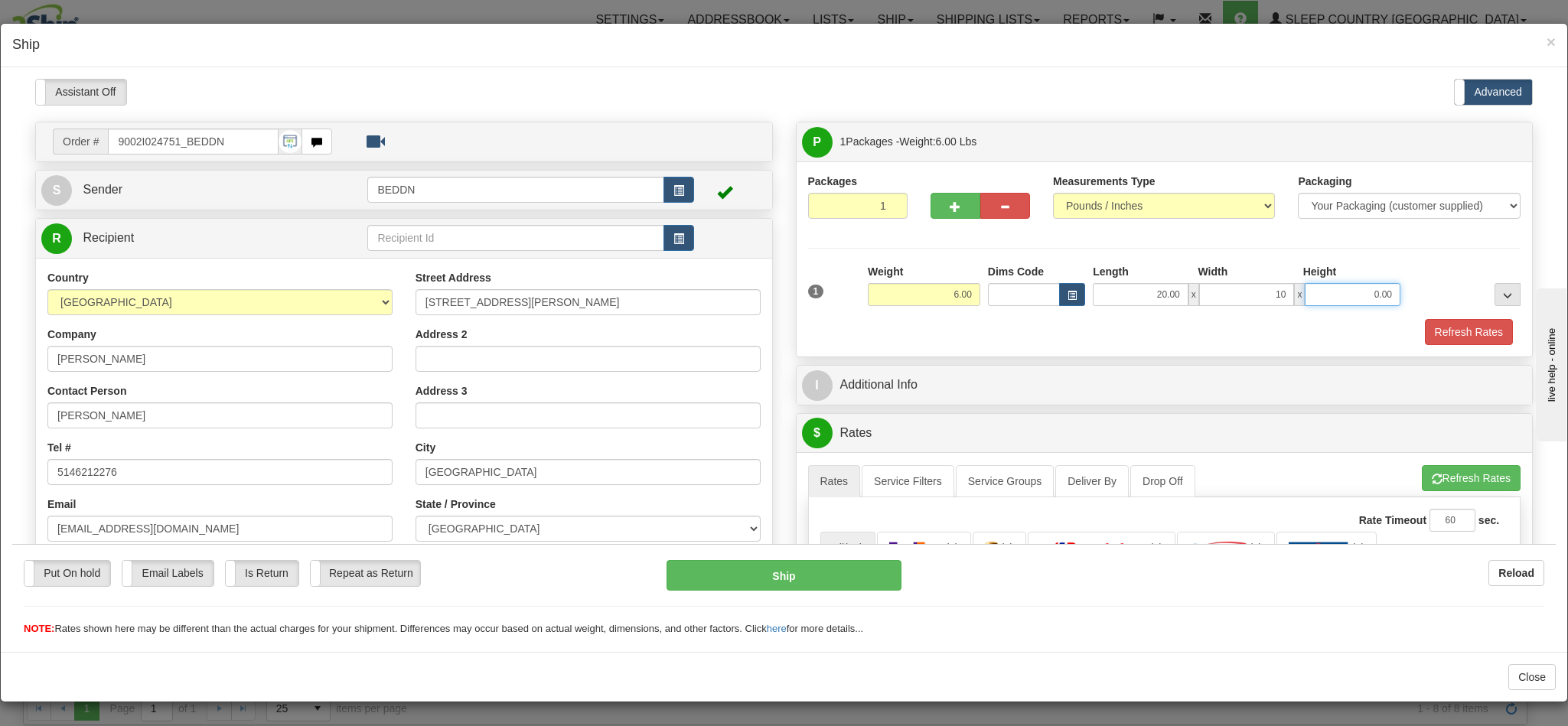
type input "10.00"
type input "20.00"
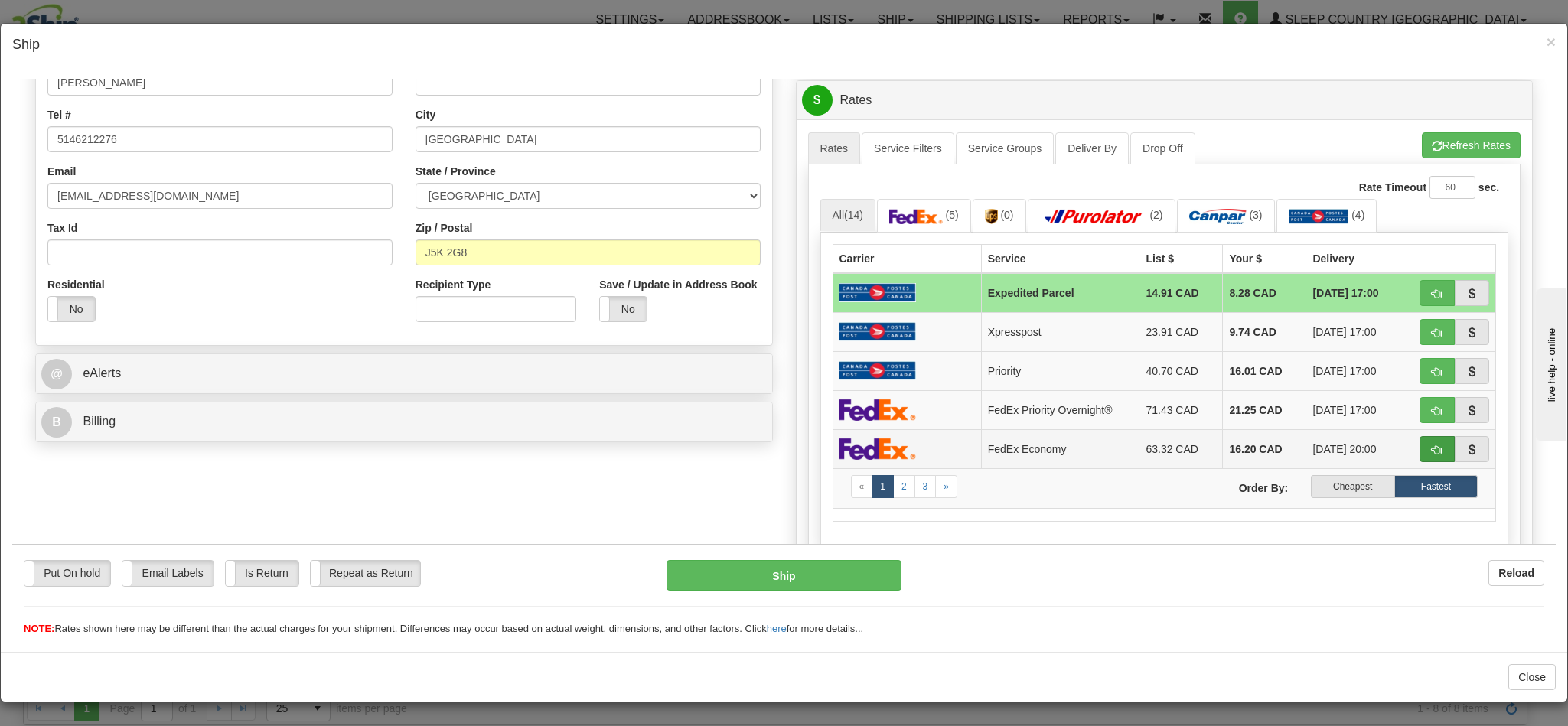
scroll to position [459, 0]
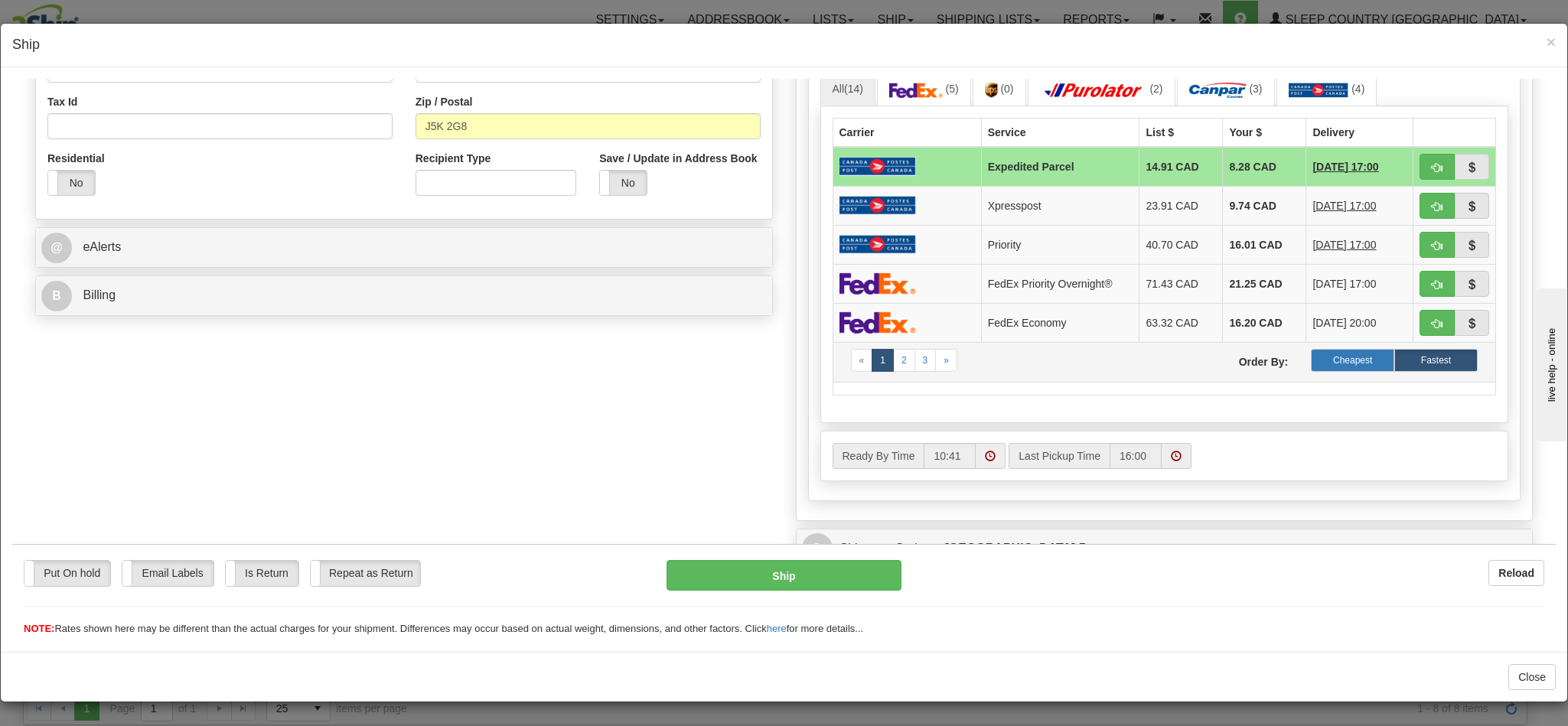
click at [1314, 371] on label "Cheapest" at bounding box center [1352, 359] width 84 height 23
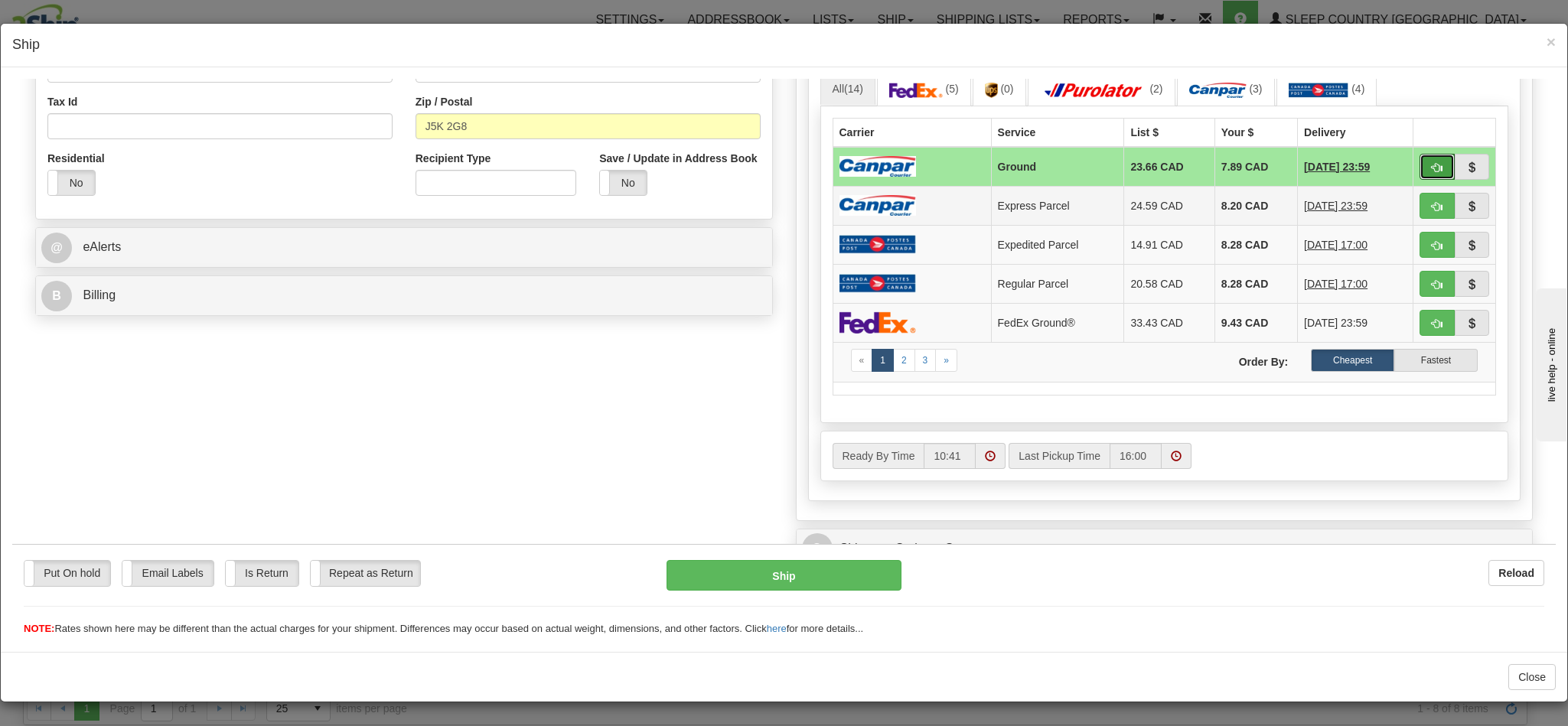
drag, startPoint x: 1400, startPoint y: 175, endPoint x: 1057, endPoint y: 212, distance: 345.0
click at [1431, 172] on span "button" at bounding box center [1437, 167] width 11 height 10
type input "1"
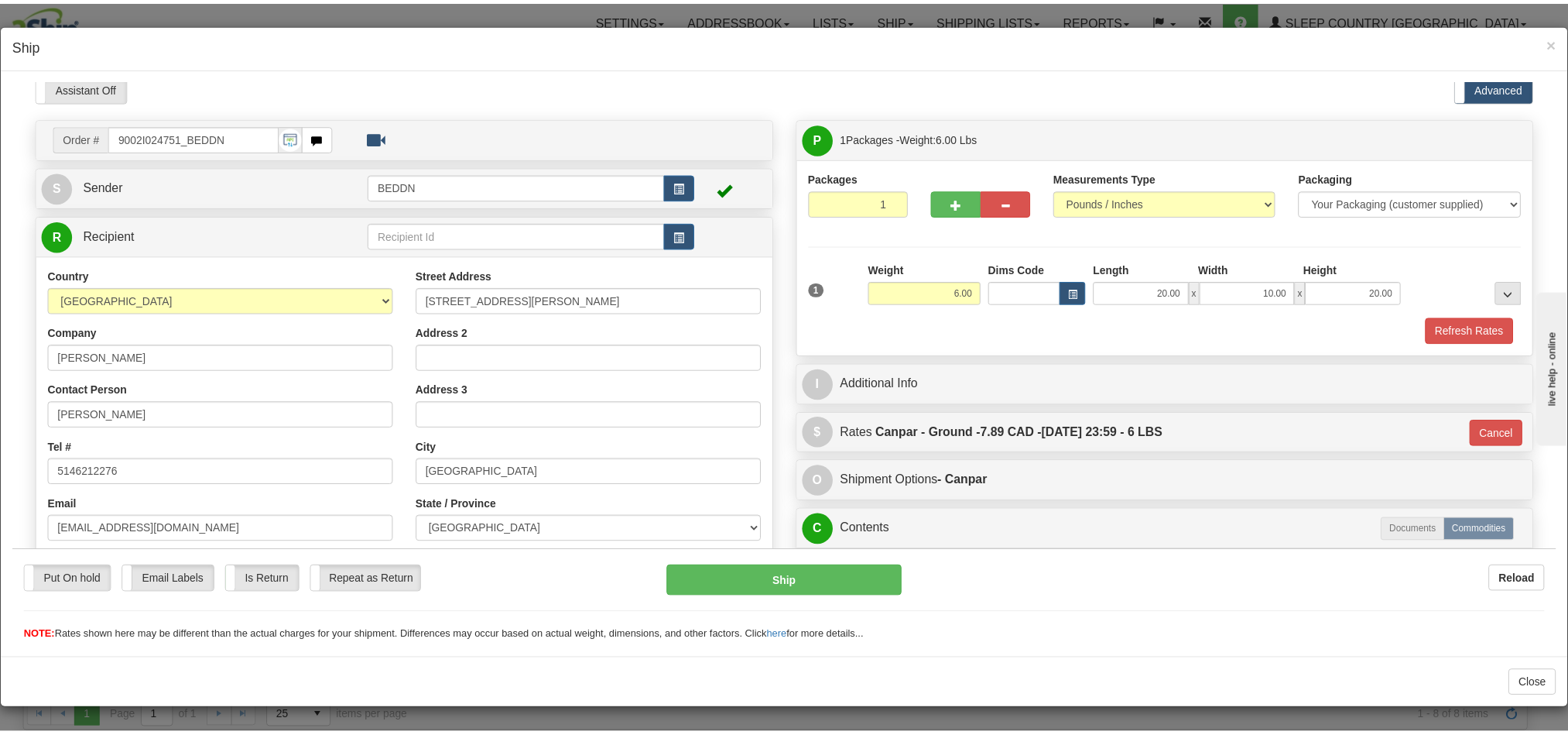
scroll to position [0, 0]
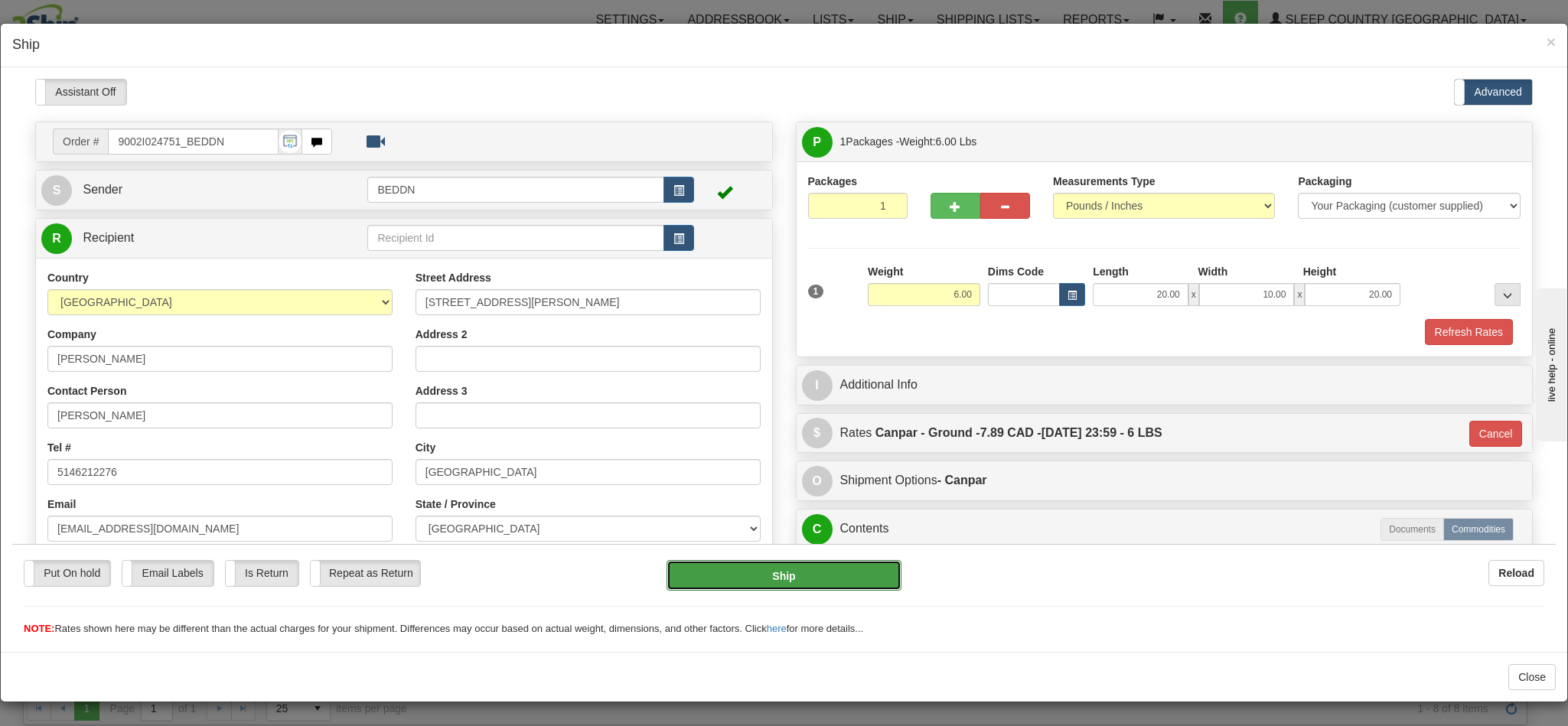
click at [775, 579] on button "Ship" at bounding box center [783, 574] width 234 height 31
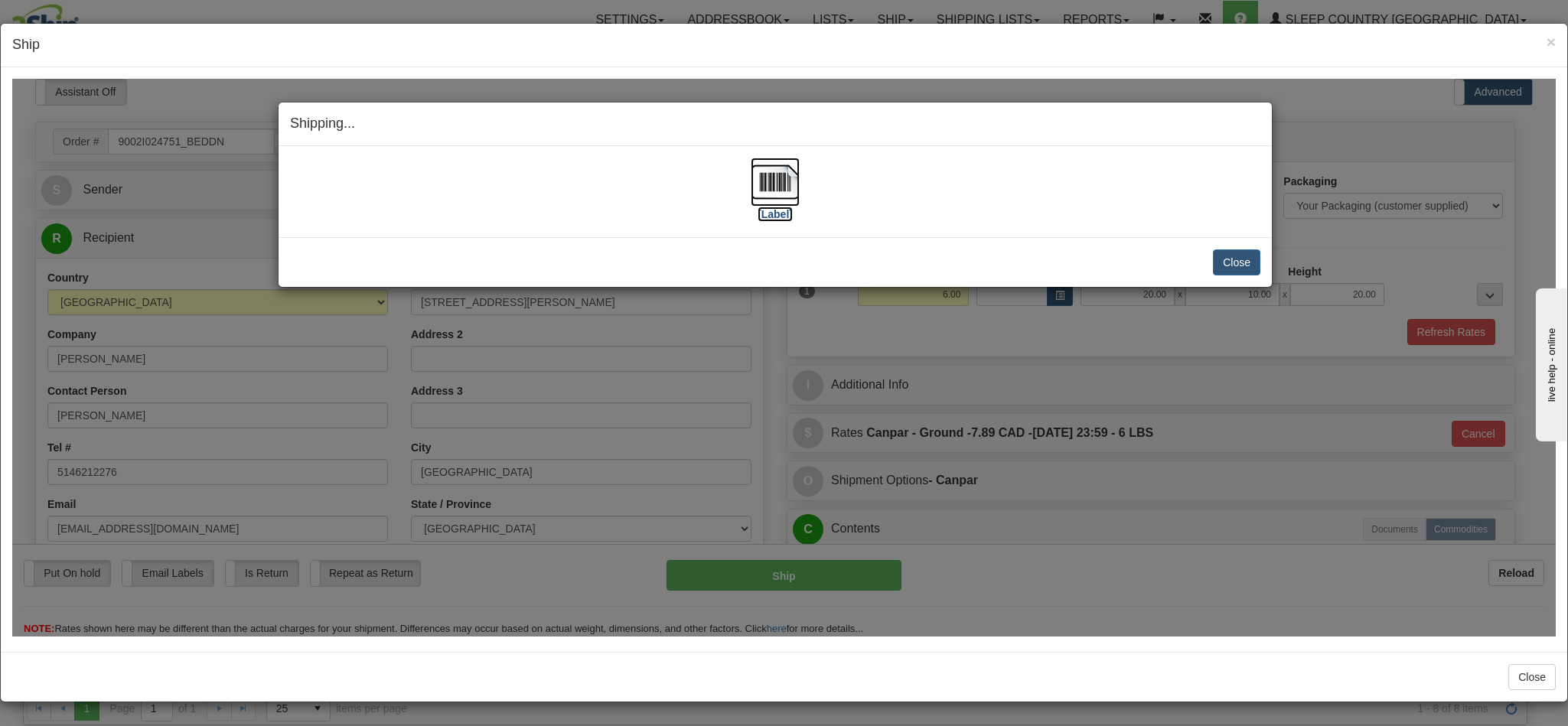
click at [766, 171] on img at bounding box center [775, 181] width 49 height 49
click at [1222, 256] on button "Close" at bounding box center [1236, 262] width 47 height 26
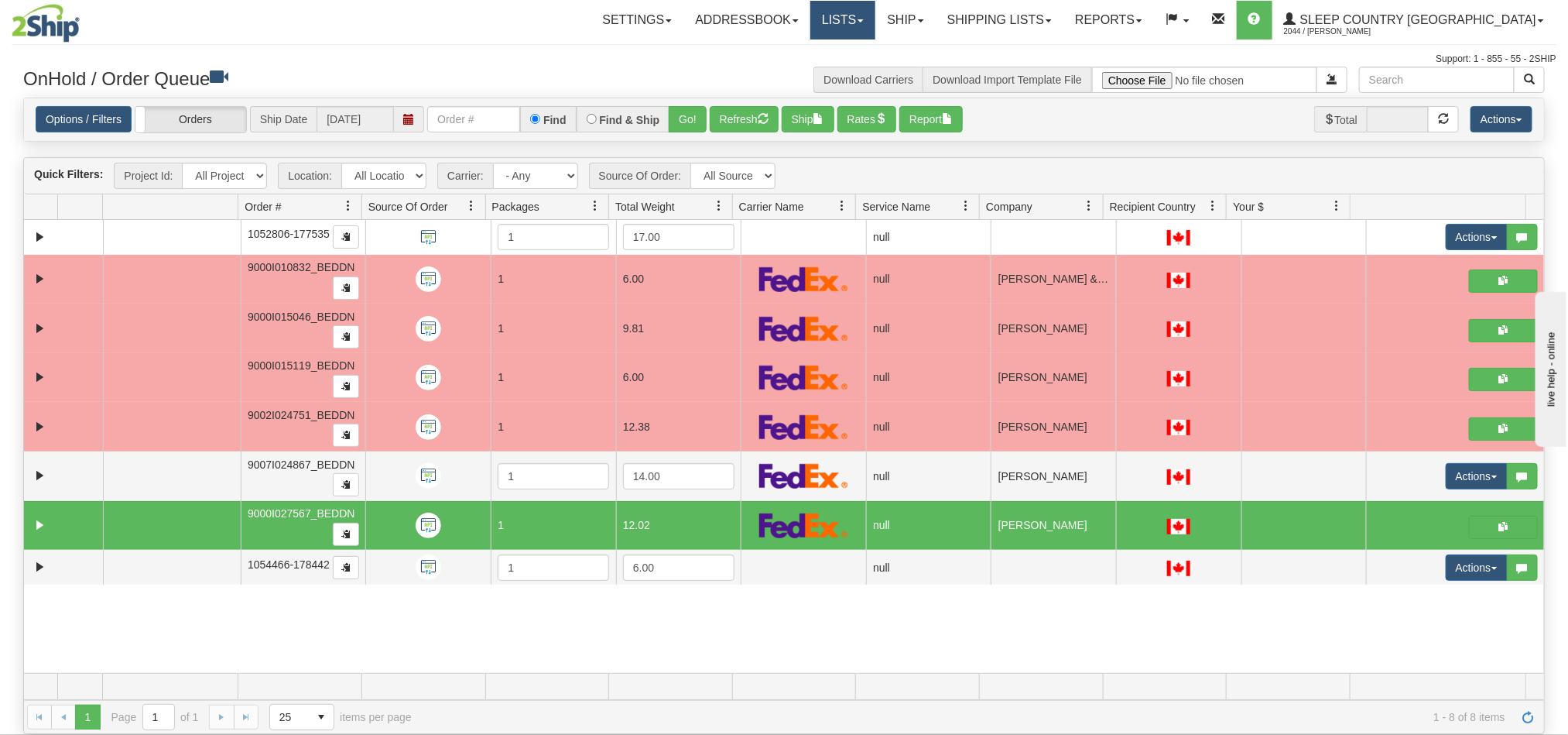
click at [876, 24] on link "Lists" at bounding box center [842, 20] width 65 height 39
click at [935, 19] on link "Ship" at bounding box center [905, 20] width 59 height 39
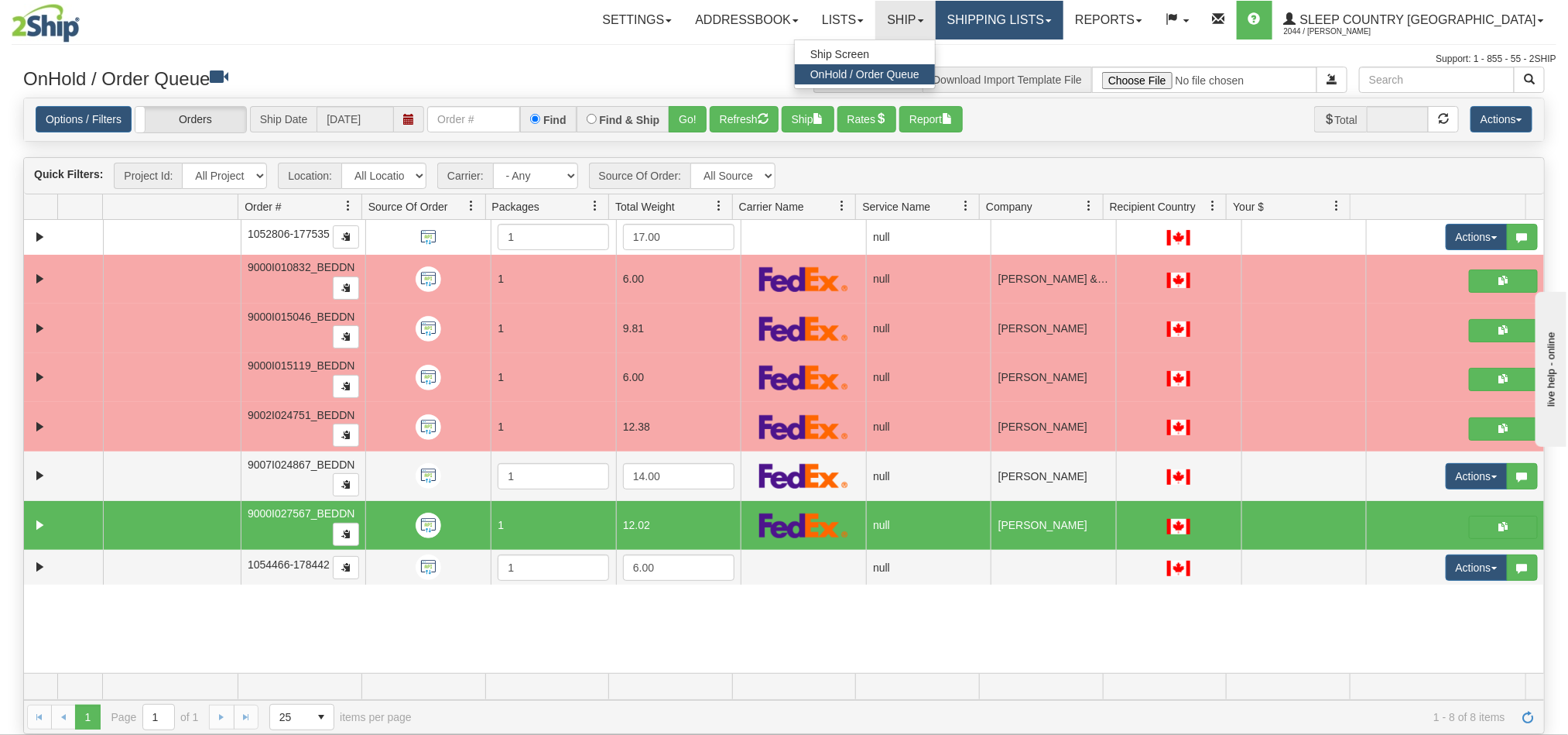
click at [1063, 21] on link "Shipping lists" at bounding box center [1000, 20] width 128 height 39
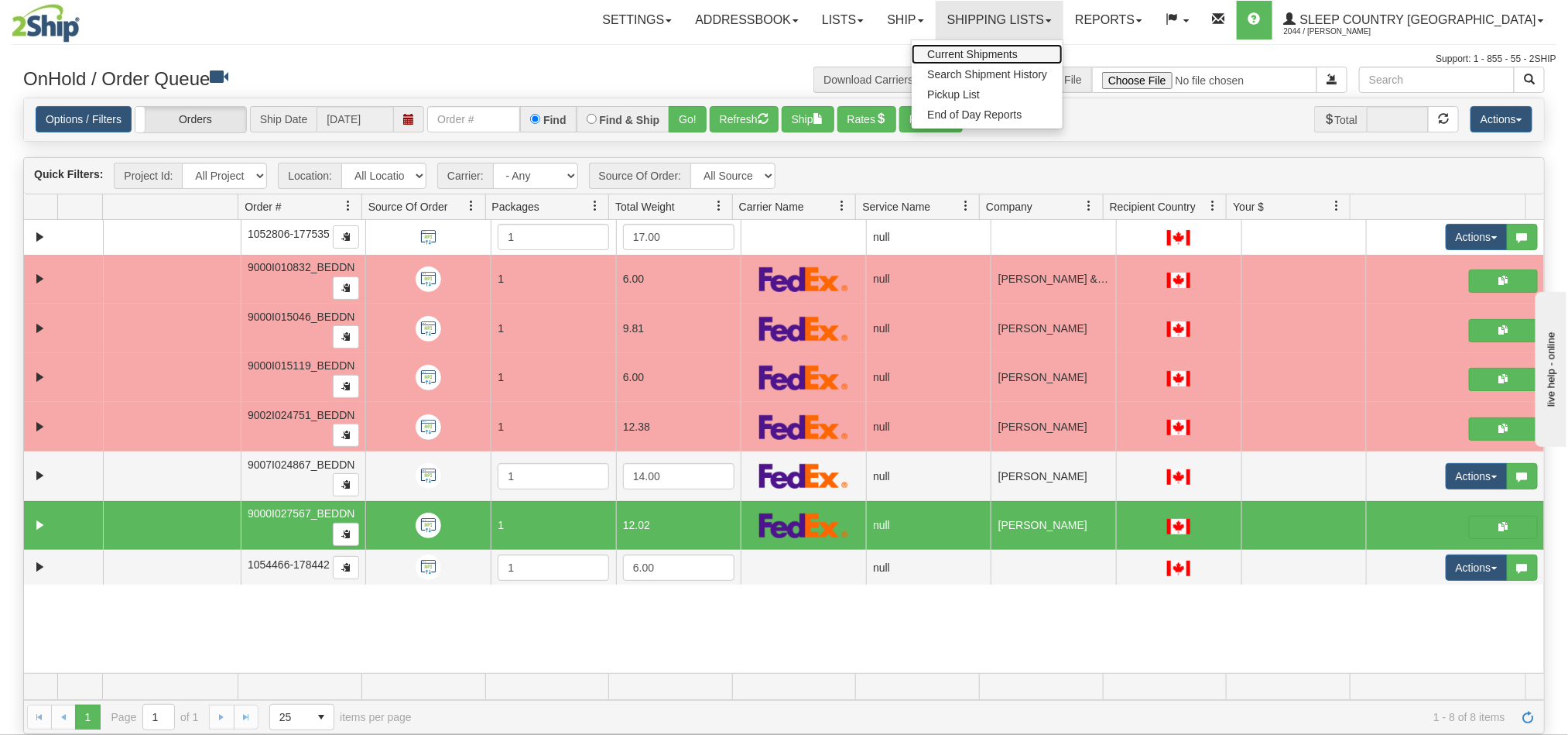
click at [1017, 54] on span "Current Shipments" at bounding box center [972, 54] width 90 height 12
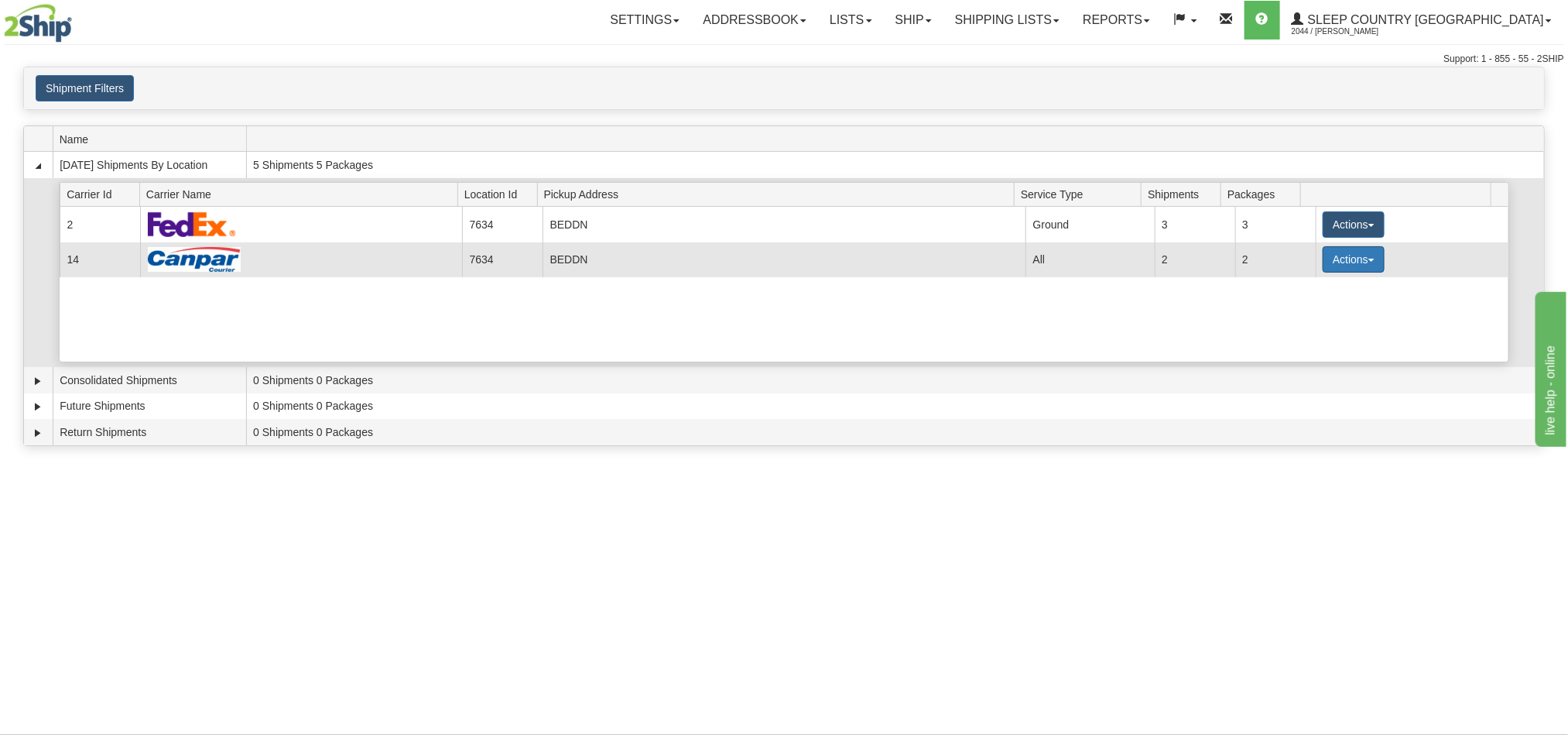
click at [1336, 267] on button "Actions" at bounding box center [1354, 259] width 62 height 26
click at [1316, 296] on link "Details" at bounding box center [1322, 289] width 124 height 20
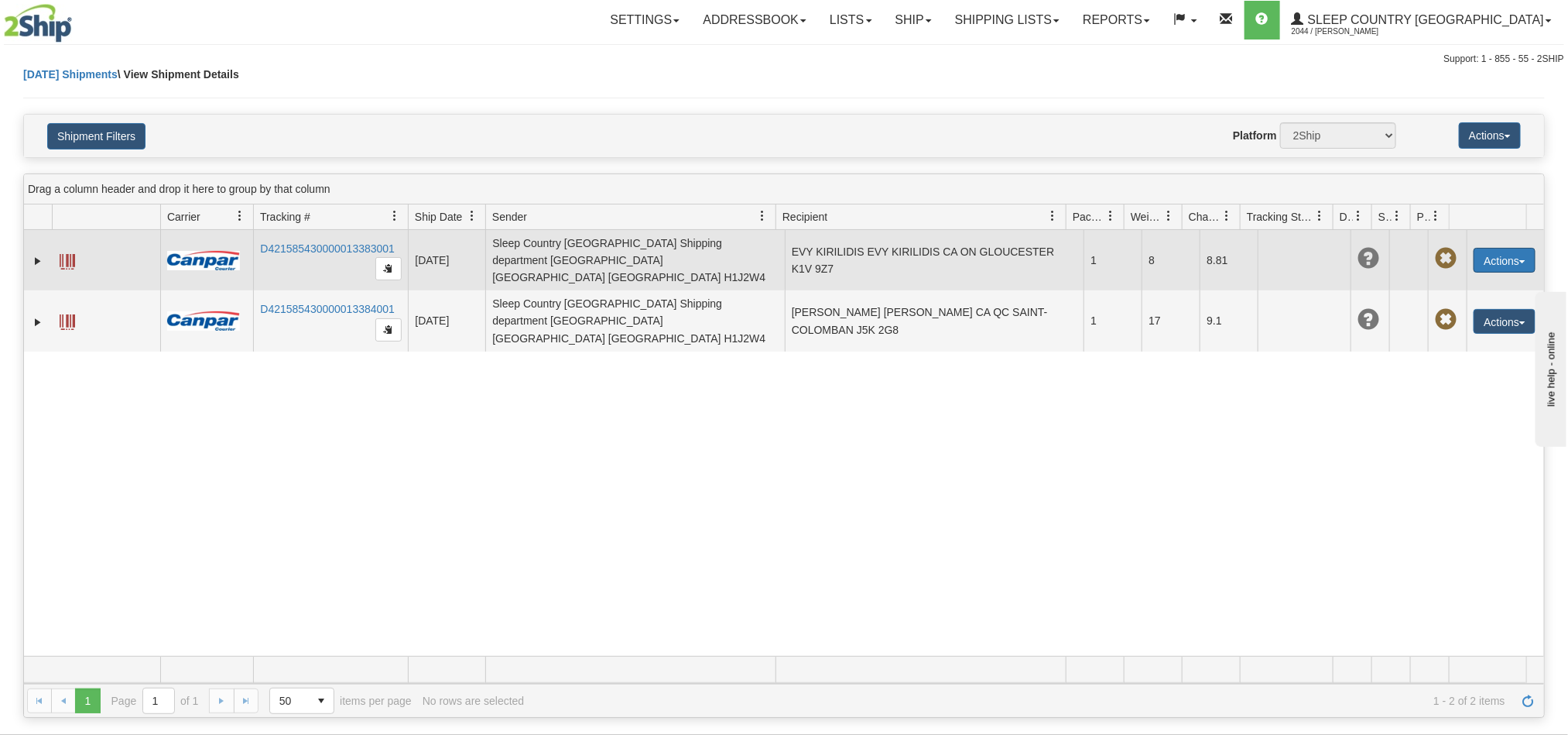
click at [1494, 265] on button "Actions" at bounding box center [1504, 260] width 62 height 24
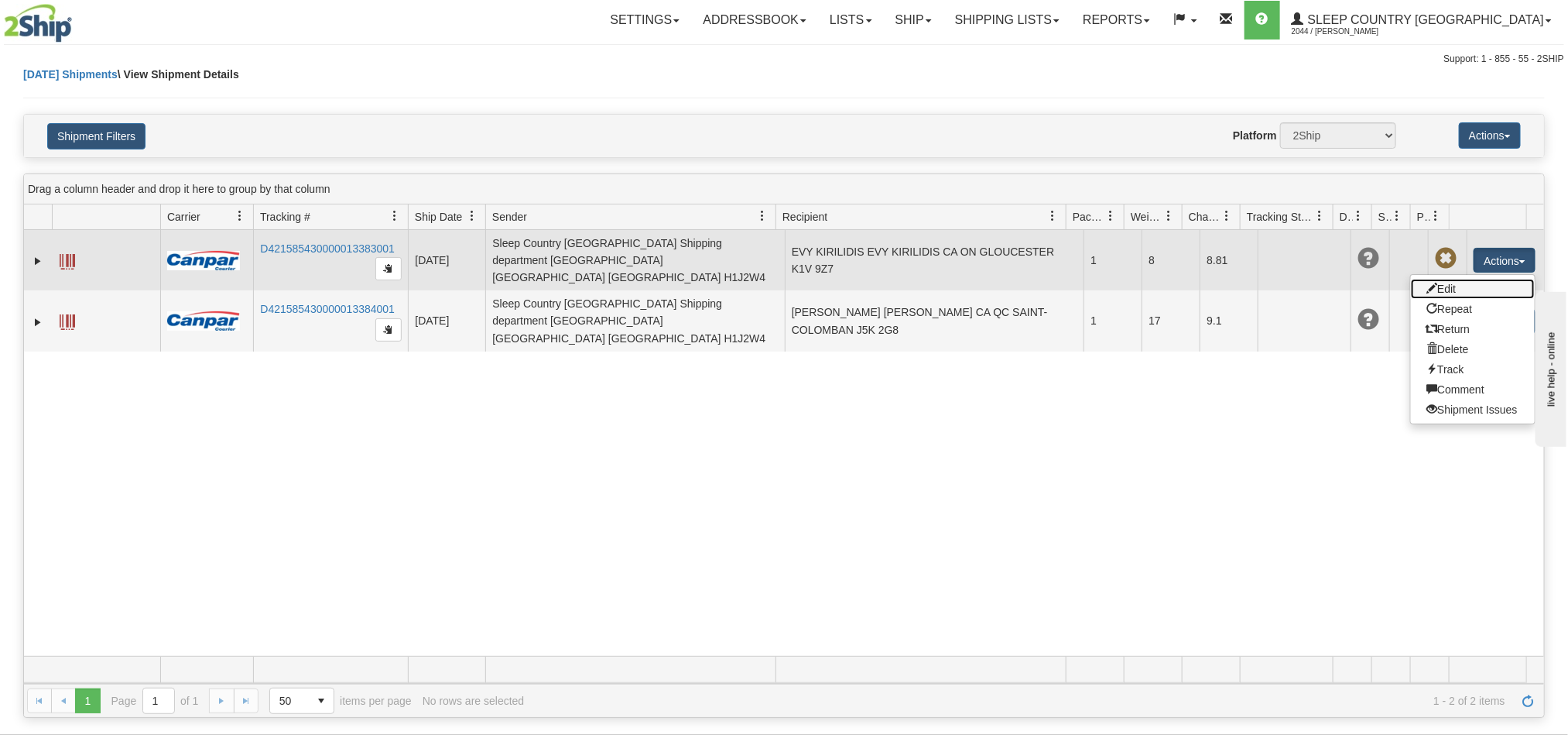
click at [1444, 286] on link "Edit" at bounding box center [1473, 289] width 124 height 20
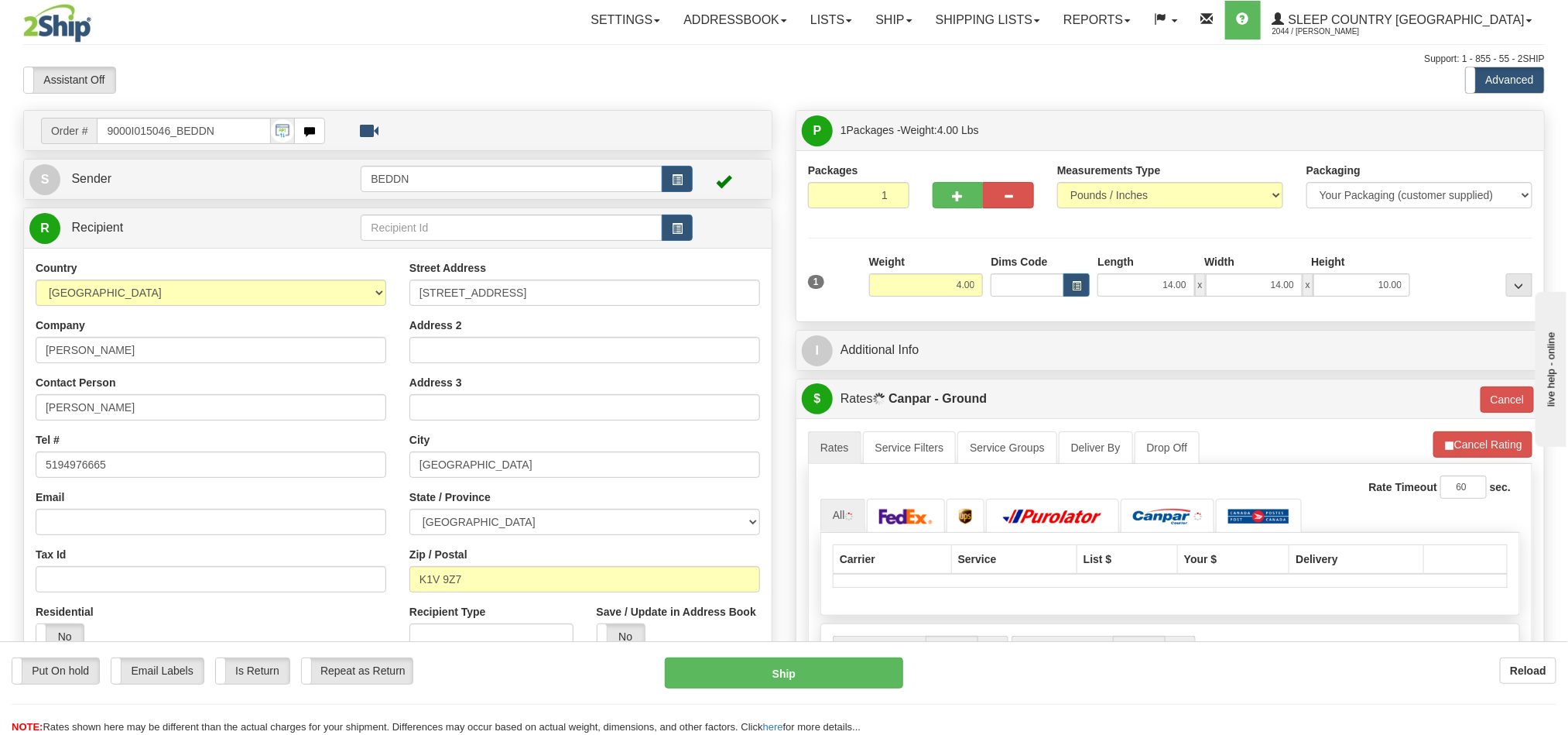
drag, startPoint x: 1148, startPoint y: 292, endPoint x: 1205, endPoint y: 290, distance: 57.0
click at [1205, 290] on div "14.00 x 14.00 x 10.00" at bounding box center [1253, 285] width 313 height 23
type input "16.00"
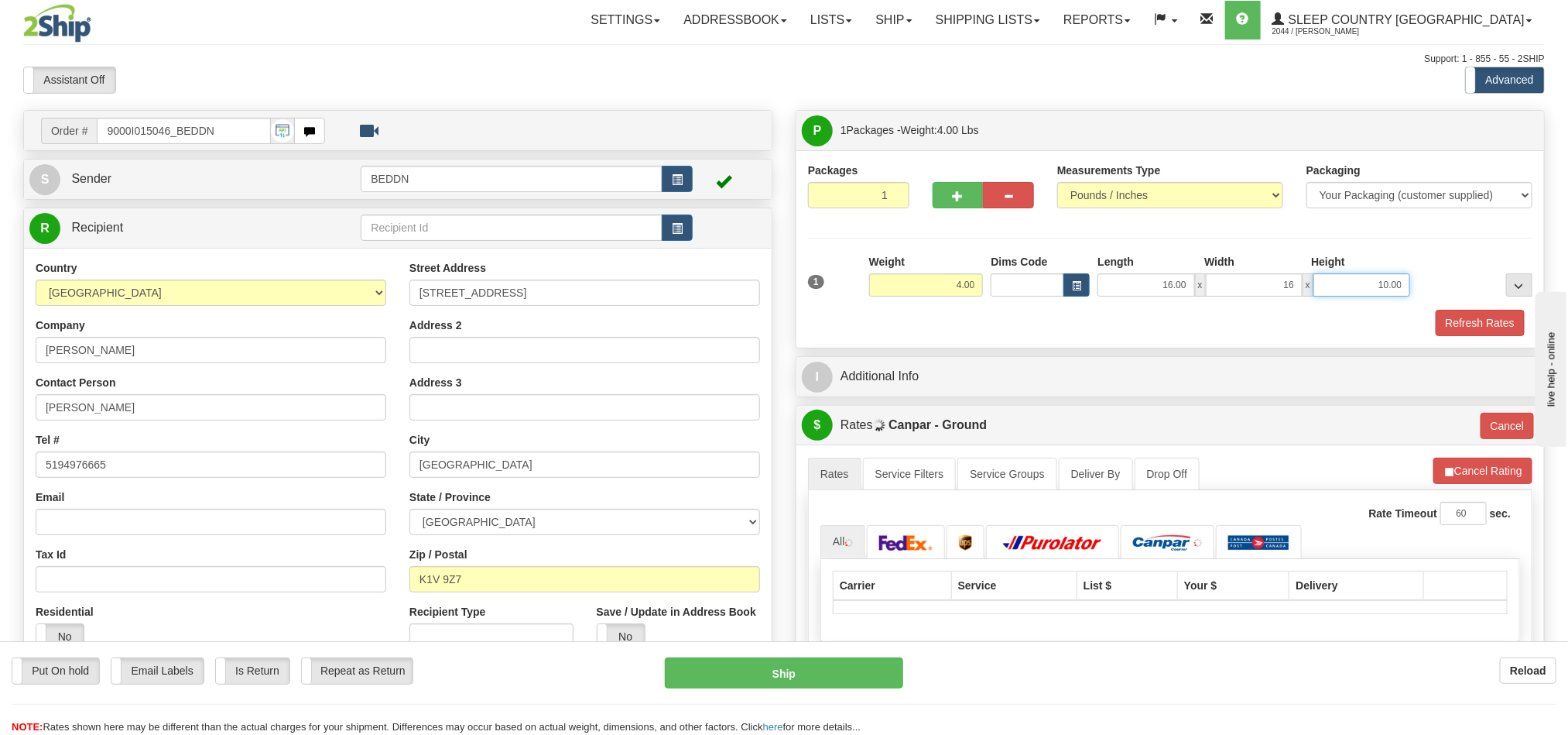
type input "16.00"
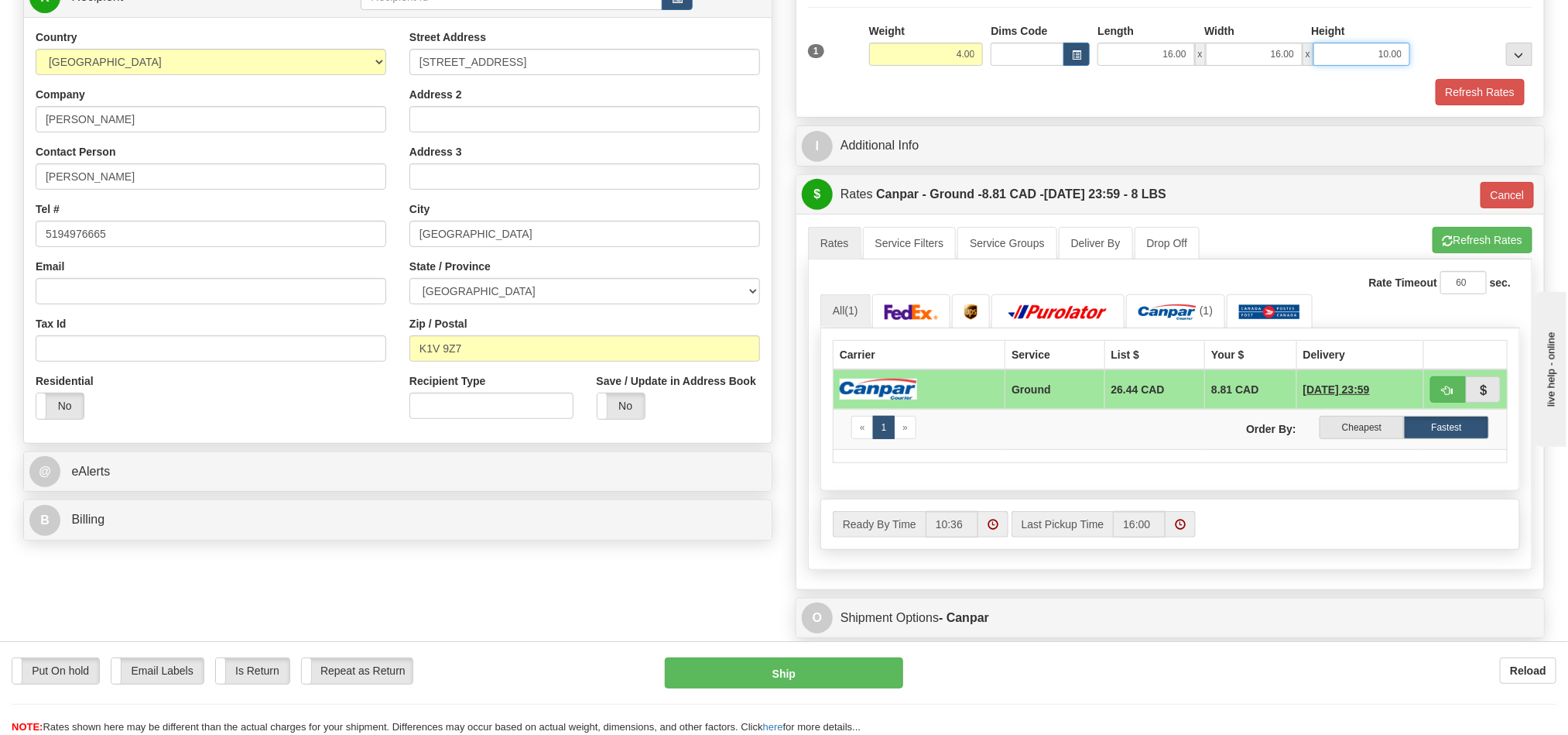
scroll to position [232, 0]
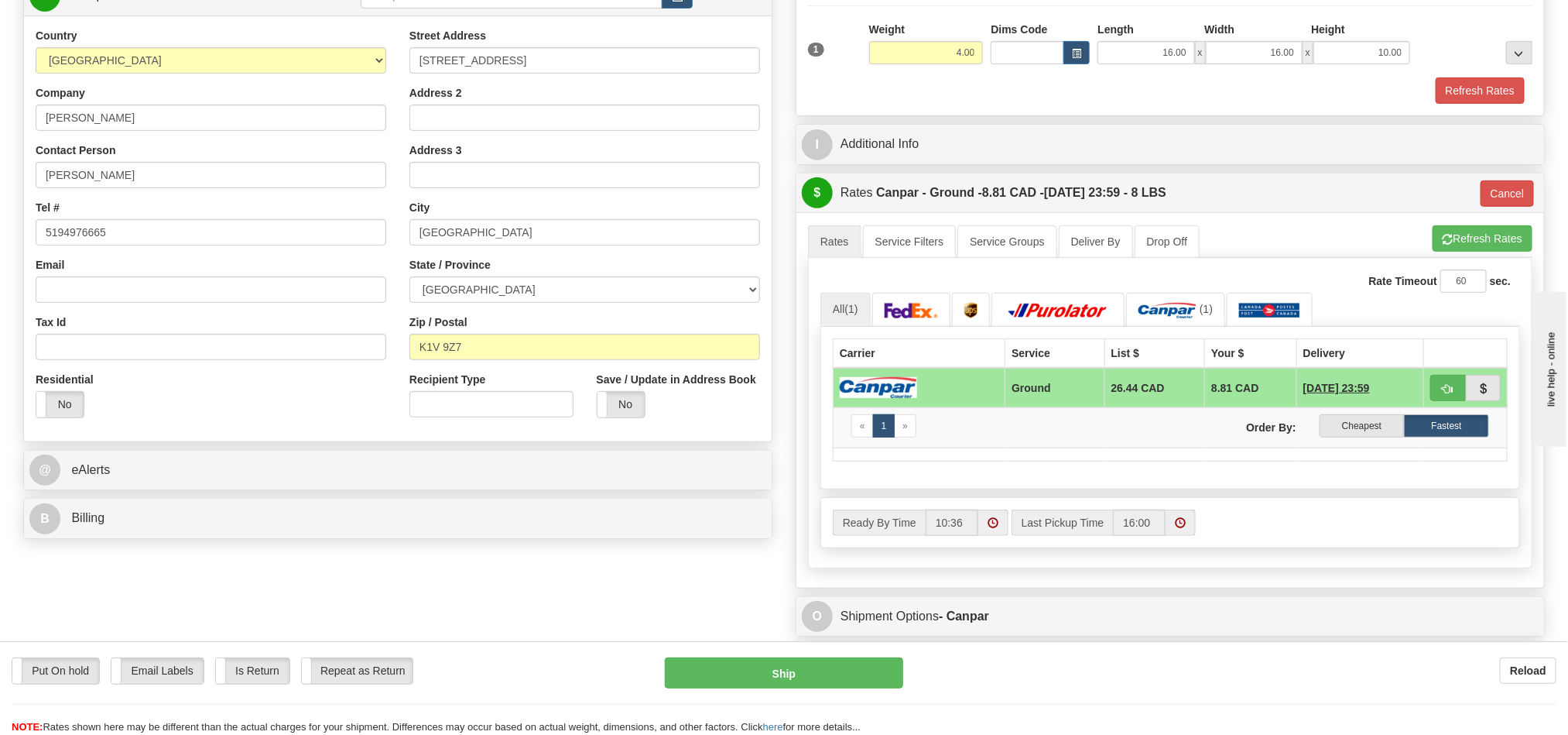
click at [1428, 131] on div "I Additional Info" at bounding box center [1171, 145] width 748 height 39
click at [1496, 99] on button "Refresh Rates" at bounding box center [1480, 90] width 89 height 26
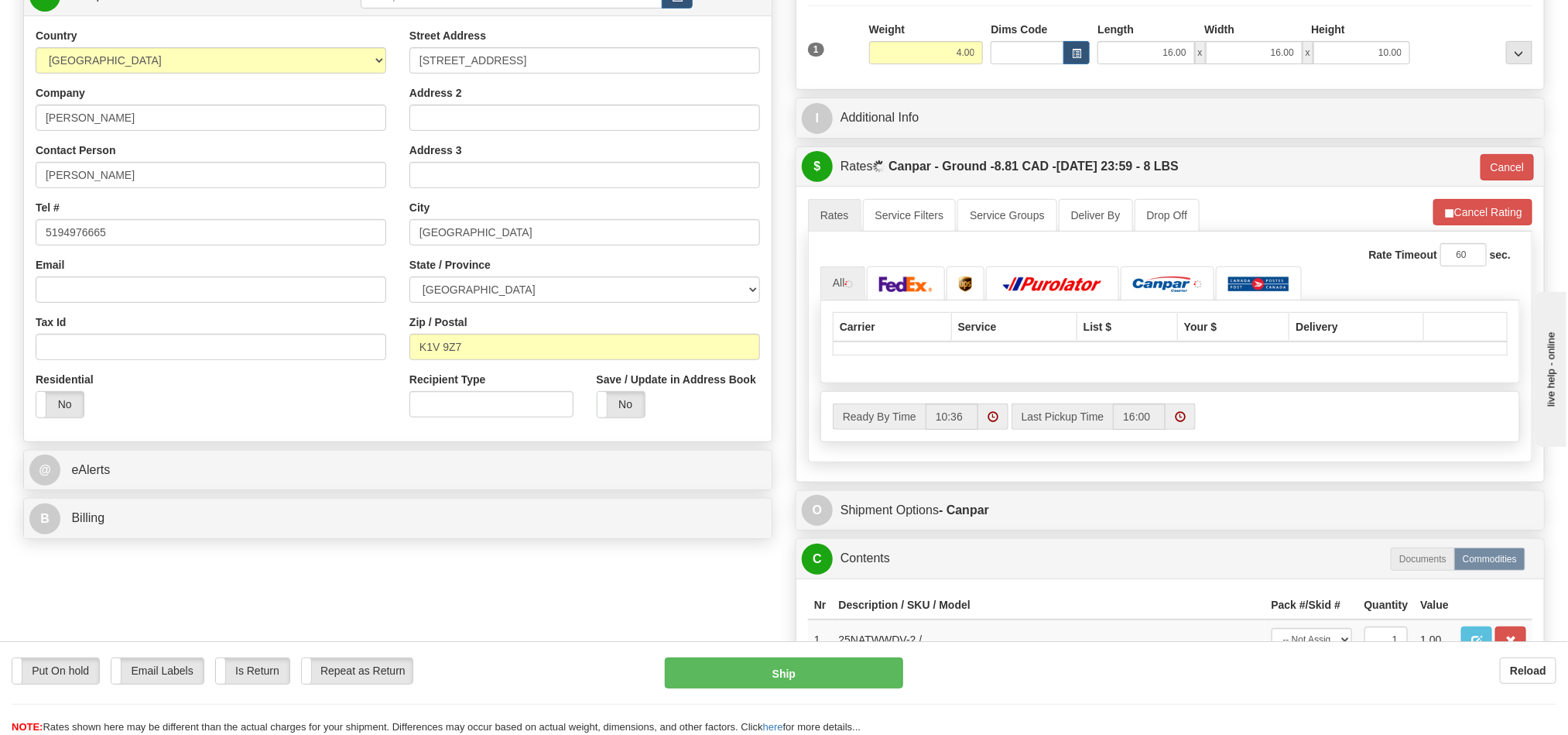
type input "1"
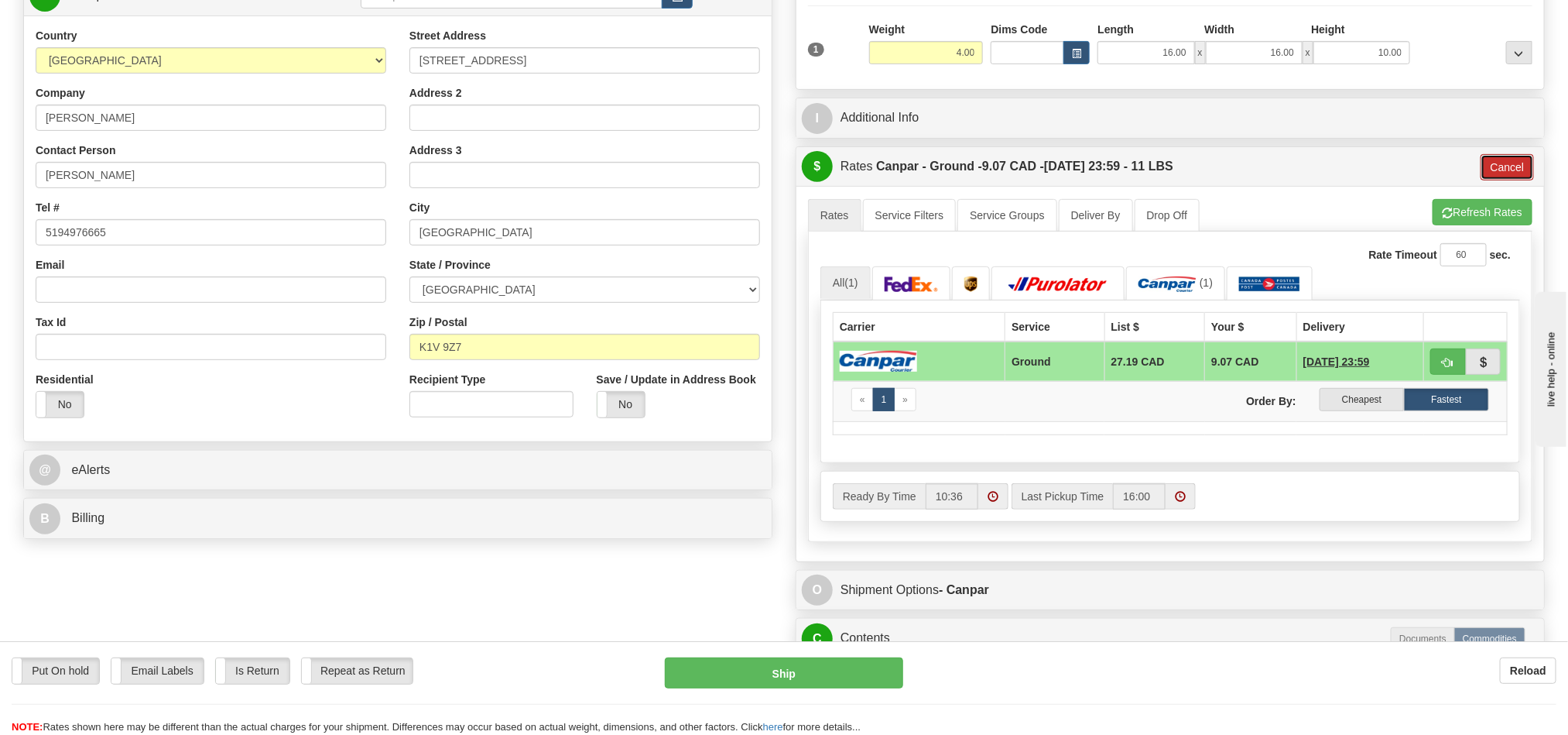
click at [1510, 161] on button "Cancel" at bounding box center [1508, 167] width 54 height 26
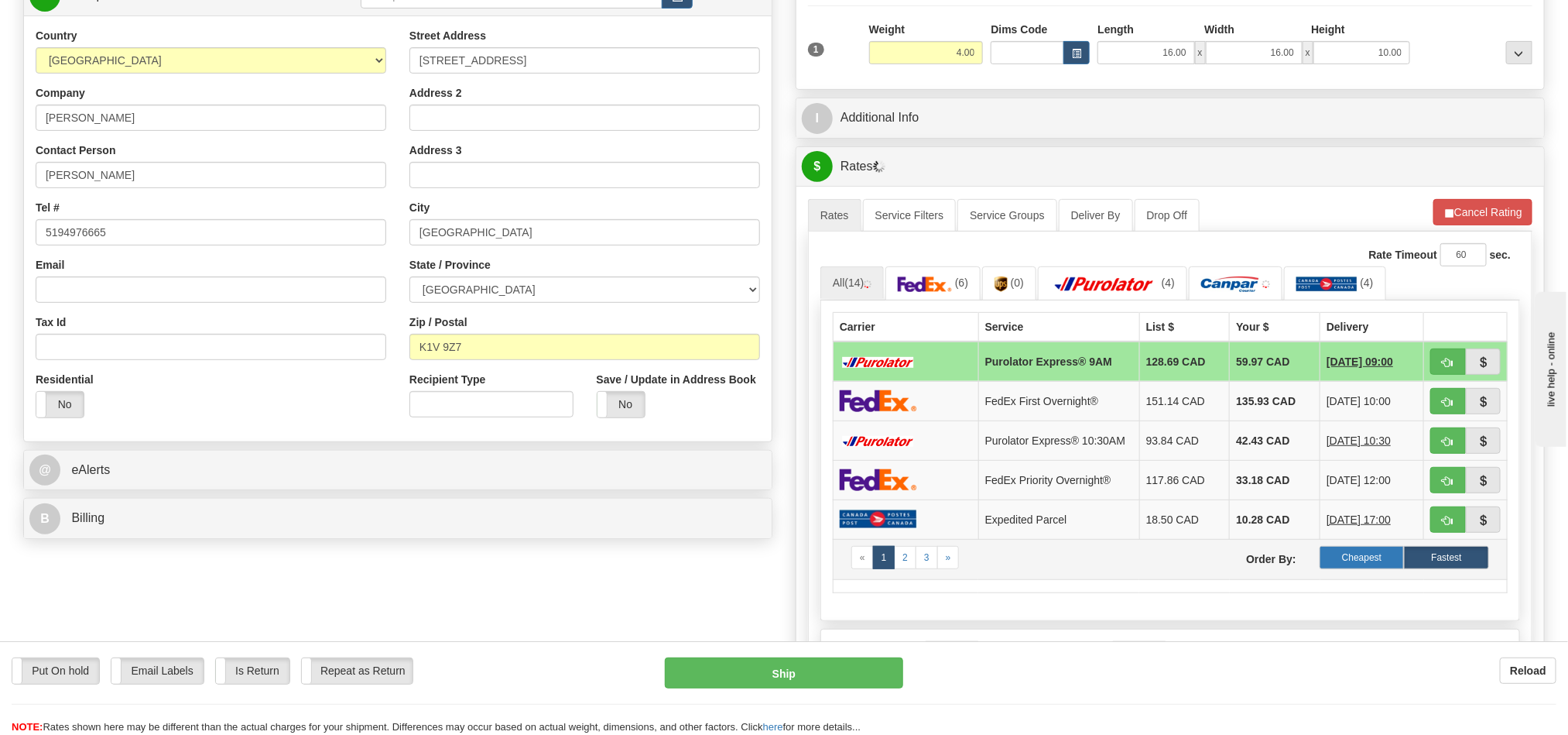
click at [1358, 569] on label "Cheapest" at bounding box center [1362, 557] width 85 height 23
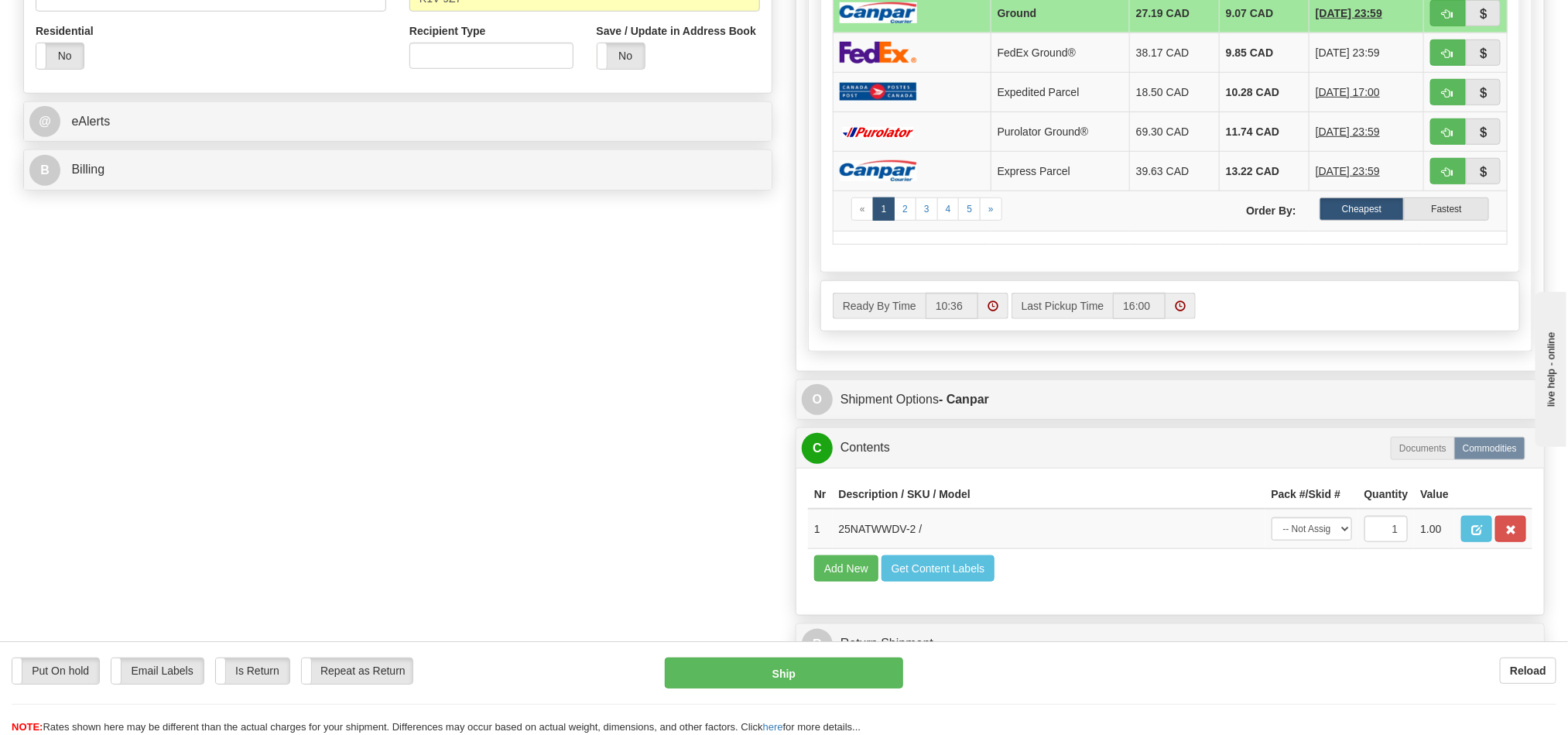
scroll to position [696, 0]
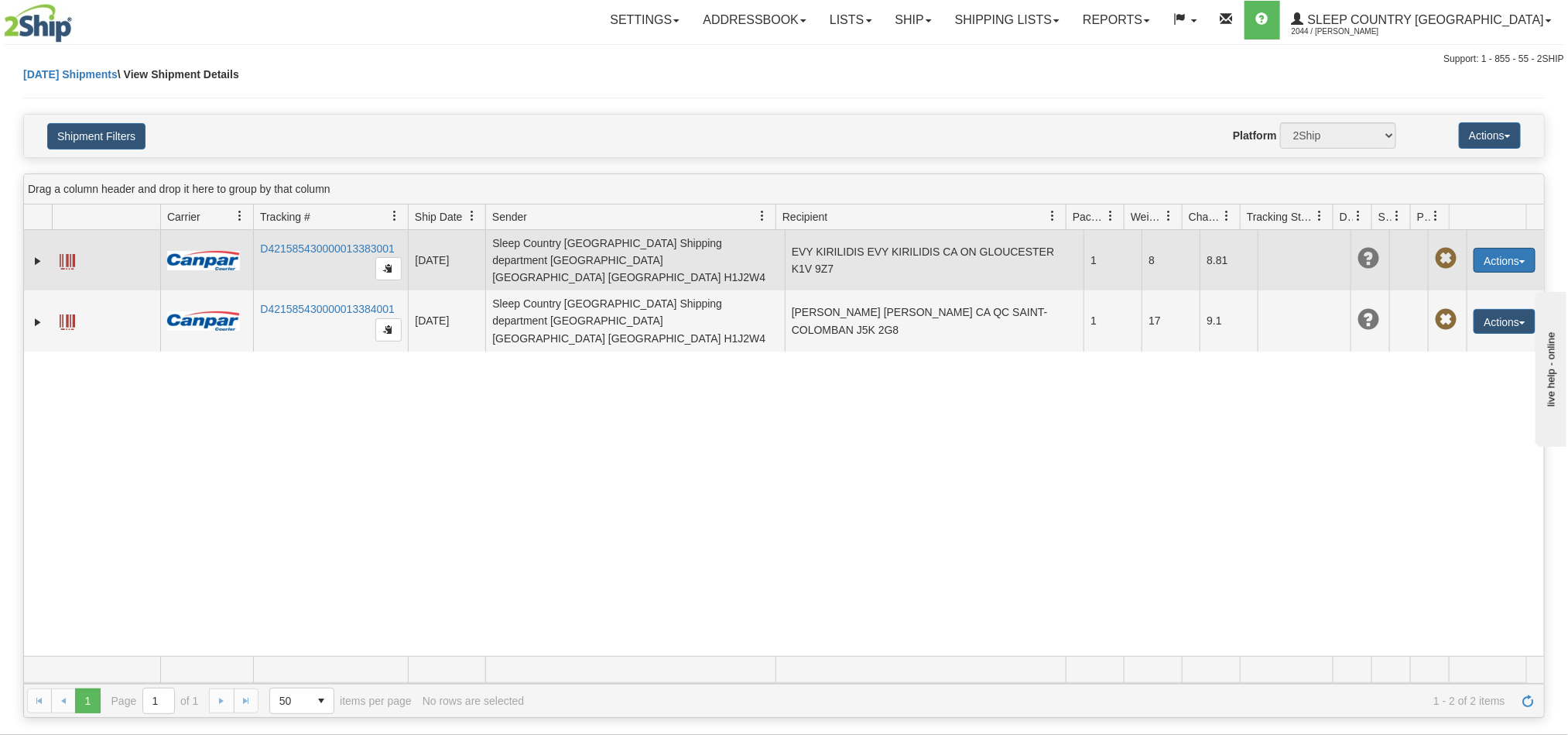
click at [1473, 254] on button "Actions" at bounding box center [1504, 260] width 62 height 24
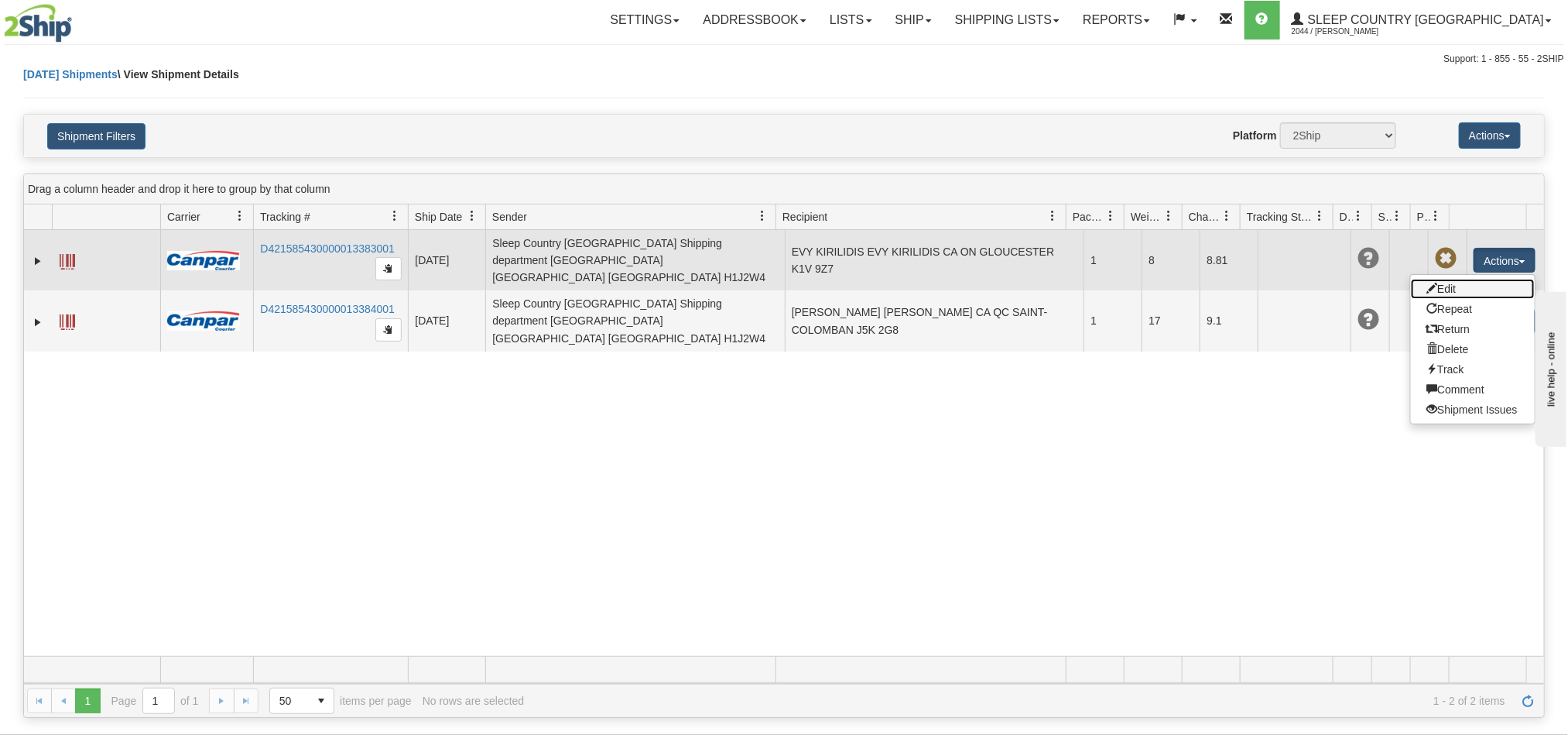
click at [1452, 284] on link "Edit" at bounding box center [1473, 289] width 124 height 20
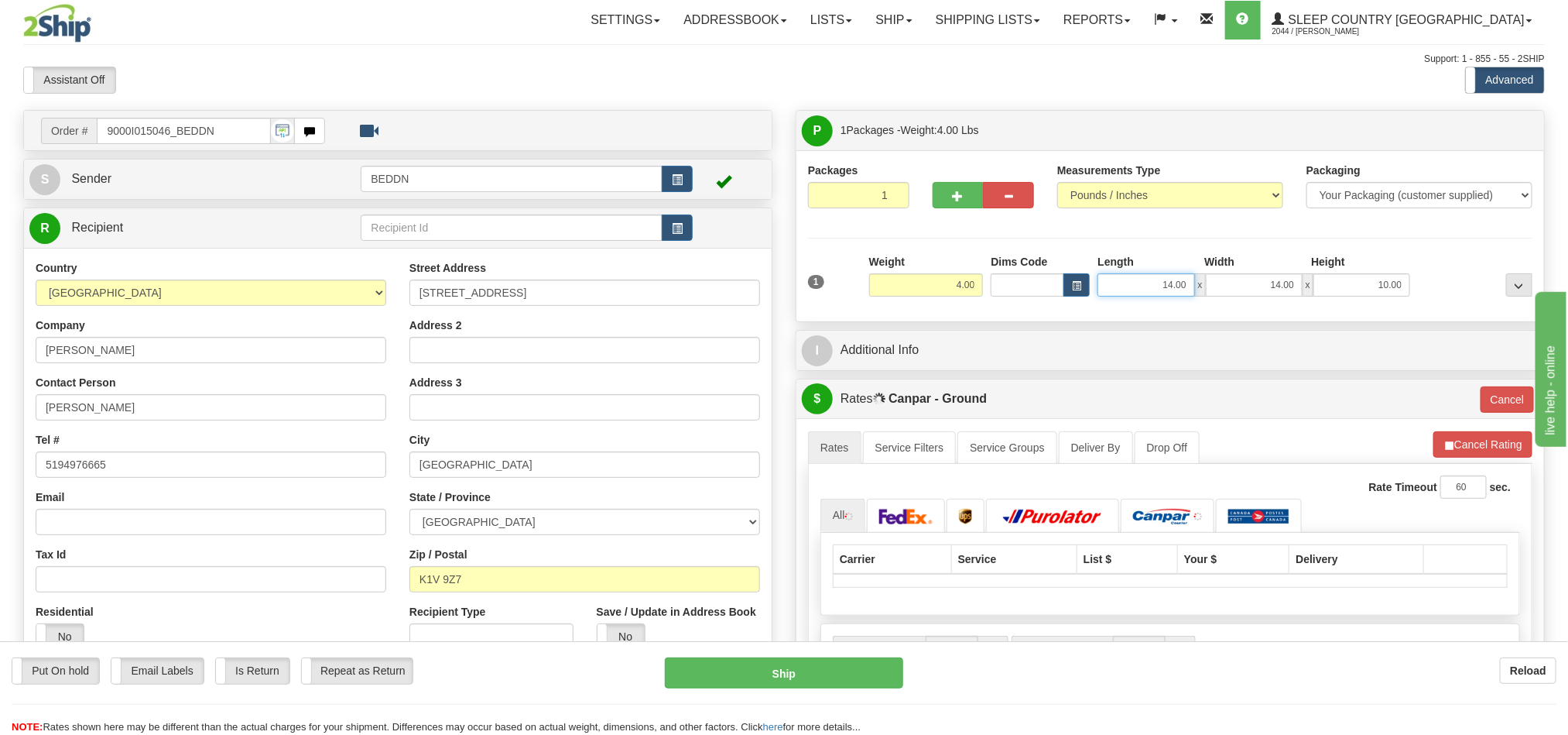
drag, startPoint x: 1157, startPoint y: 292, endPoint x: 1197, endPoint y: 290, distance: 40.0
click at [1197, 290] on div "14.00 x 14.00 x 10.00" at bounding box center [1253, 285] width 313 height 23
type input "16.00"
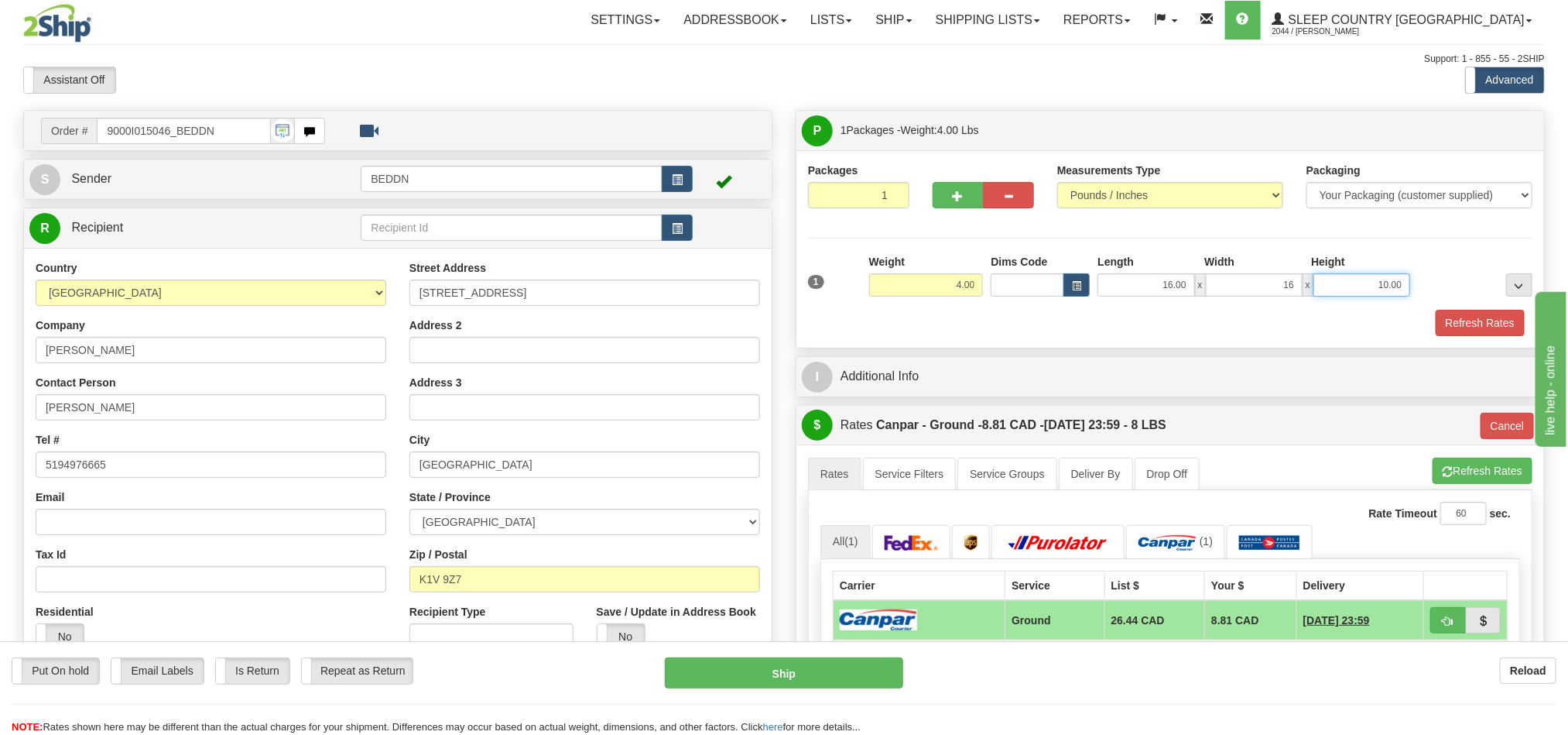
type input "16.00"
click at [1496, 323] on button "Refresh Rates" at bounding box center [1480, 323] width 89 height 26
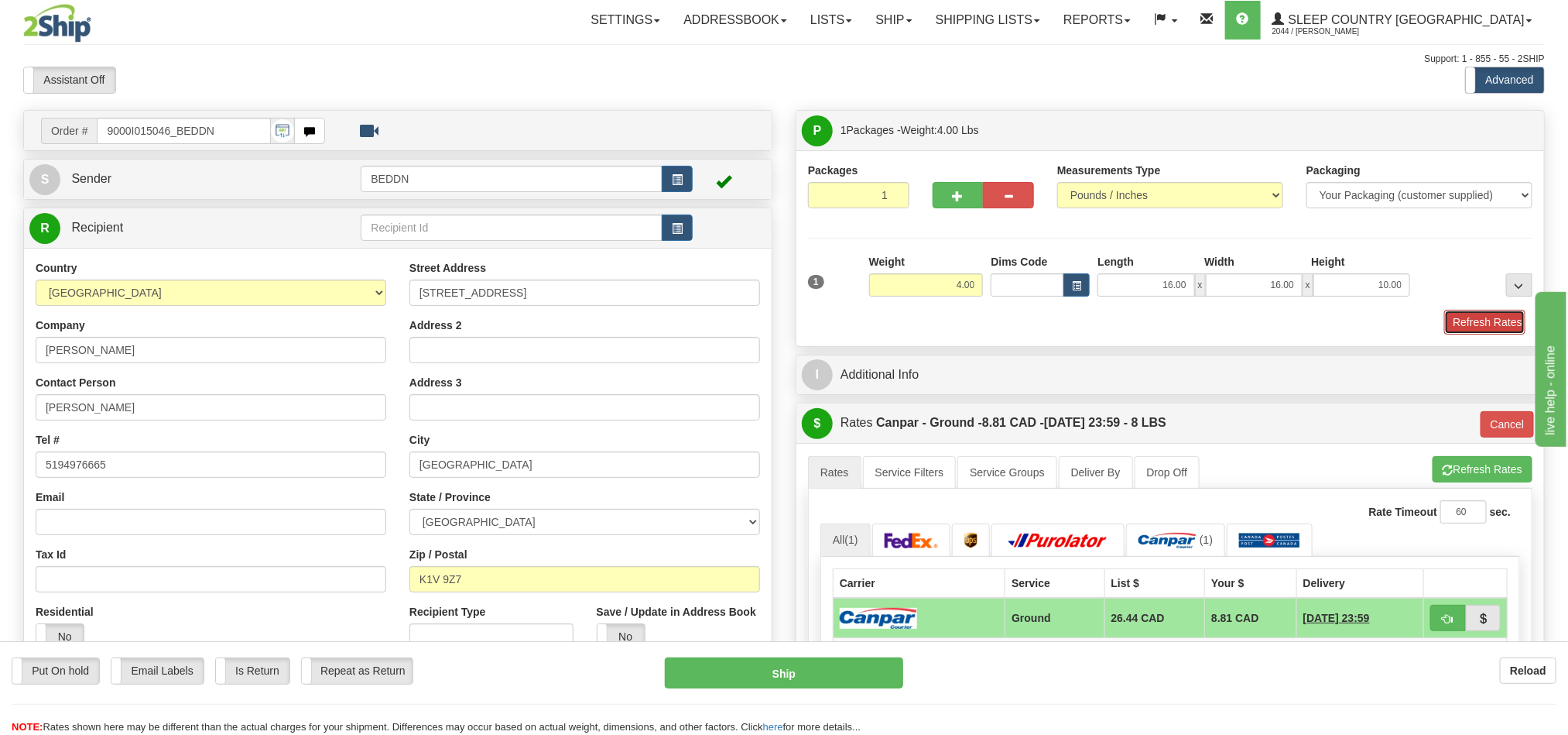
type input "1"
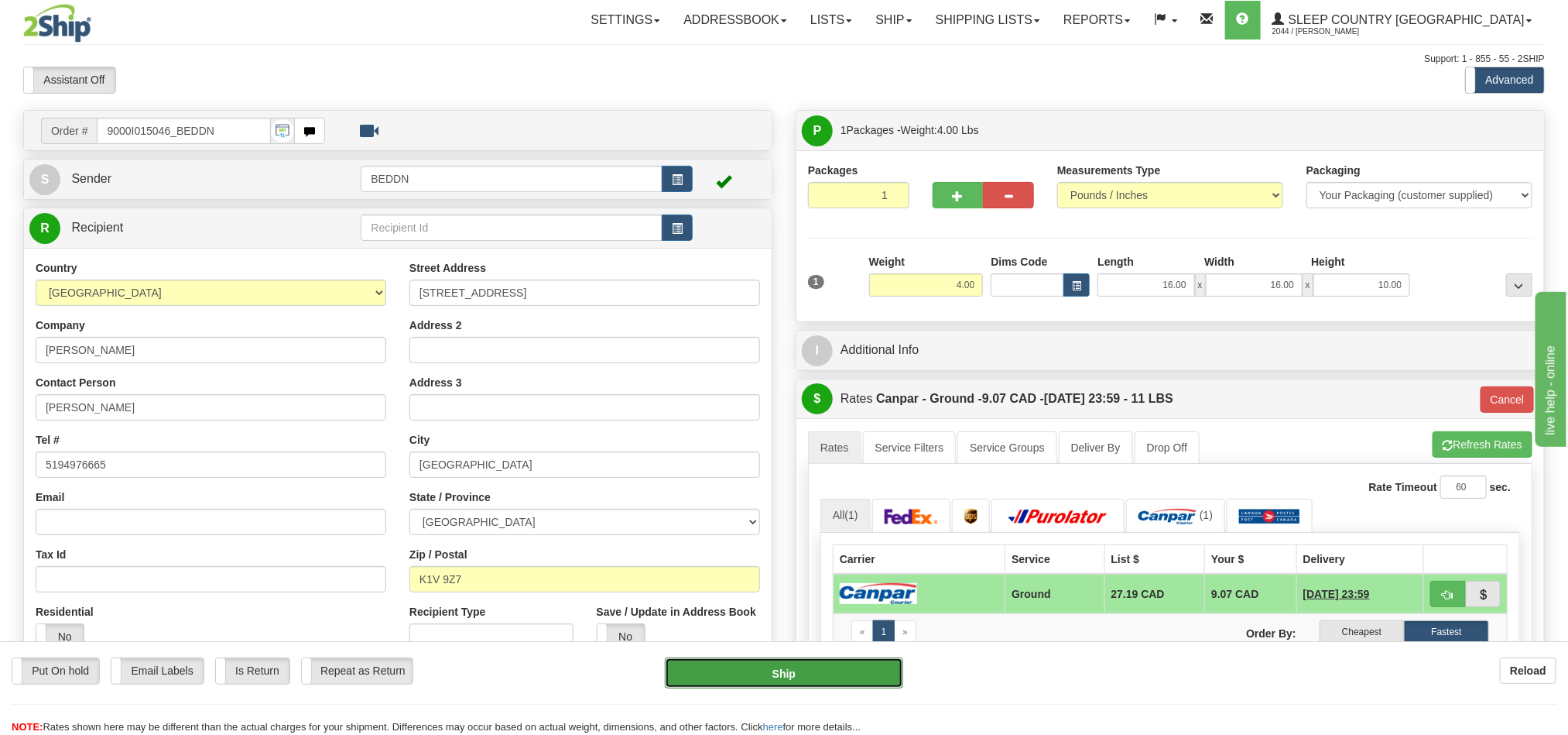
click at [819, 683] on button "Ship" at bounding box center [784, 672] width 239 height 31
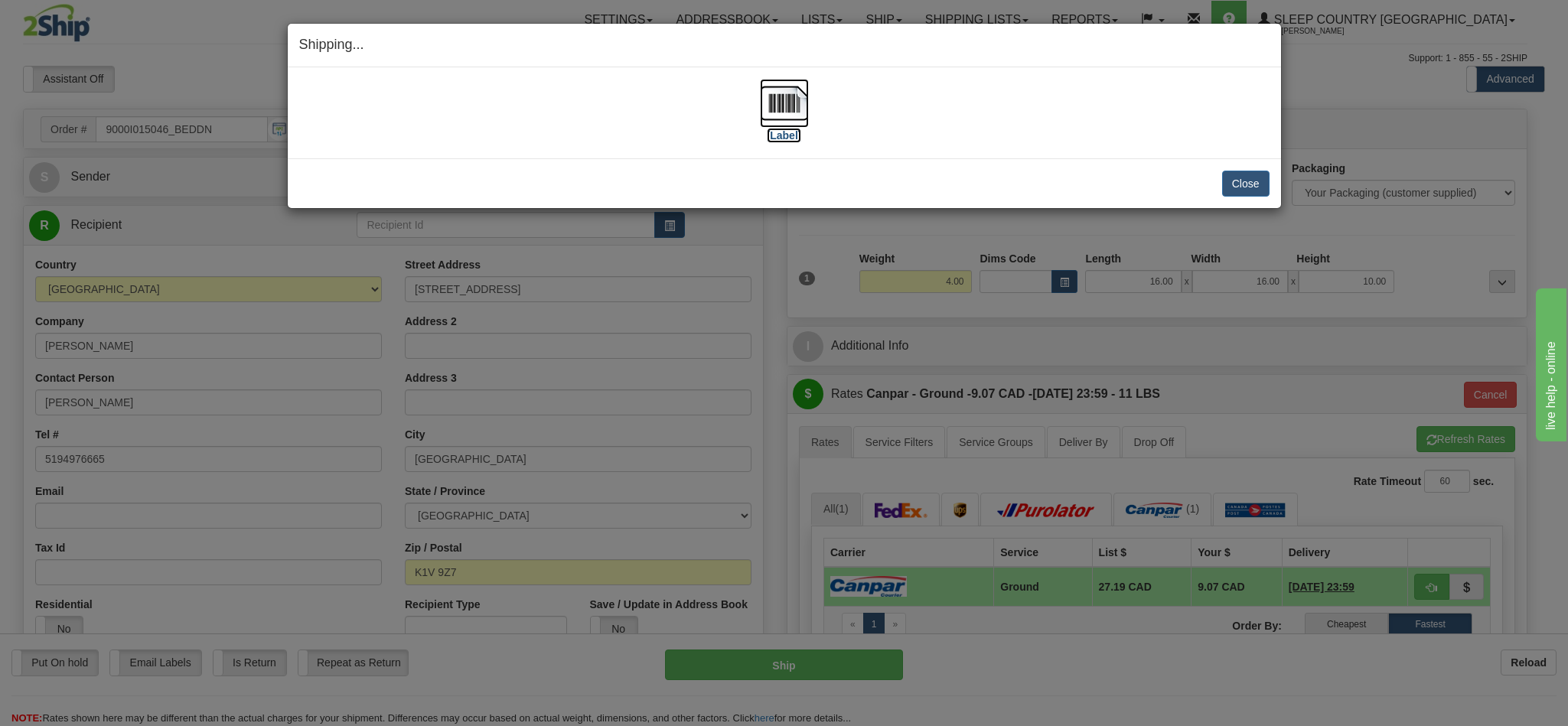
click at [785, 110] on img at bounding box center [784, 103] width 49 height 49
click at [937, 140] on div "[Label]" at bounding box center [784, 112] width 971 height 68
click at [1228, 190] on button "Close" at bounding box center [1246, 184] width 47 height 26
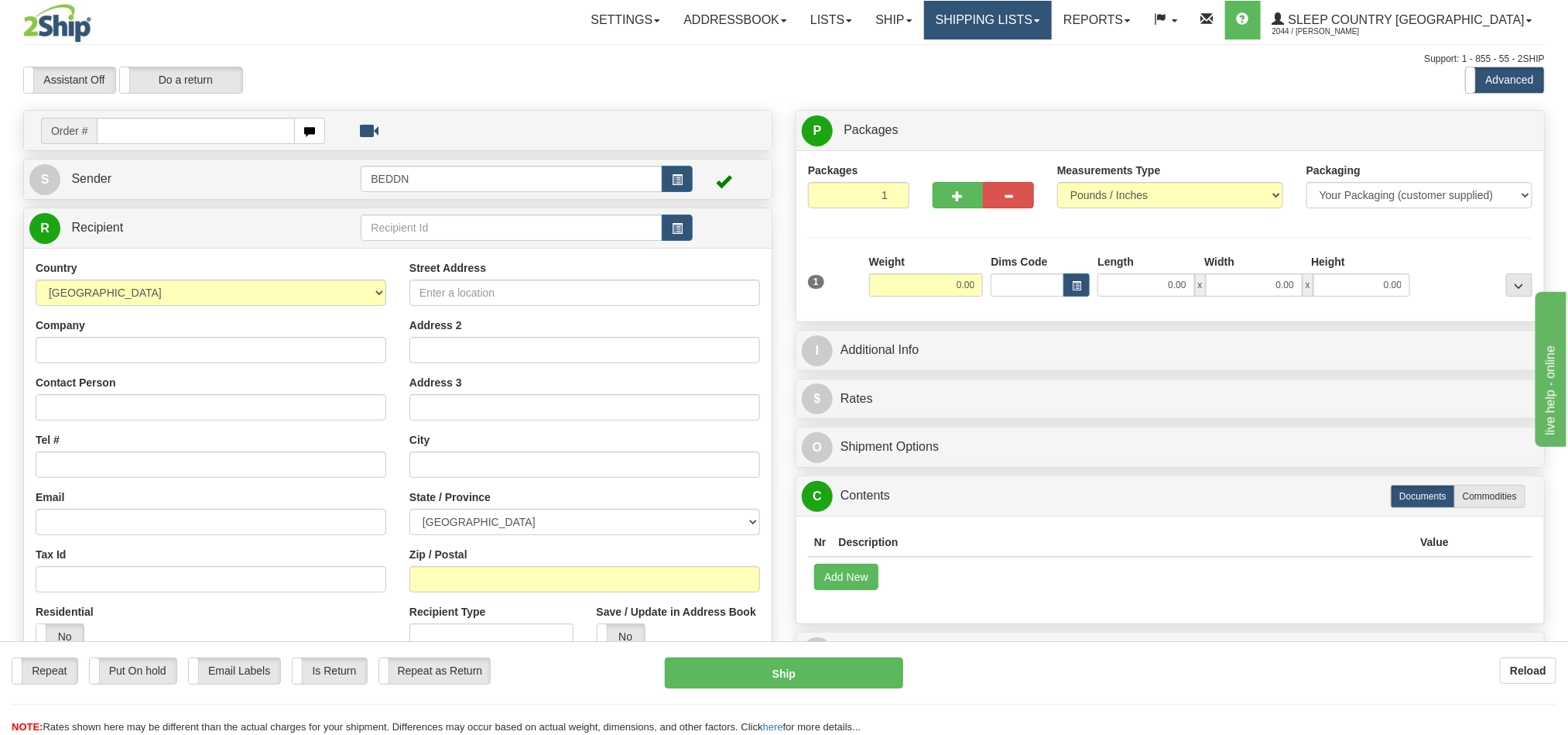
click at [1051, 25] on link "Shipping lists" at bounding box center [988, 20] width 128 height 39
click at [1006, 50] on span "Current Shipments" at bounding box center [961, 54] width 90 height 12
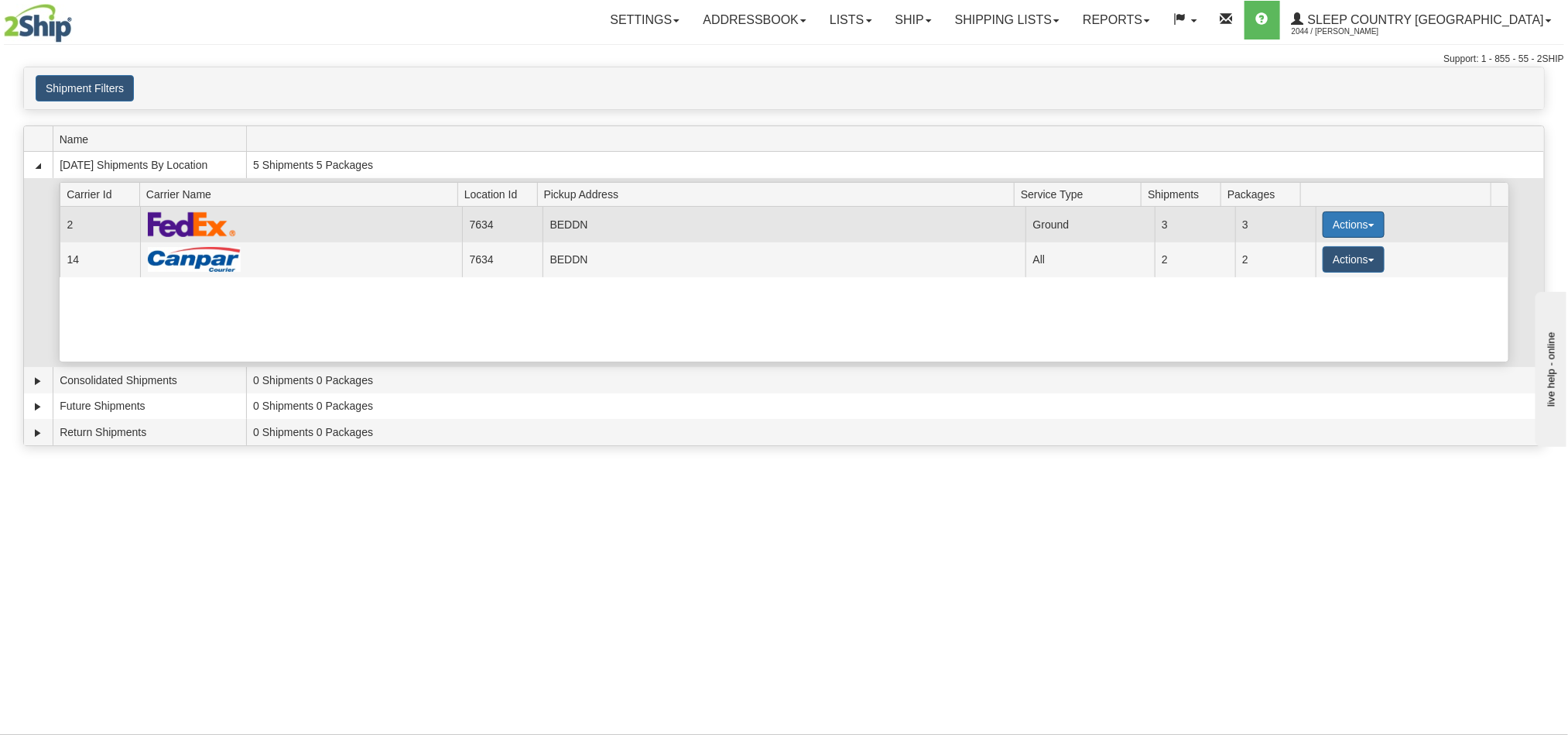
click at [1370, 224] on button "Actions" at bounding box center [1354, 225] width 62 height 26
click at [1303, 298] on span "Pickup" at bounding box center [1296, 293] width 41 height 11
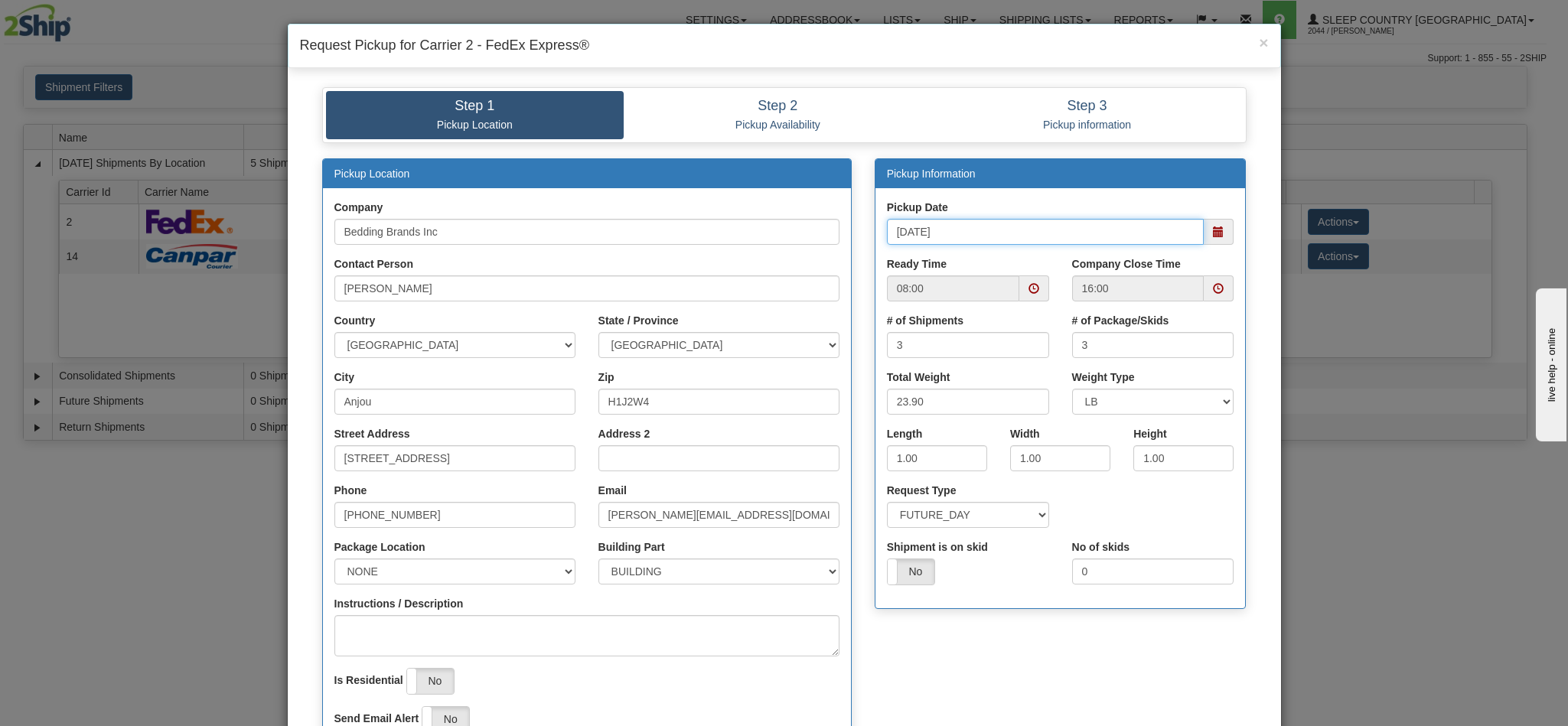
click at [967, 237] on input "[DATE]" at bounding box center [1046, 232] width 318 height 26
click at [1209, 241] on span at bounding box center [1219, 232] width 30 height 26
click at [951, 405] on td "26" at bounding box center [961, 399] width 27 height 23
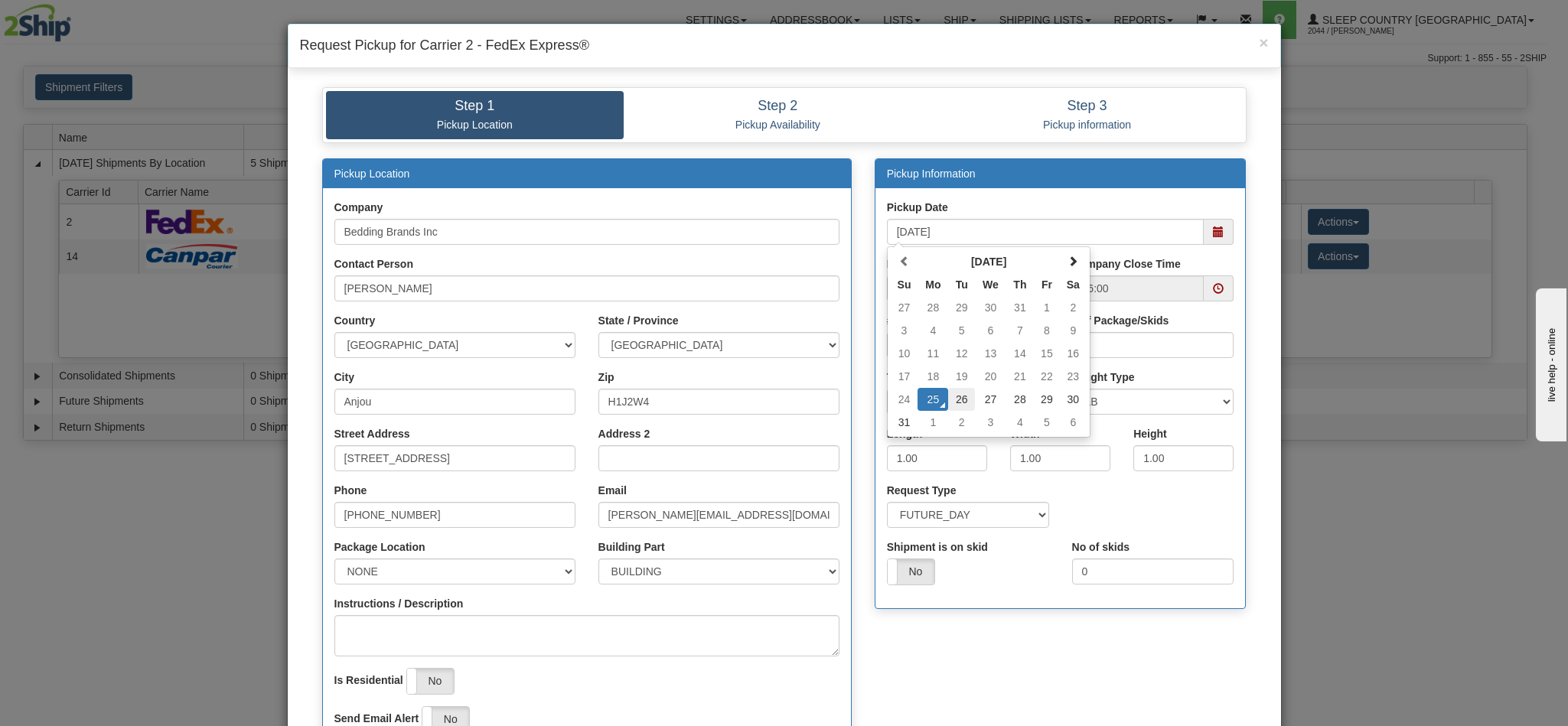
type input "08/26/2025"
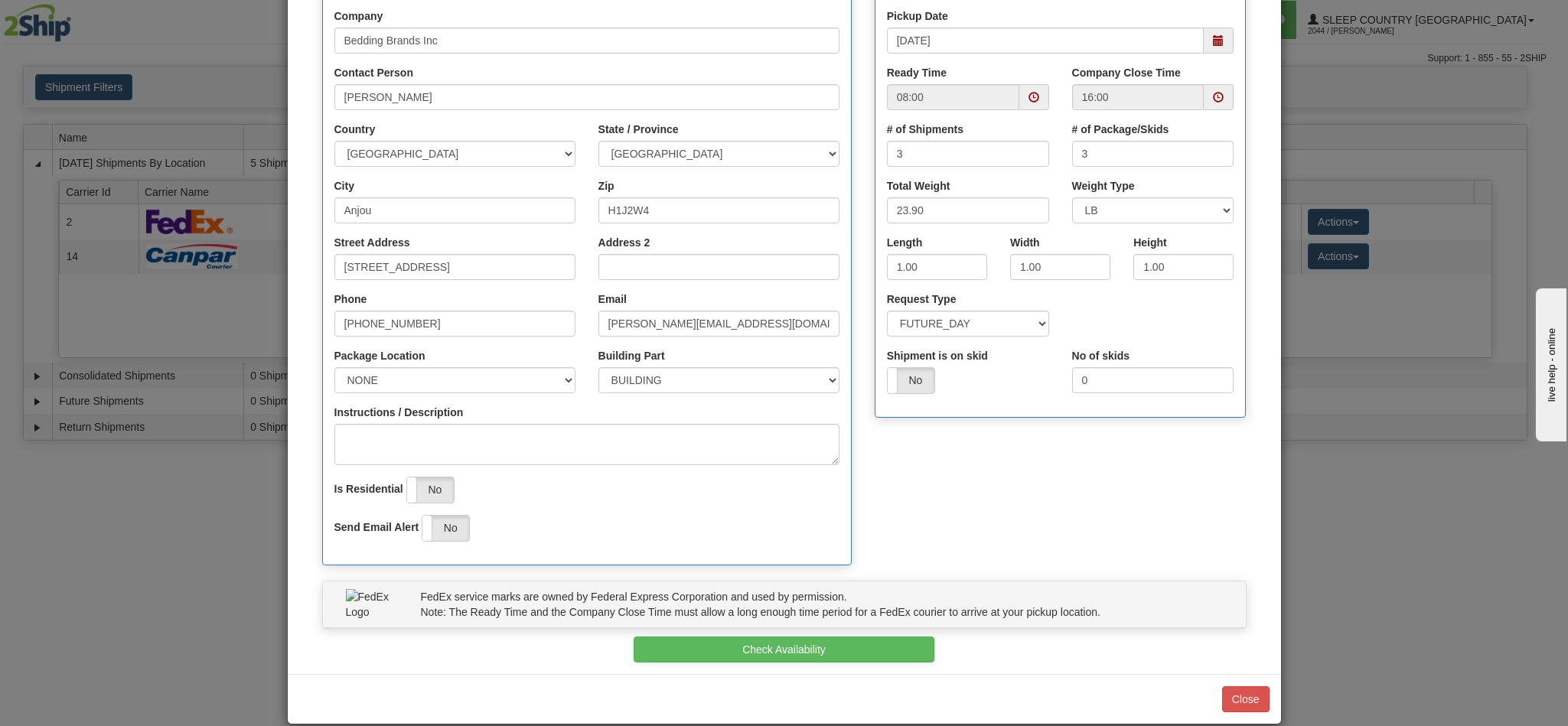
scroll to position [219, 0]
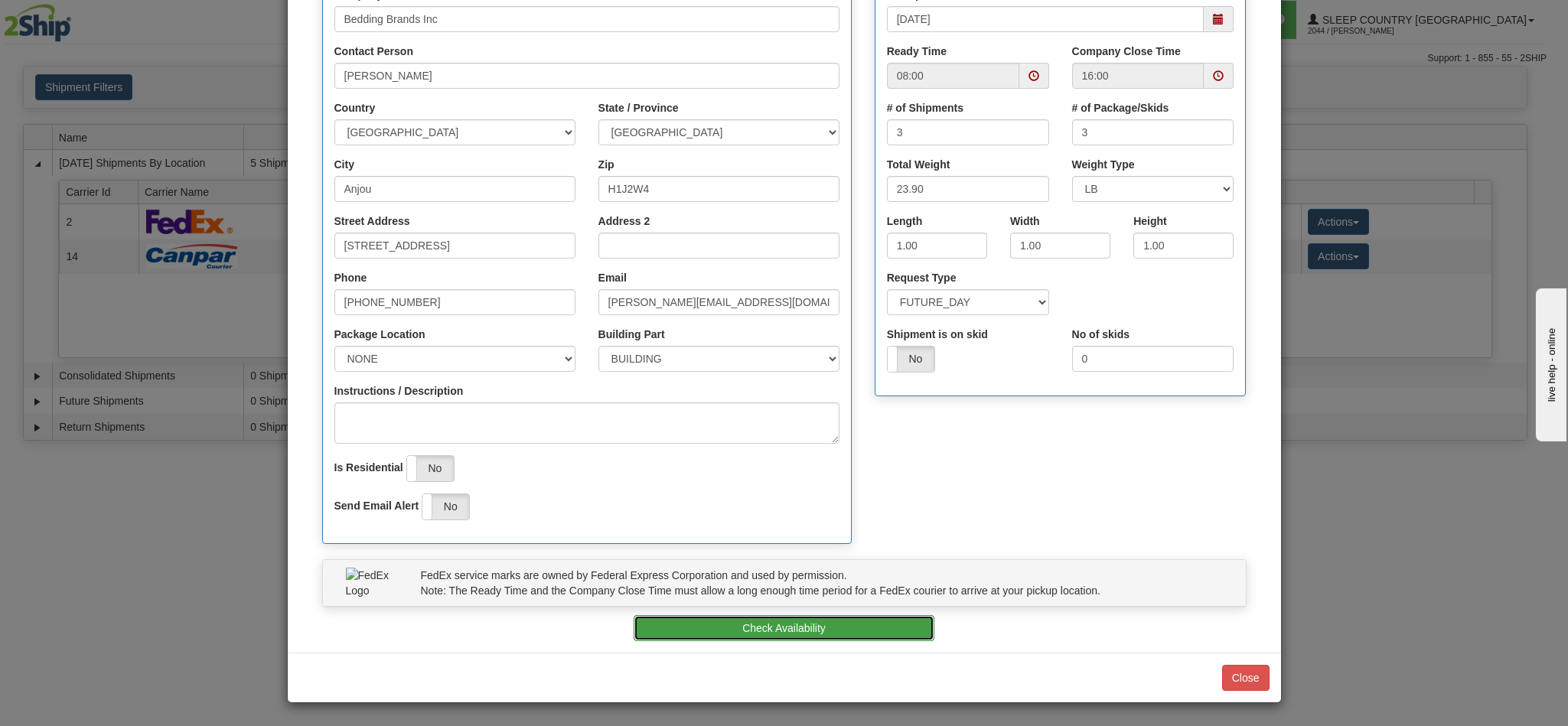
click at [845, 627] on button "Check Availability" at bounding box center [784, 628] width 301 height 26
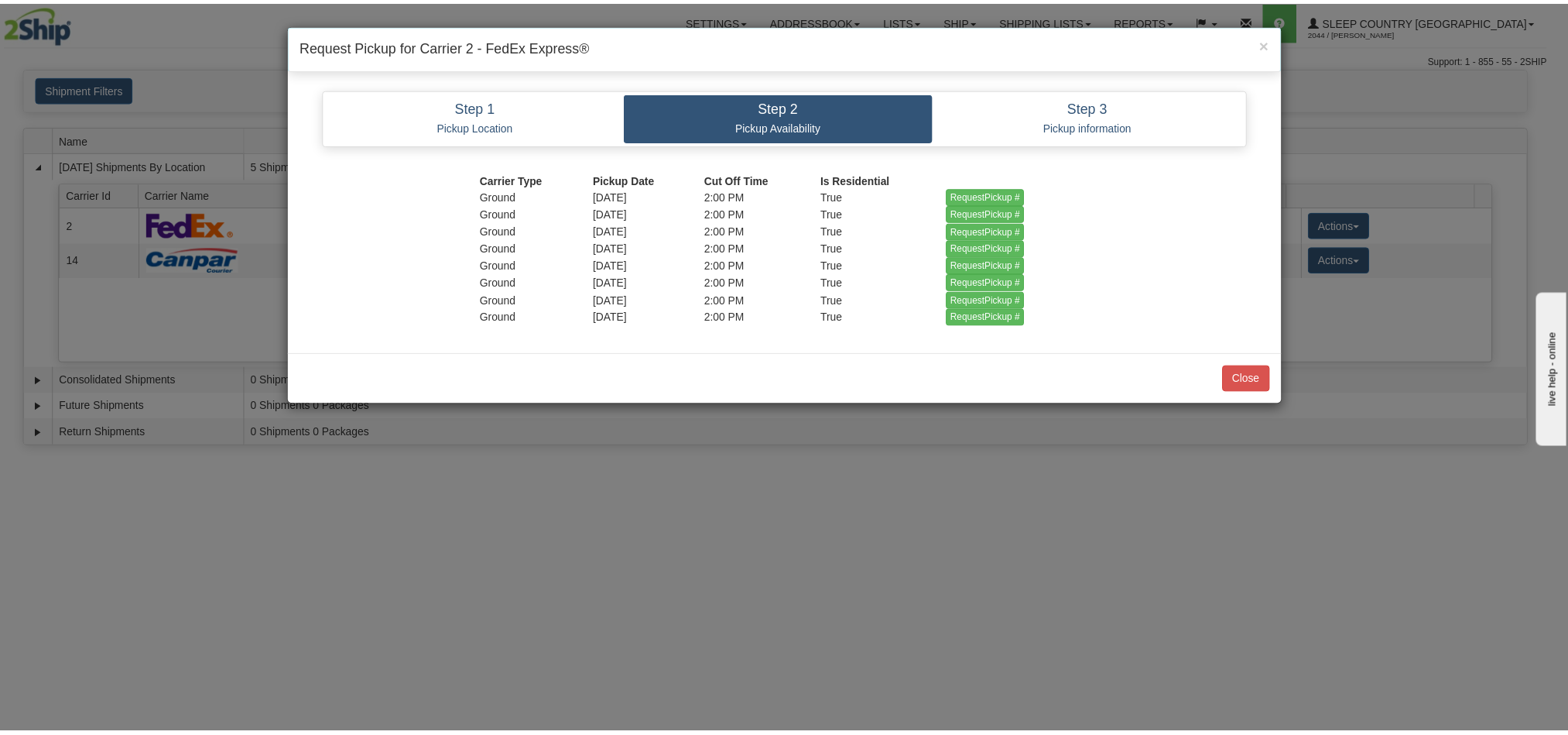
scroll to position [0, 0]
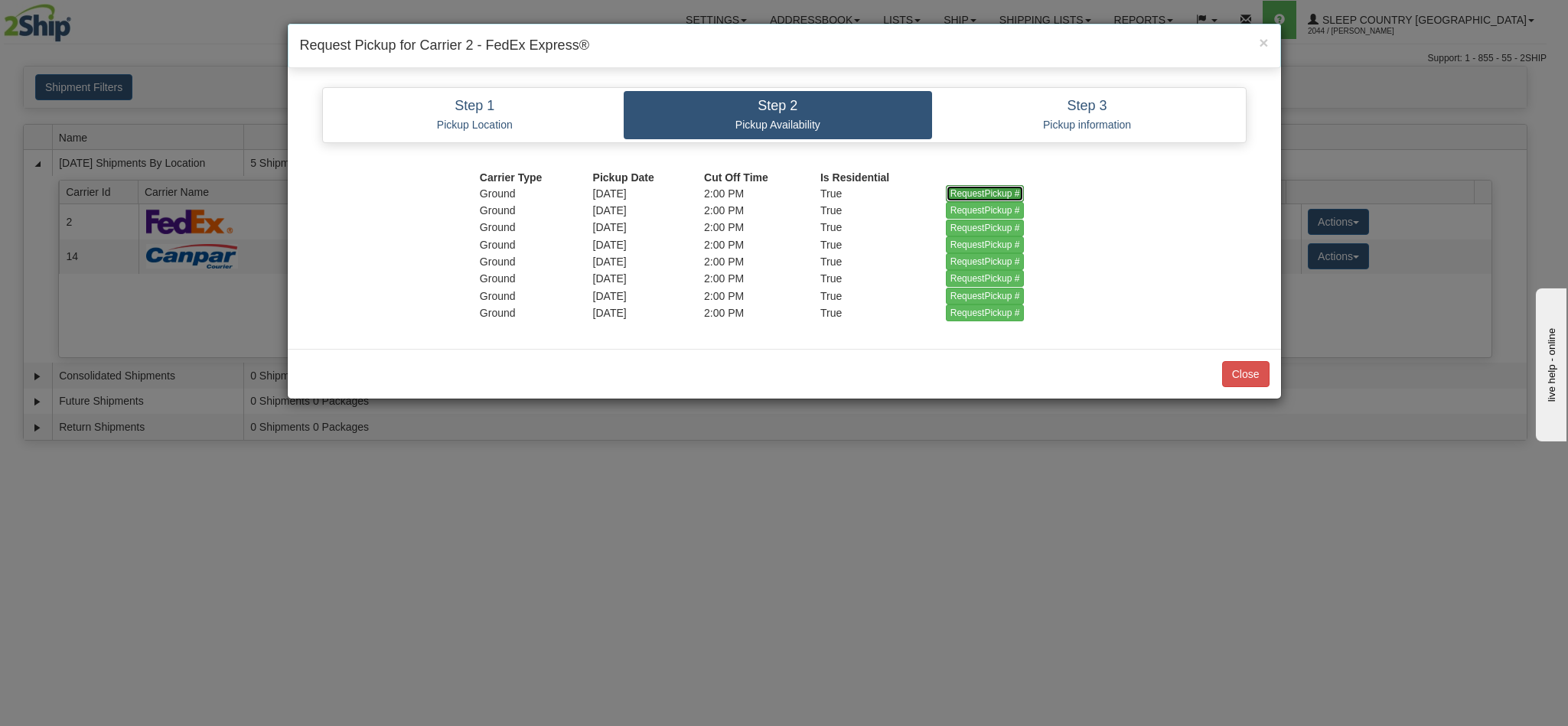
click at [953, 193] on input "RequestPickup #" at bounding box center [985, 193] width 79 height 17
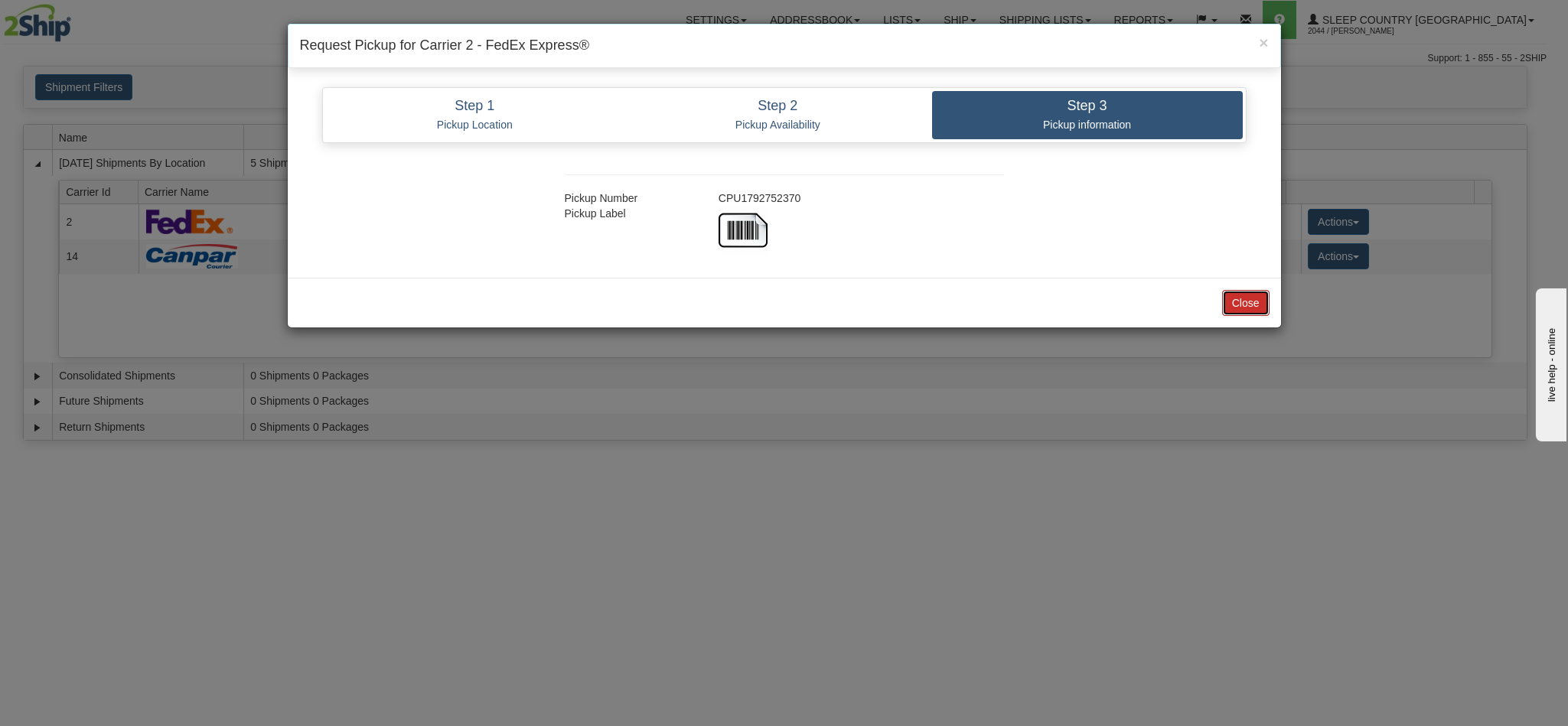
click at [1238, 310] on button "Close" at bounding box center [1246, 303] width 47 height 26
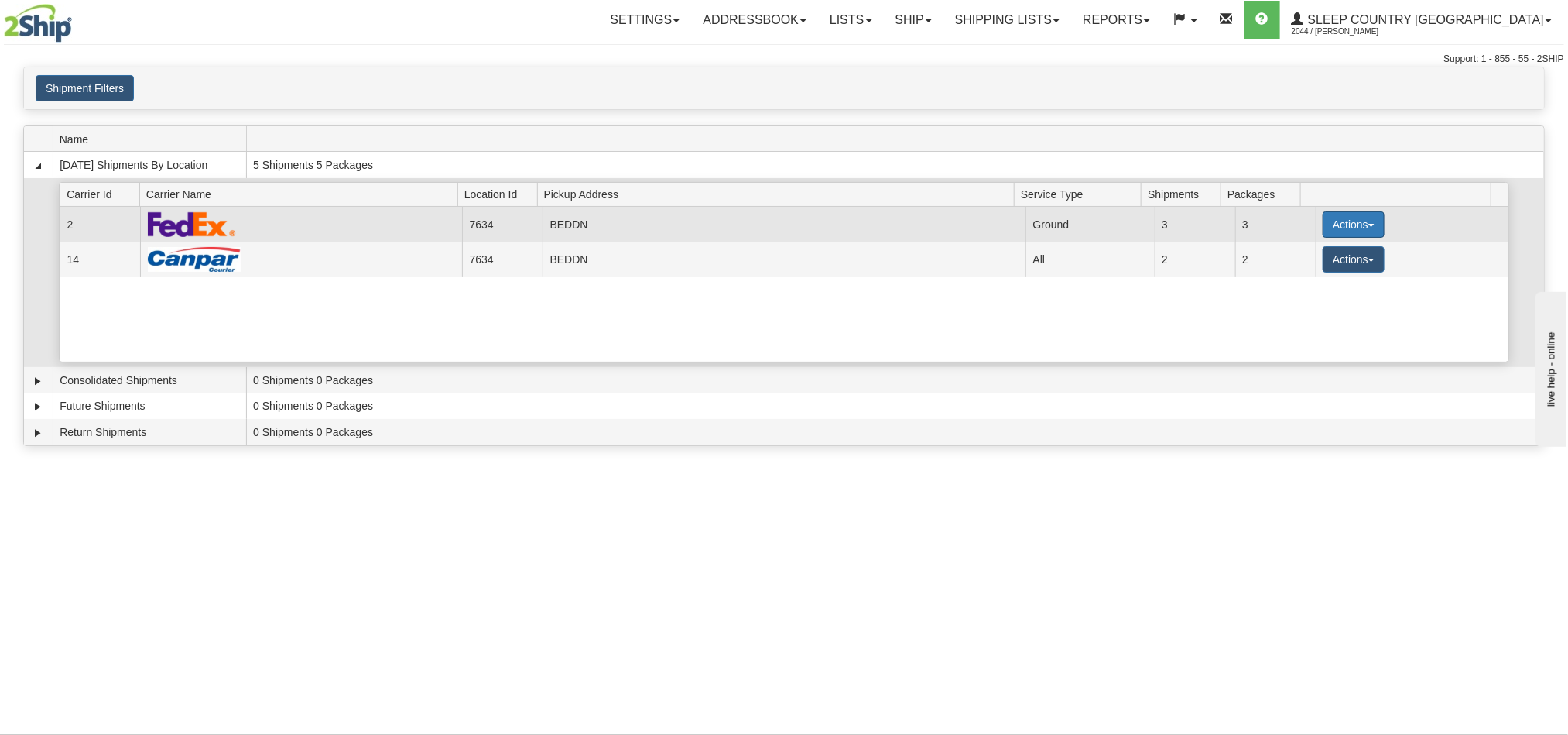
click at [1356, 228] on button "Actions" at bounding box center [1354, 225] width 62 height 26
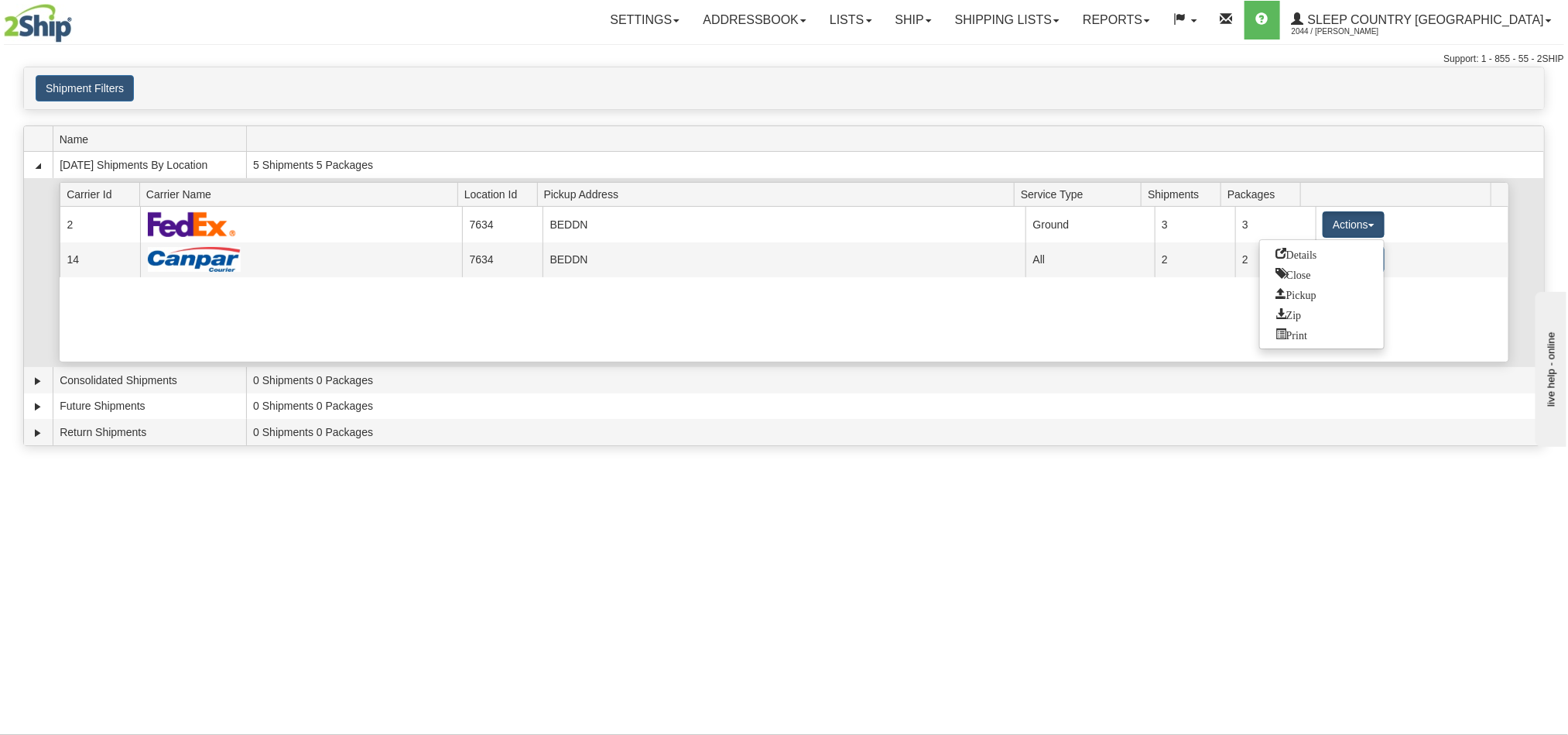
click at [1412, 301] on div "Current 2 7634 BEDDN 19375 Ground 3 3 Actions Details Close Pickup Zip Print Cu…" at bounding box center [784, 284] width 1449 height 155
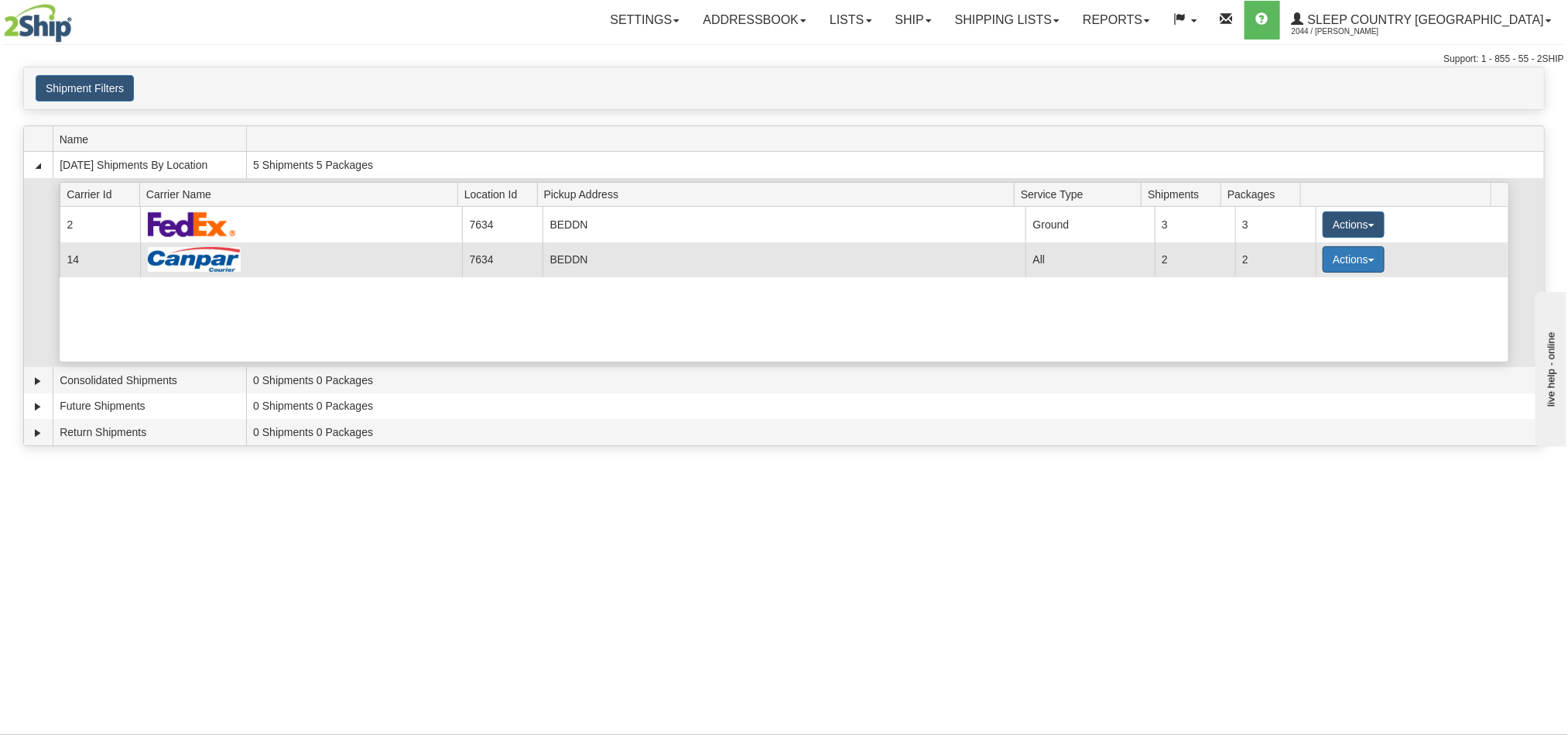
click at [1368, 261] on span "button" at bounding box center [1371, 259] width 7 height 3
click at [1306, 289] on span "Details" at bounding box center [1296, 289] width 41 height 11
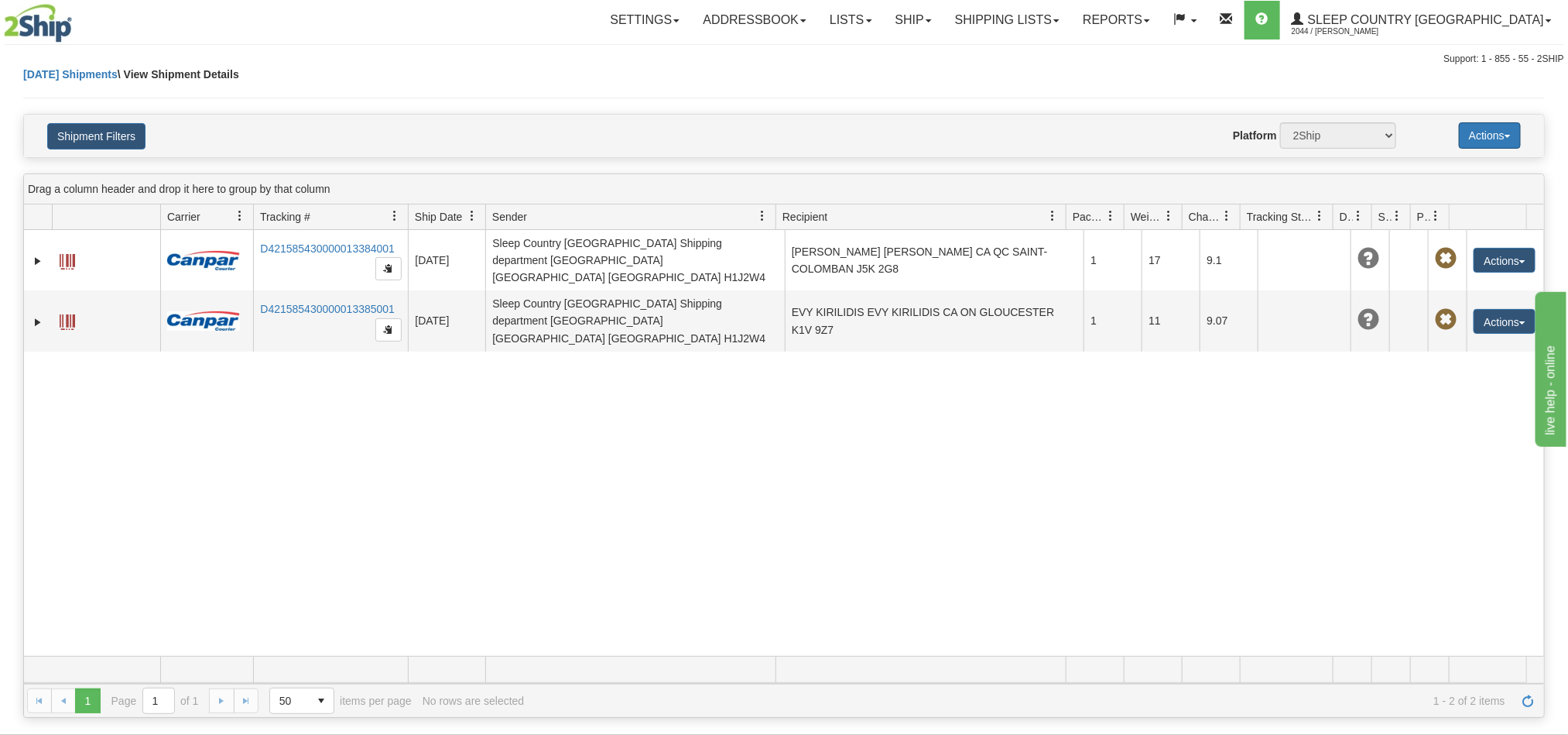
click at [1509, 137] on span "button" at bounding box center [1507, 135] width 7 height 3
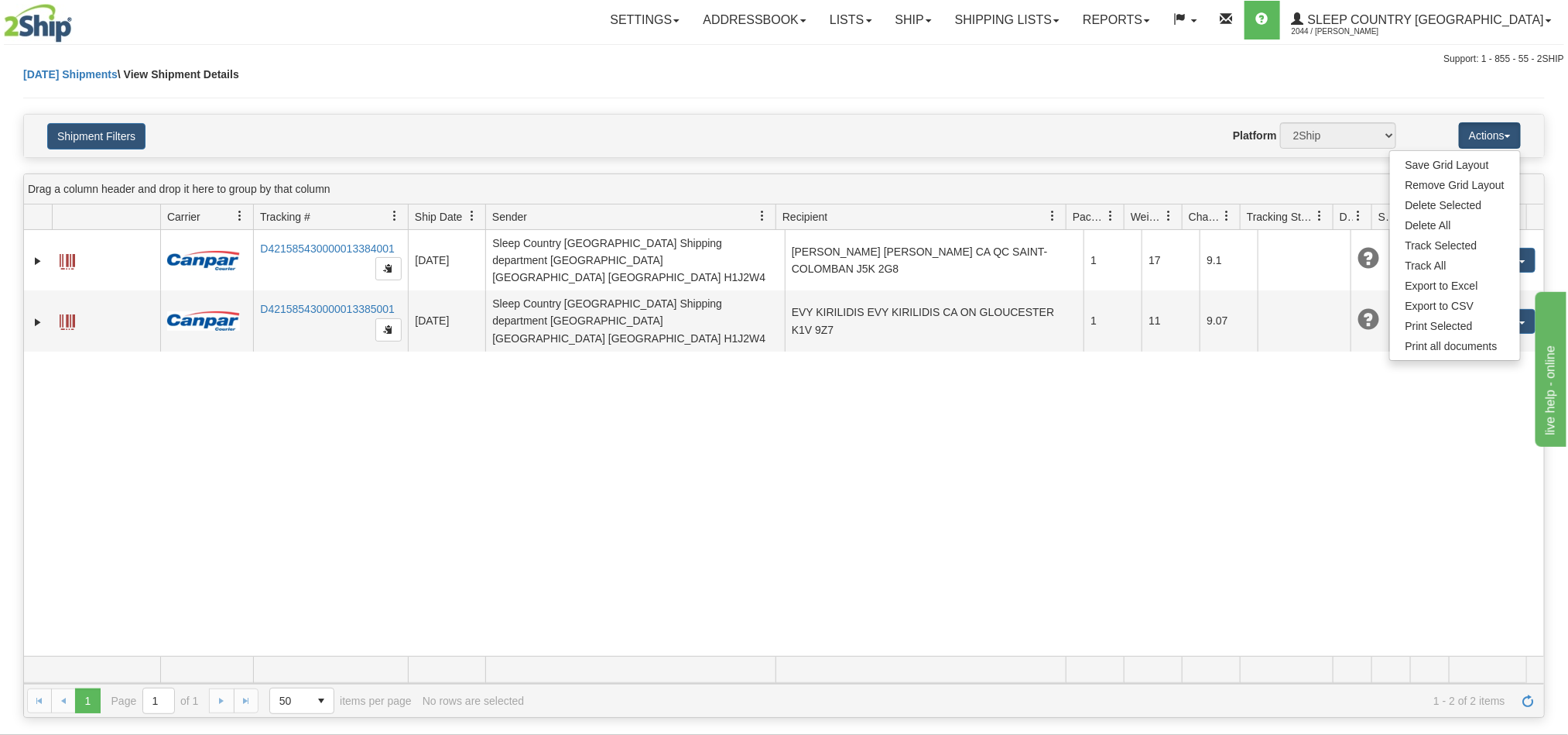
click at [1421, 430] on div "31516578 2044 D421585430000013384001 [DATE] [DATE] 11:41:53 AM Sleep Country [G…" at bounding box center [784, 443] width 1520 height 426
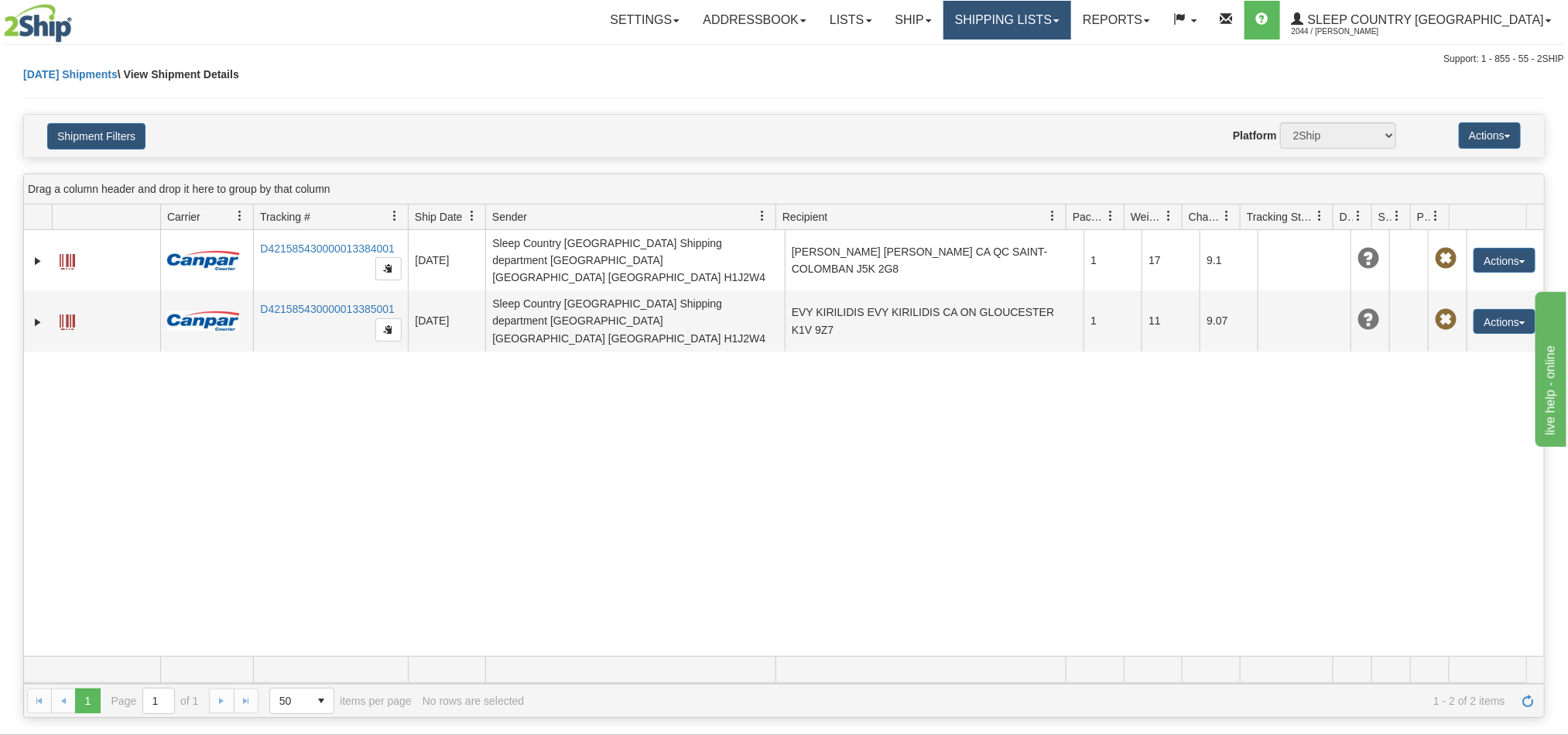
click at [1071, 24] on link "Shipping lists" at bounding box center [1007, 20] width 128 height 39
click at [1025, 55] on span "Current Shipments" at bounding box center [980, 54] width 90 height 12
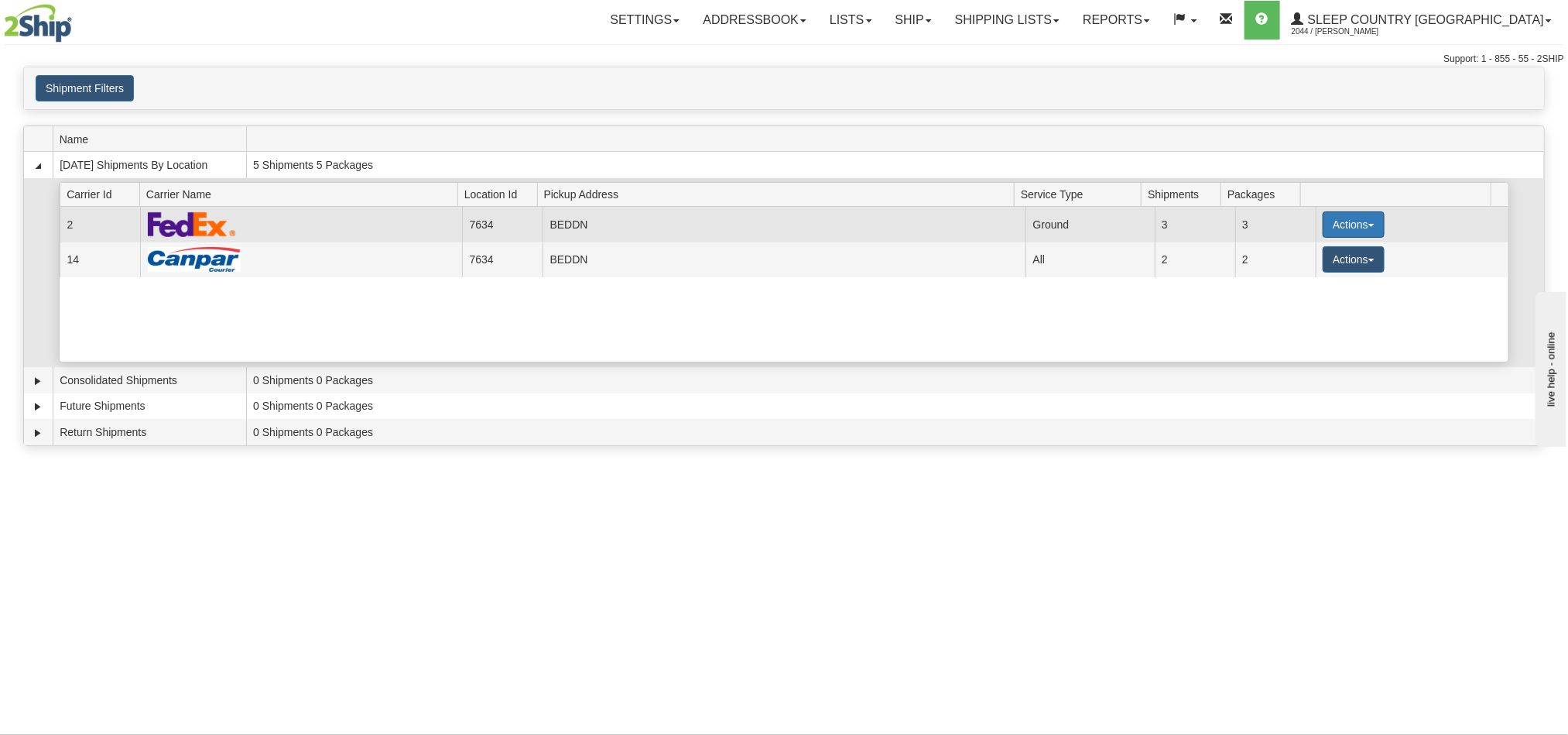
click at [1368, 227] on span "button" at bounding box center [1371, 225] width 7 height 3
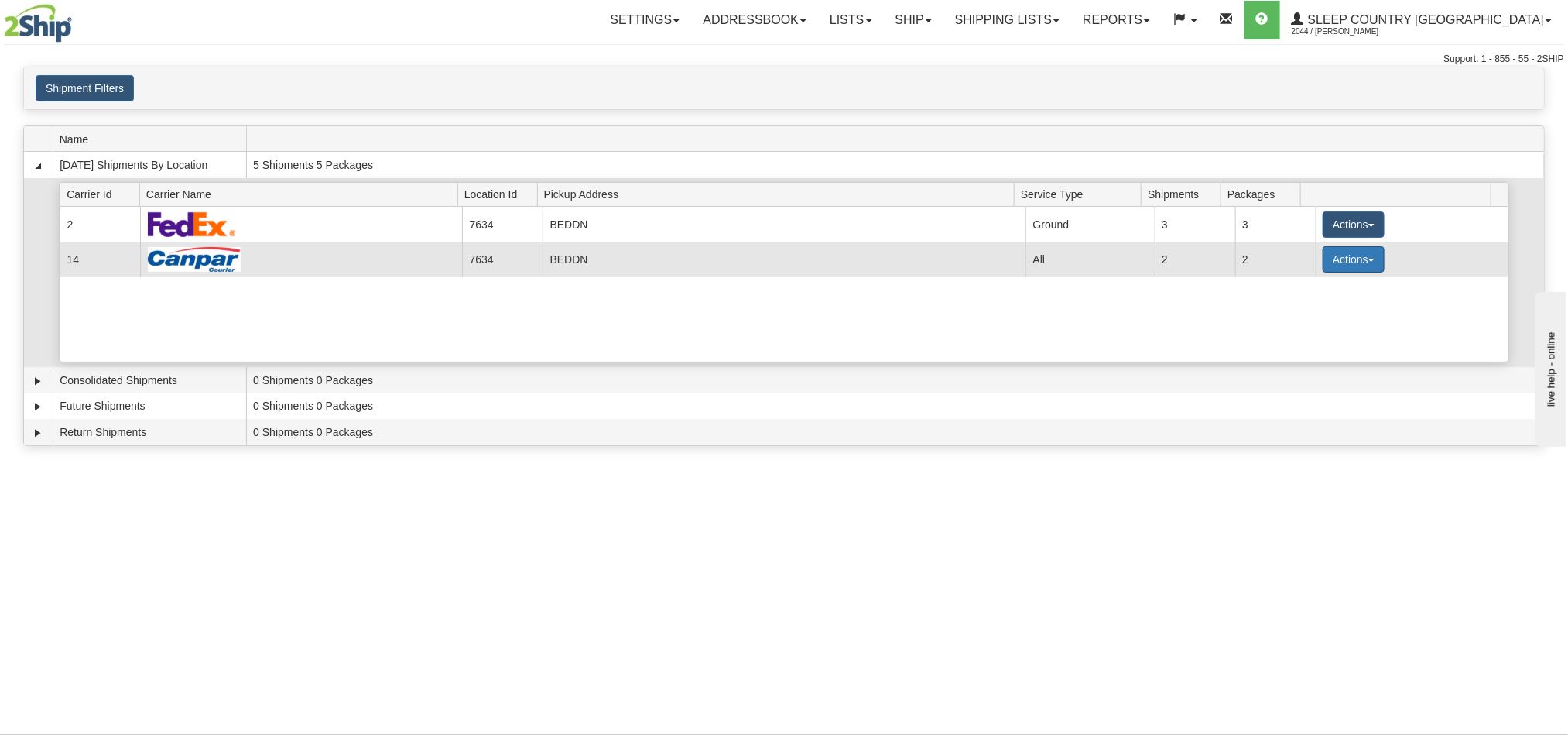
click at [1361, 267] on button "Actions" at bounding box center [1354, 259] width 62 height 26
click at [1312, 339] on link "Pickup" at bounding box center [1322, 328] width 124 height 20
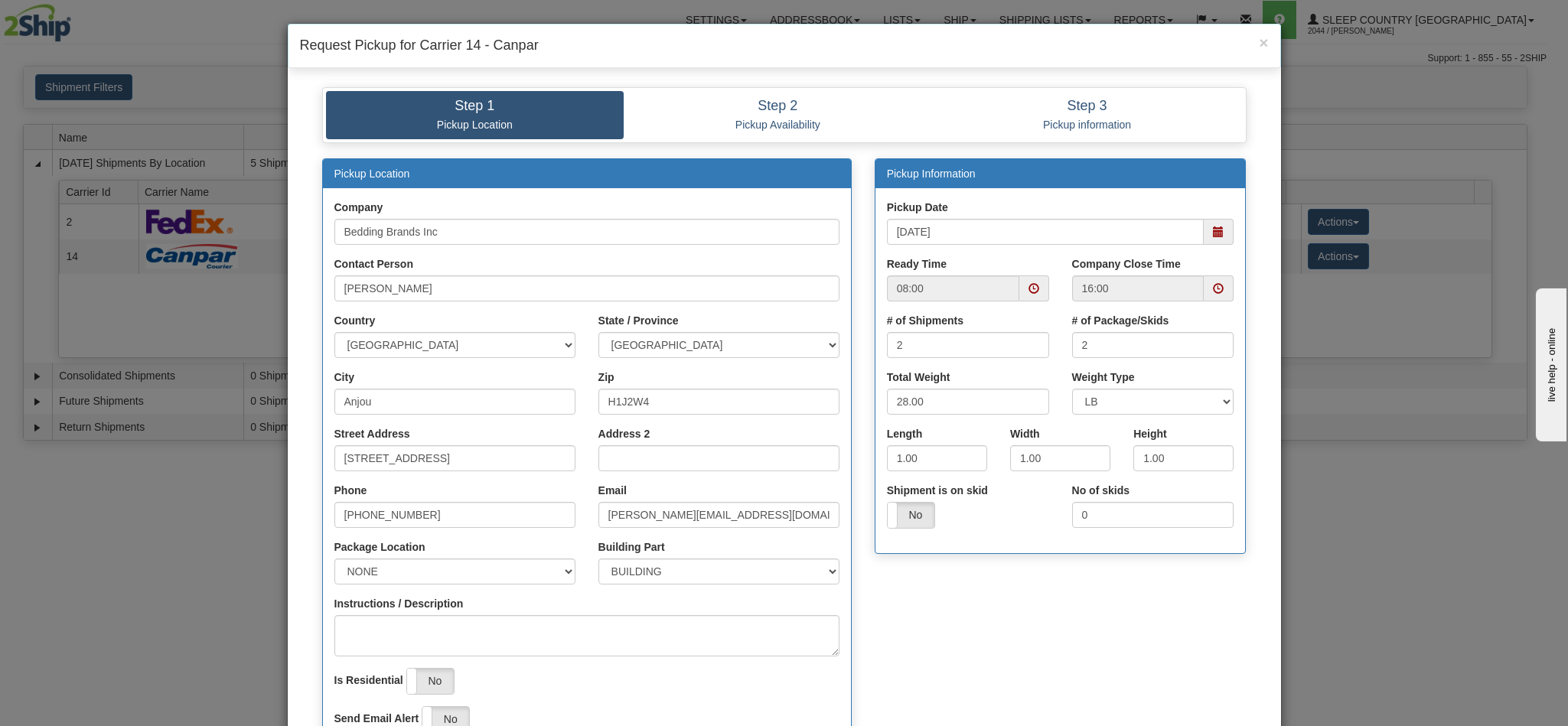
click at [1212, 245] on span at bounding box center [1219, 232] width 30 height 26
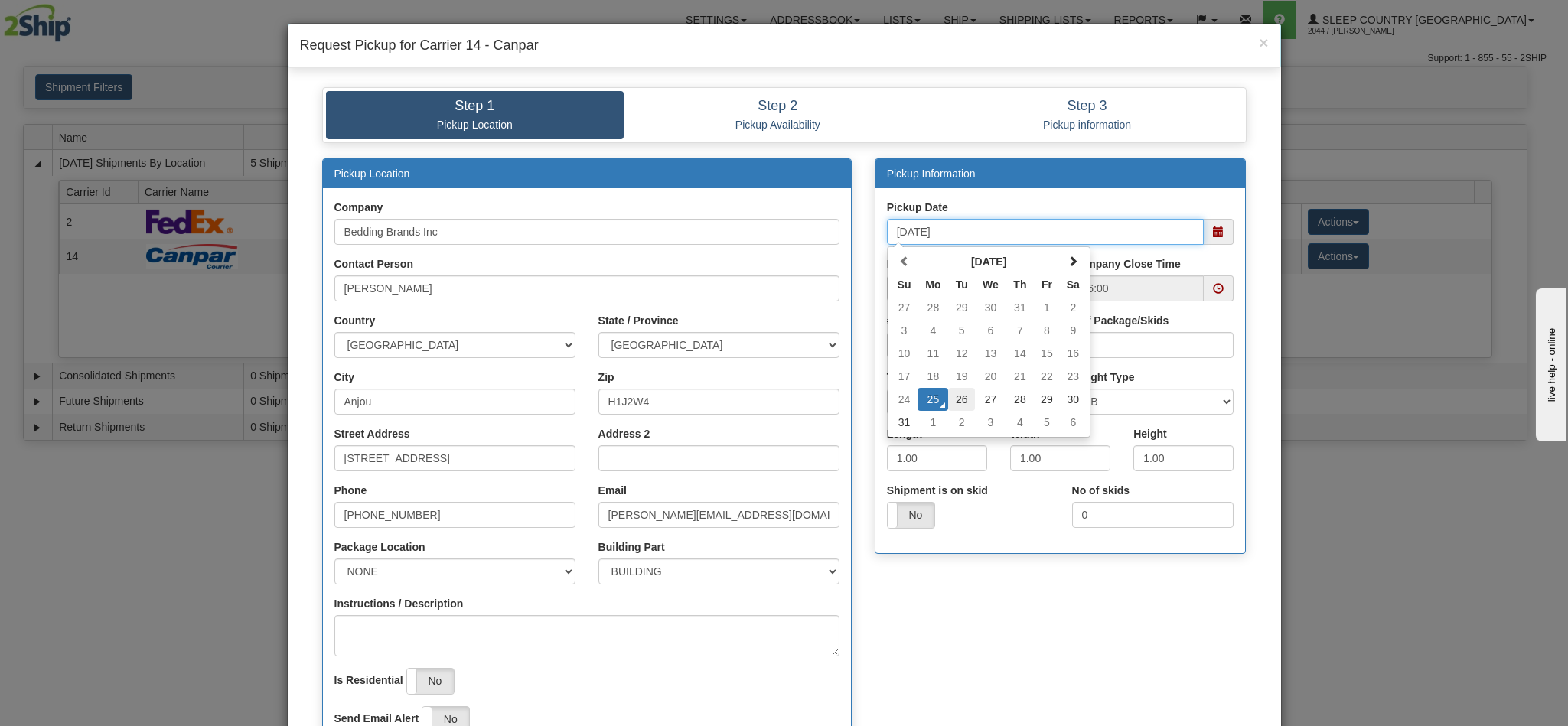
click at [953, 406] on td "26" at bounding box center [961, 399] width 27 height 23
type input "[DATE]"
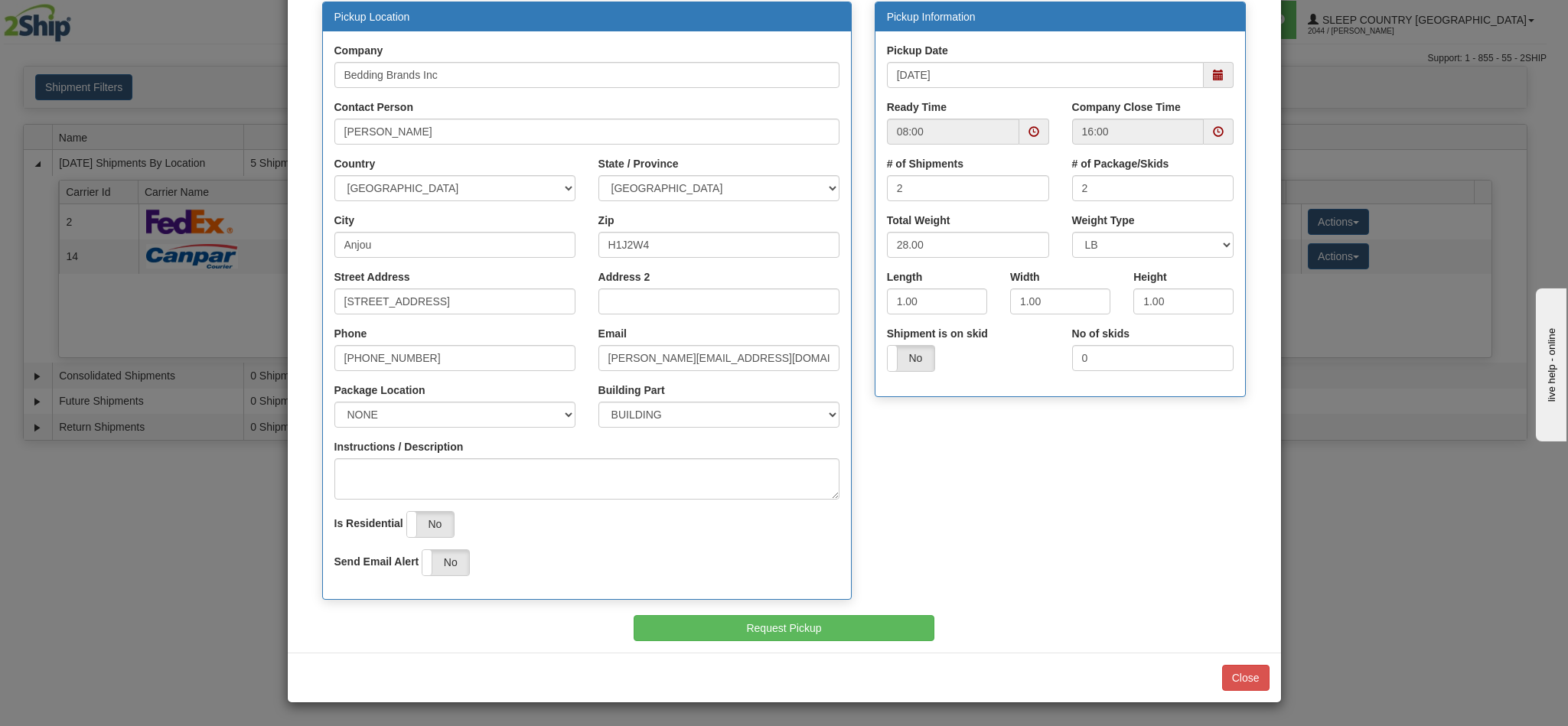
scroll to position [162, 0]
click at [816, 627] on button "Request Pickup" at bounding box center [784, 628] width 301 height 26
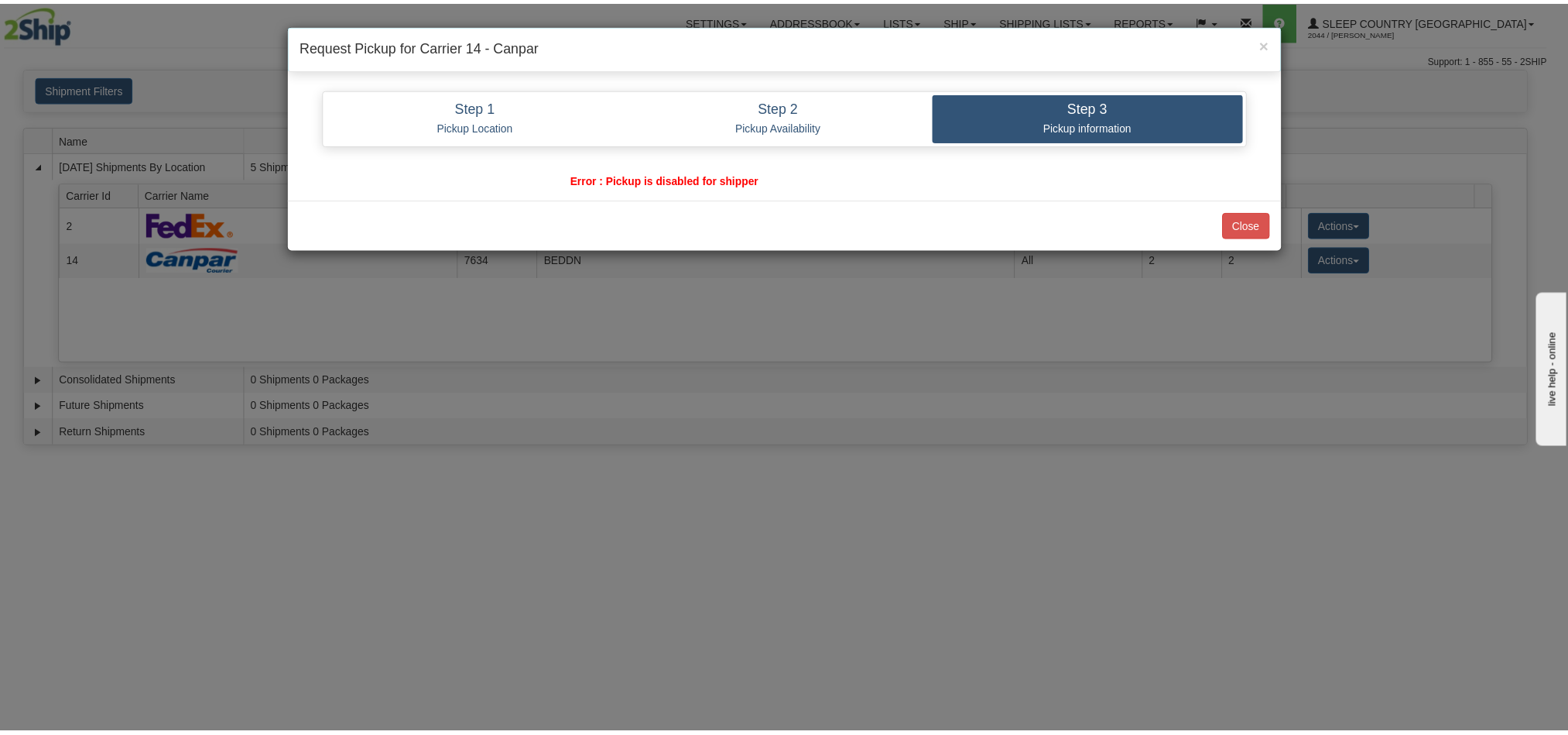
scroll to position [0, 0]
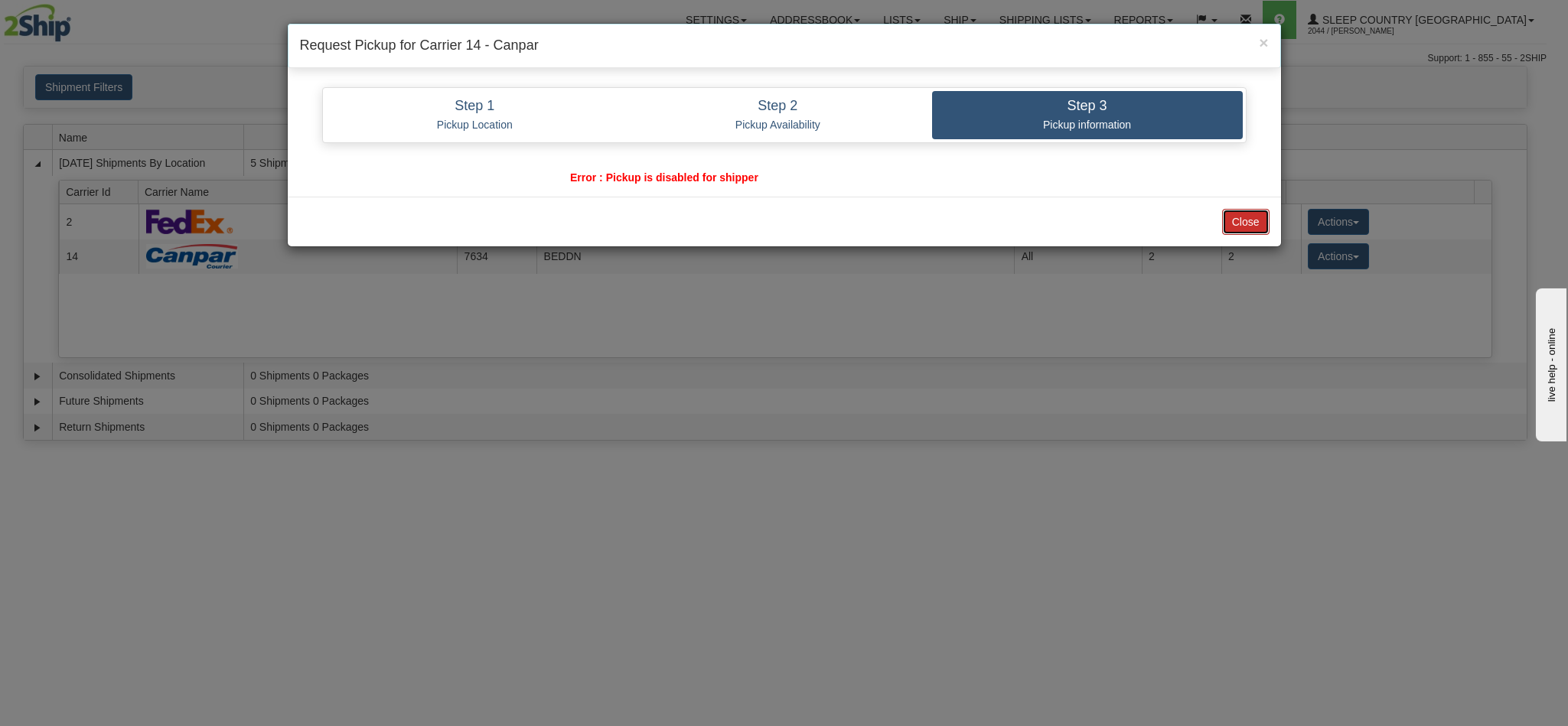
click at [1229, 218] on button "Close" at bounding box center [1246, 222] width 47 height 26
